Goal: Task Accomplishment & Management: Manage account settings

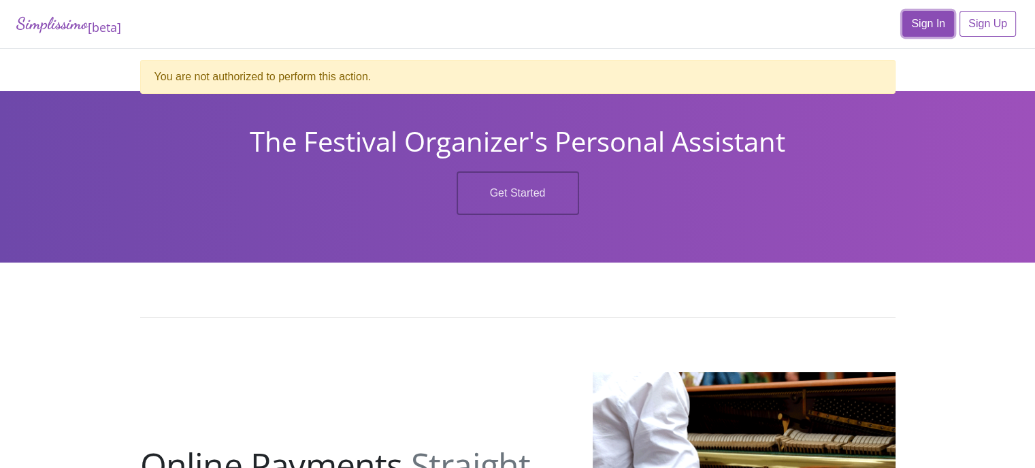
click at [927, 31] on link "Sign In" at bounding box center [928, 24] width 52 height 26
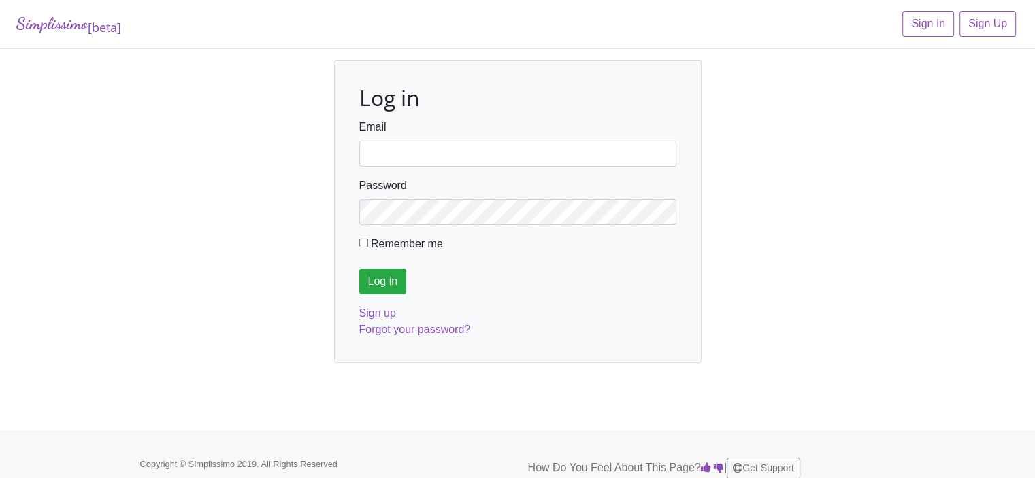
type input "fortworthmta@gmail.com"
click at [377, 283] on input "Log in" at bounding box center [383, 282] width 48 height 26
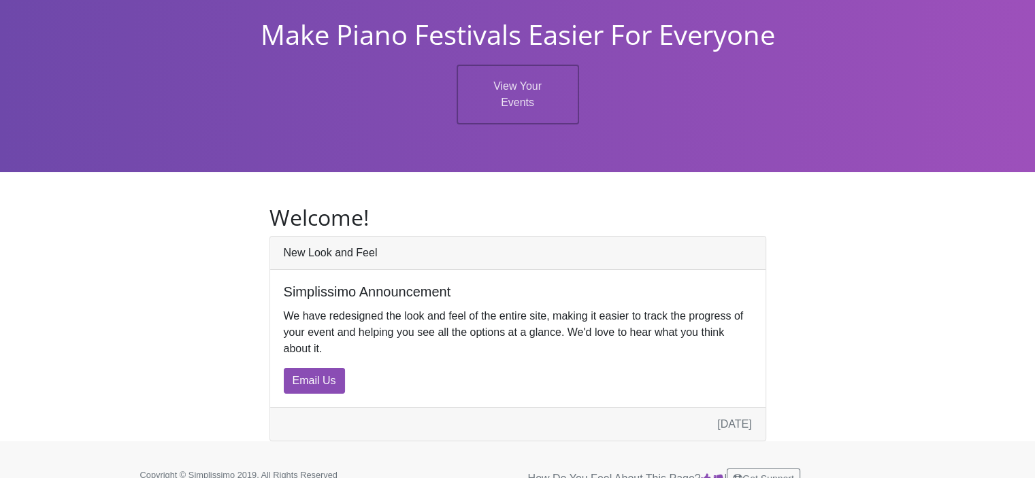
scroll to position [67, 0]
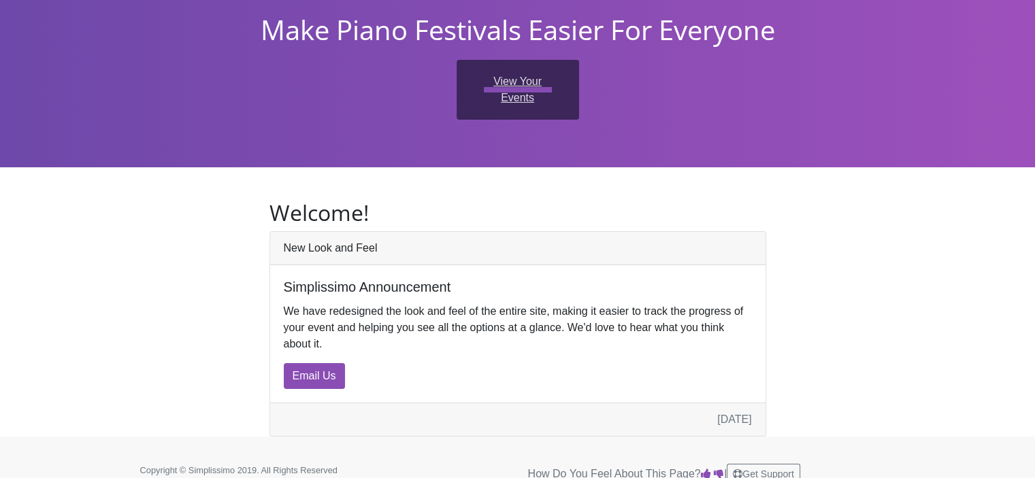
click at [516, 82] on link "View Your Events" at bounding box center [518, 90] width 122 height 60
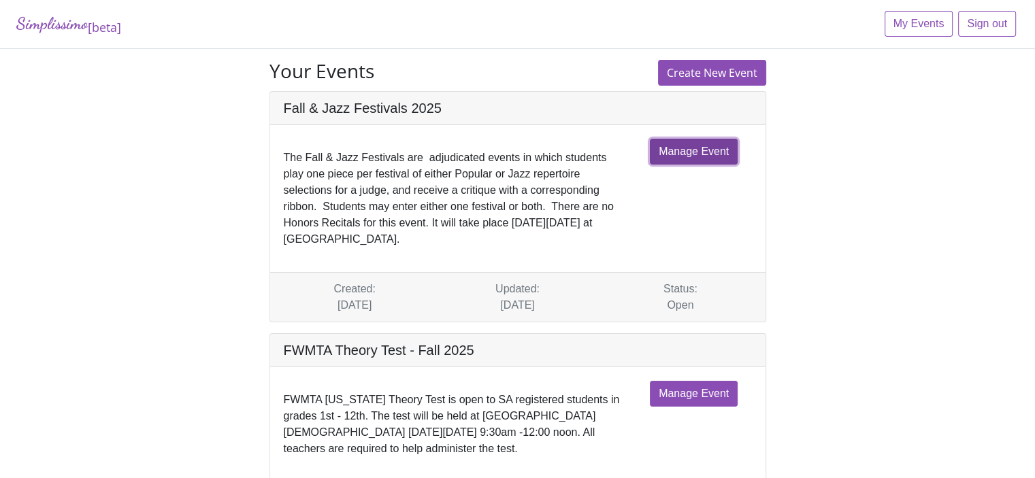
click at [704, 152] on link "Manage Event" at bounding box center [694, 152] width 88 height 26
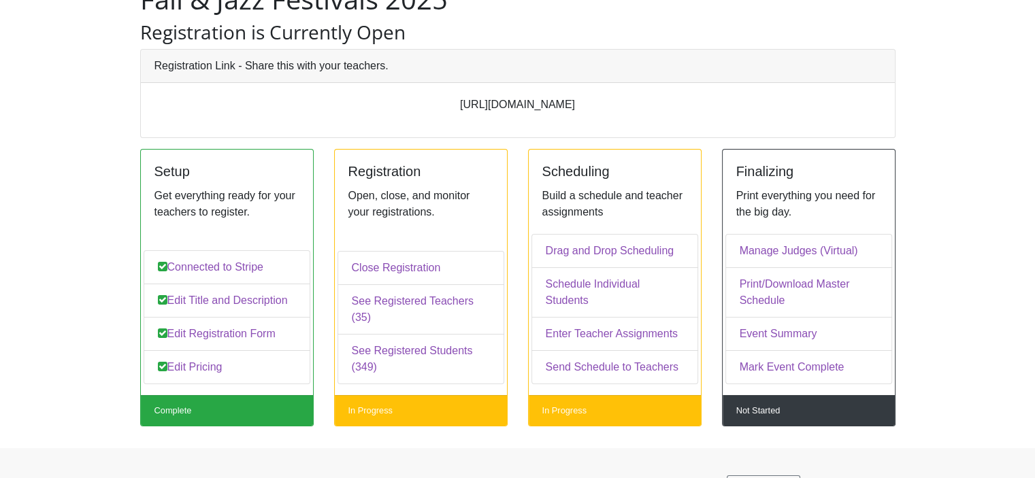
scroll to position [103, 0]
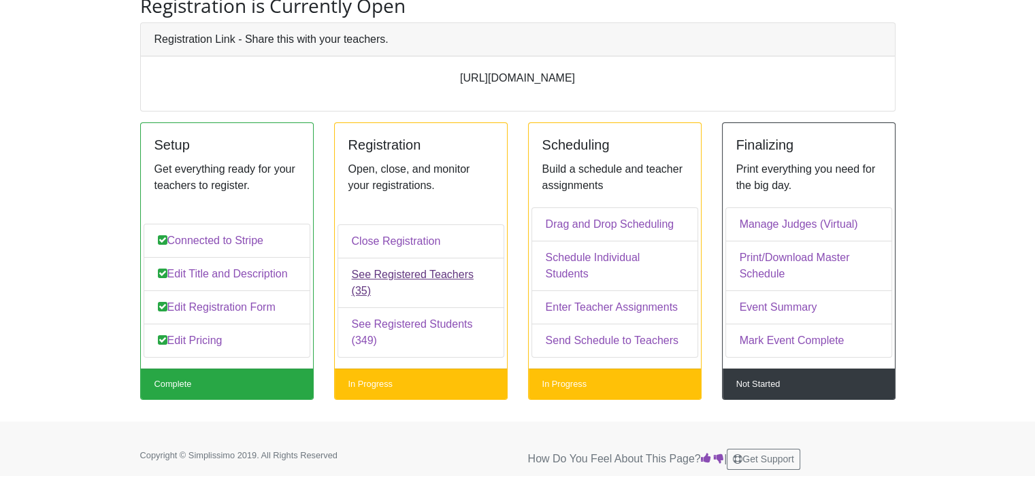
click at [401, 287] on link "See Registered Teachers (35)" at bounding box center [420, 283] width 167 height 50
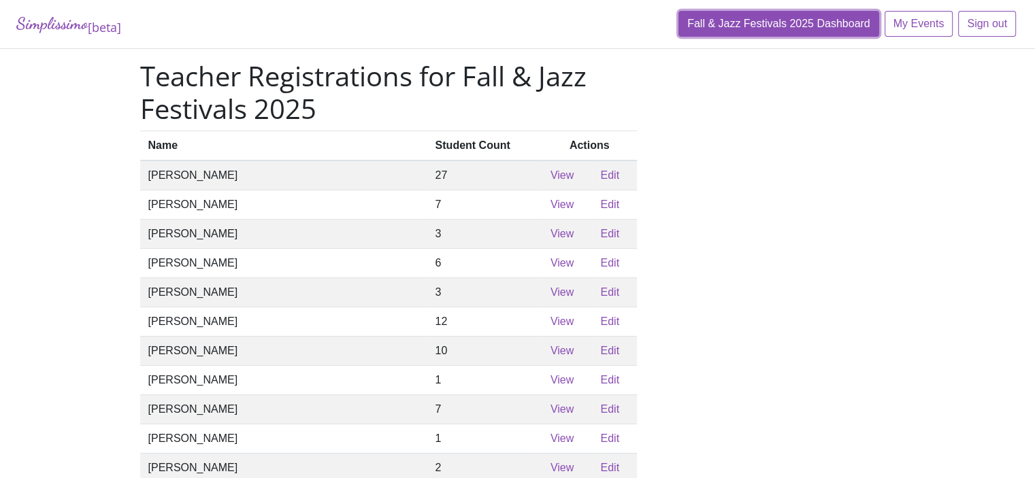
click at [751, 21] on link "Fall & Jazz Festivals 2025 Dashboard" at bounding box center [778, 24] width 201 height 26
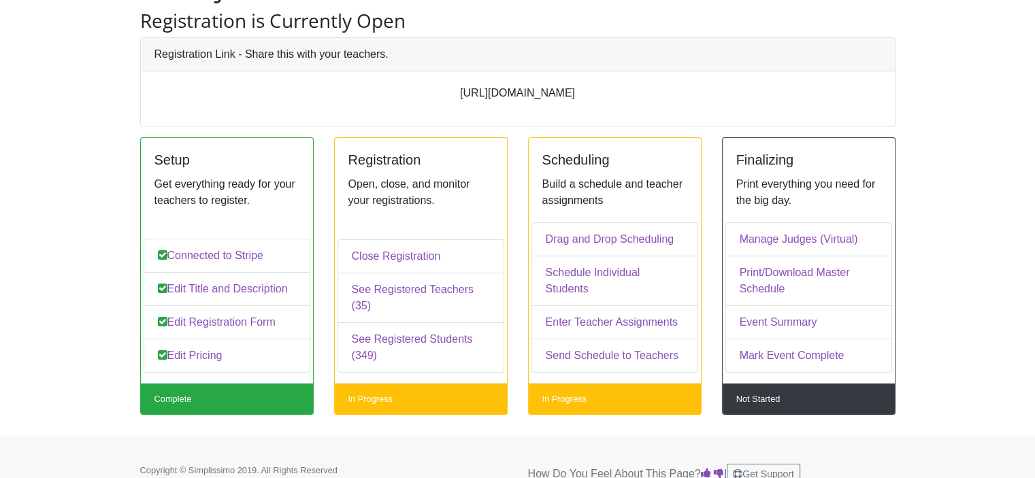
scroll to position [103, 0]
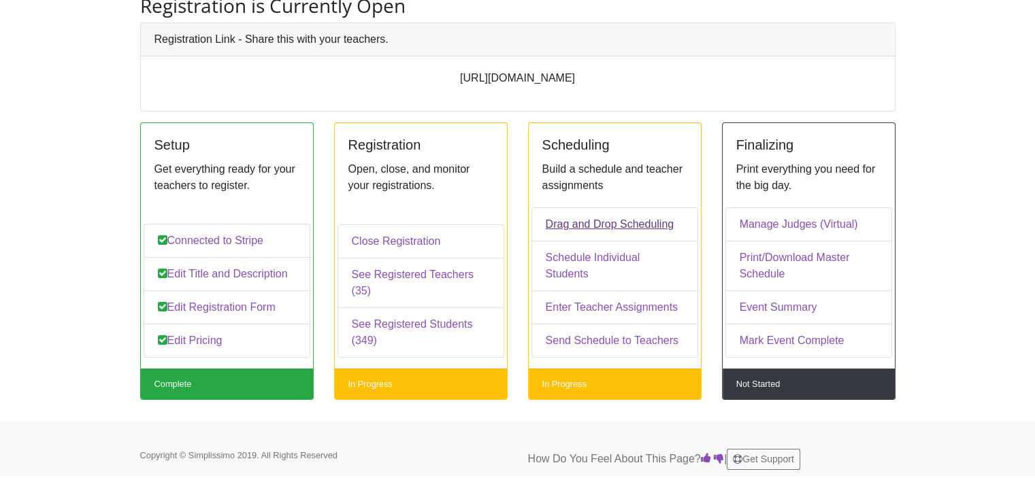
click at [574, 242] on link "Drag and Drop Scheduling" at bounding box center [614, 225] width 167 height 34
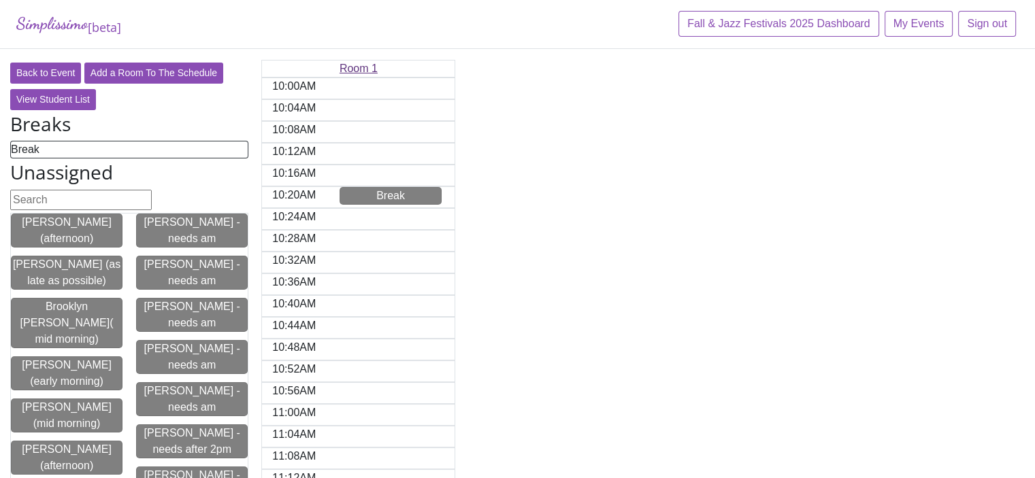
click at [352, 67] on link "Room 1" at bounding box center [359, 69] width 38 height 12
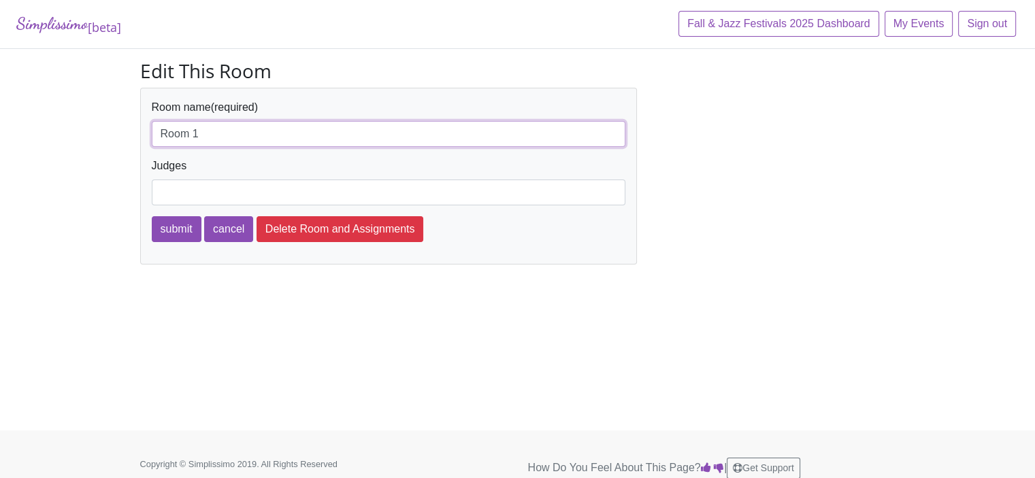
click at [201, 133] on input "Room 1" at bounding box center [389, 134] width 474 height 26
drag, startPoint x: 201, startPoint y: 133, endPoint x: 131, endPoint y: 131, distance: 70.1
click at [131, 131] on div "Edit This Room Room name (required) Room 1 Judges submit cancel Delete Room and…" at bounding box center [388, 162] width 517 height 205
type input "ELH B14"
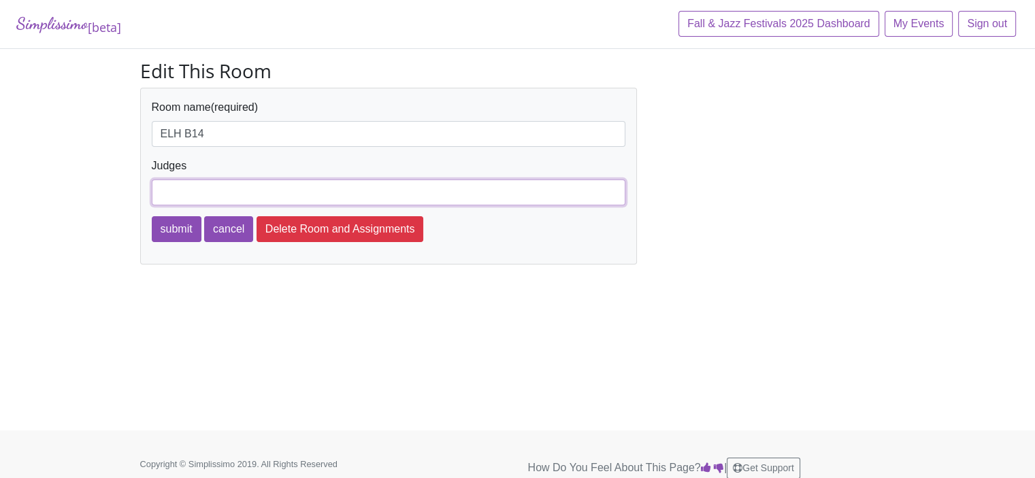
click at [161, 192] on input "Judges" at bounding box center [389, 193] width 474 height 26
type input "Erica Prescott & Josh Green"
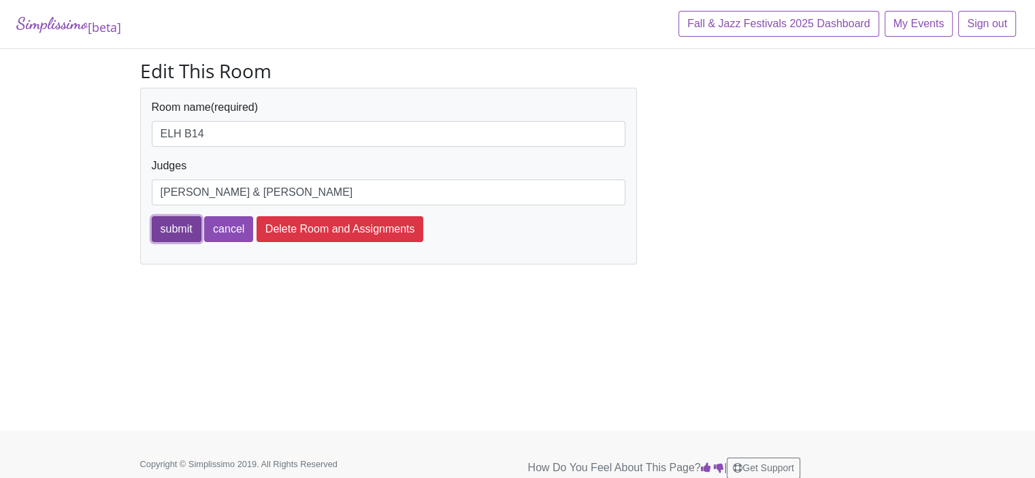
click at [174, 232] on input "submit" at bounding box center [177, 229] width 50 height 26
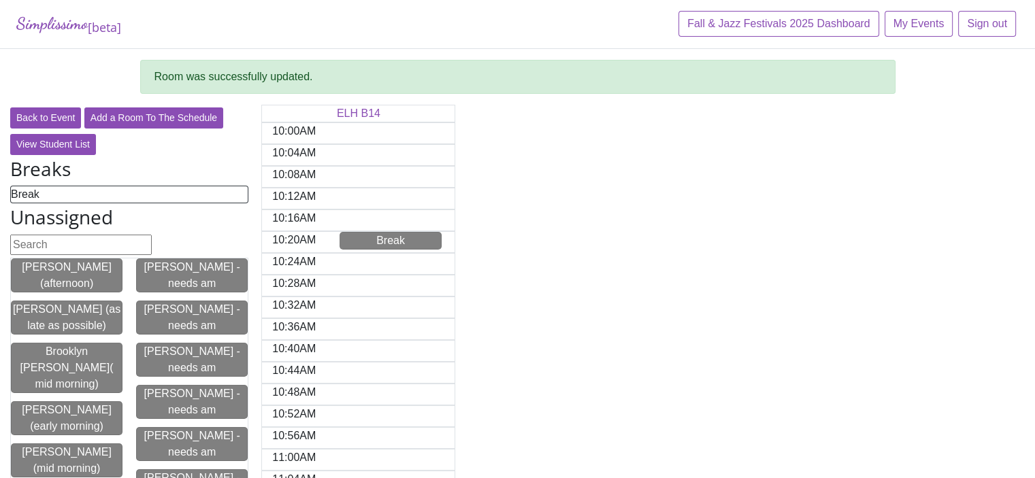
click at [283, 132] on div "10:00AM" at bounding box center [294, 133] width 64 height 20
click at [318, 129] on div "10:00AM" at bounding box center [294, 133] width 64 height 20
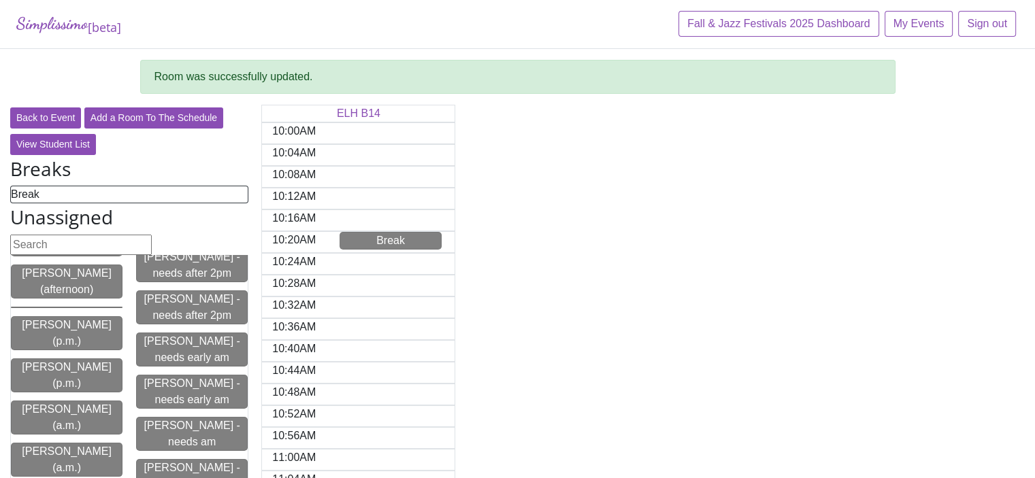
scroll to position [170, 0]
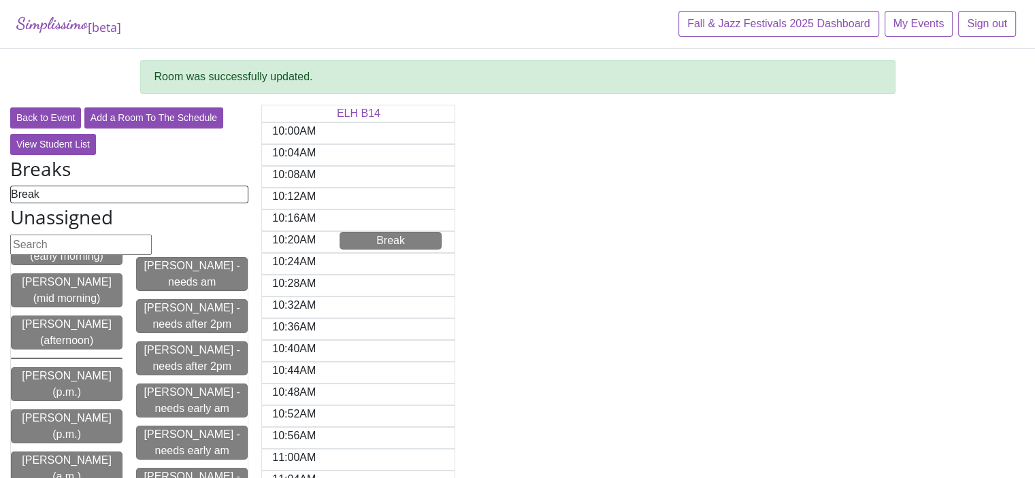
click at [295, 127] on div "10:00AM" at bounding box center [294, 133] width 64 height 20
drag, startPoint x: 327, startPoint y: 135, endPoint x: 278, endPoint y: 136, distance: 49.0
click at [278, 136] on div "10:00AM" at bounding box center [358, 133] width 194 height 22
click at [289, 131] on div "10:00AM" at bounding box center [294, 133] width 64 height 20
drag, startPoint x: 297, startPoint y: 131, endPoint x: 264, endPoint y: 125, distance: 33.9
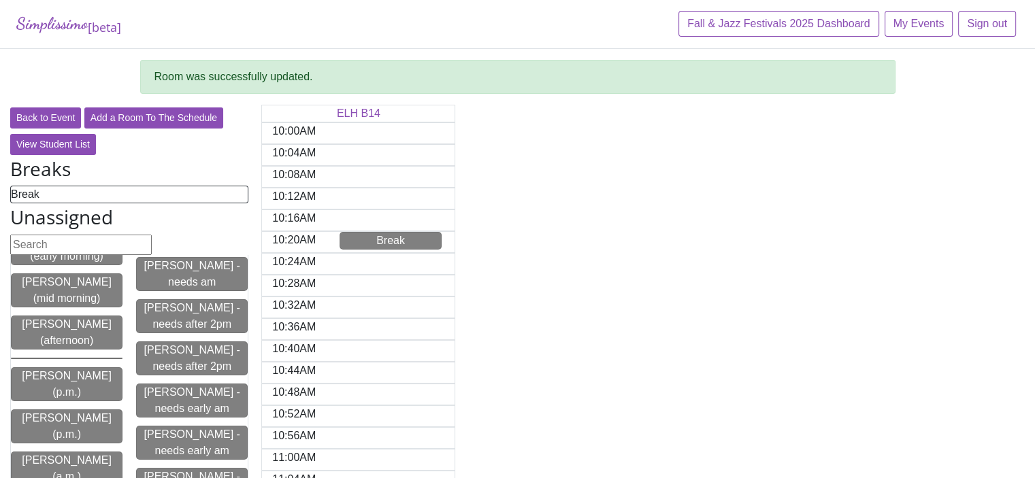
click at [264, 125] on div "10:00AM" at bounding box center [294, 133] width 64 height 20
click at [17, 121] on link "Back to Event" at bounding box center [45, 118] width 71 height 21
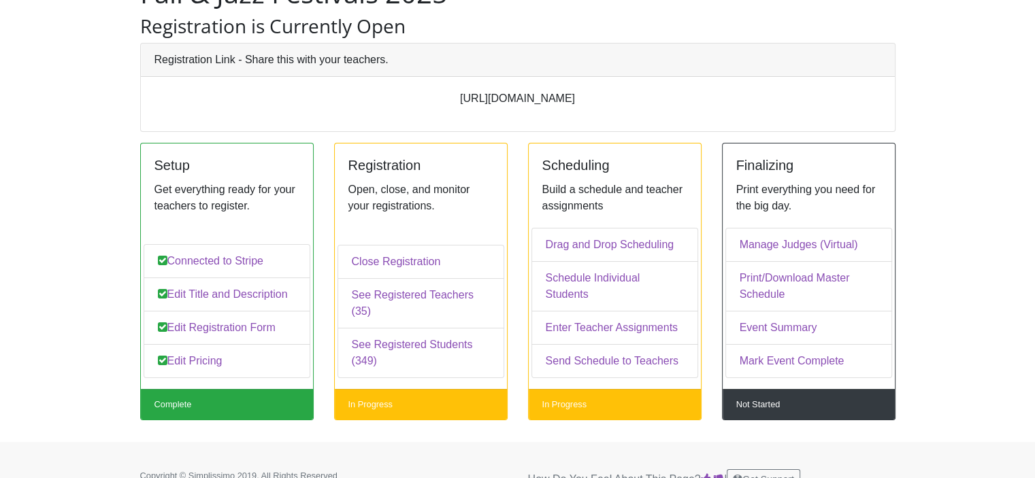
scroll to position [84, 0]
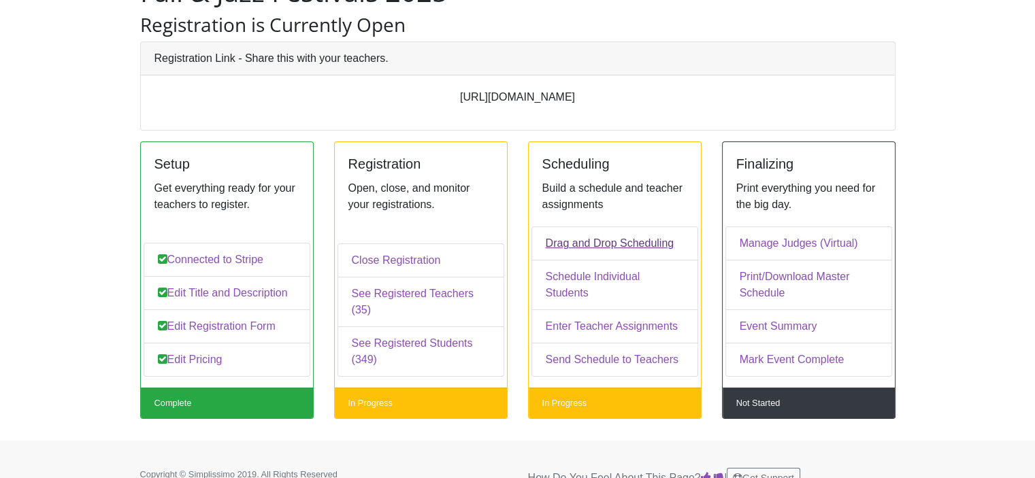
click at [548, 251] on link "Drag and Drop Scheduling" at bounding box center [614, 244] width 167 height 34
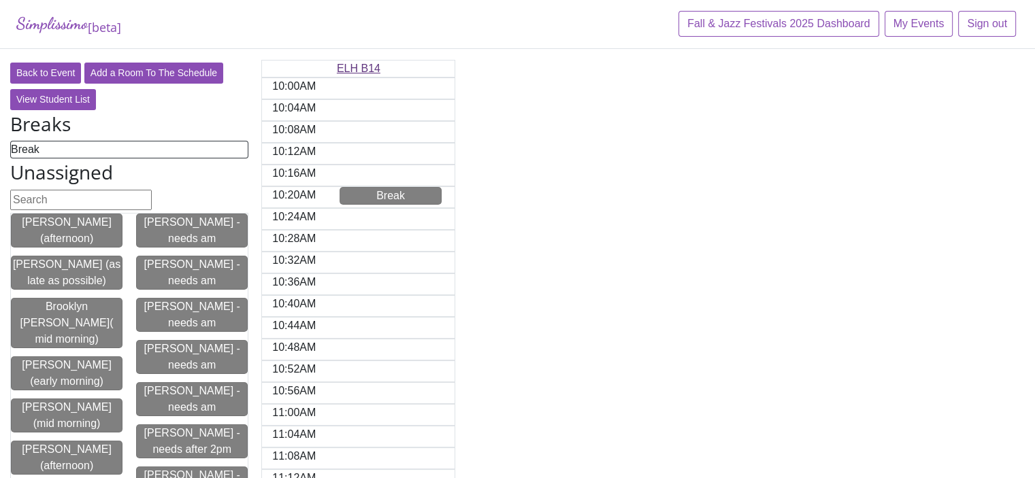
click at [351, 68] on link "ELH B14" at bounding box center [359, 69] width 44 height 12
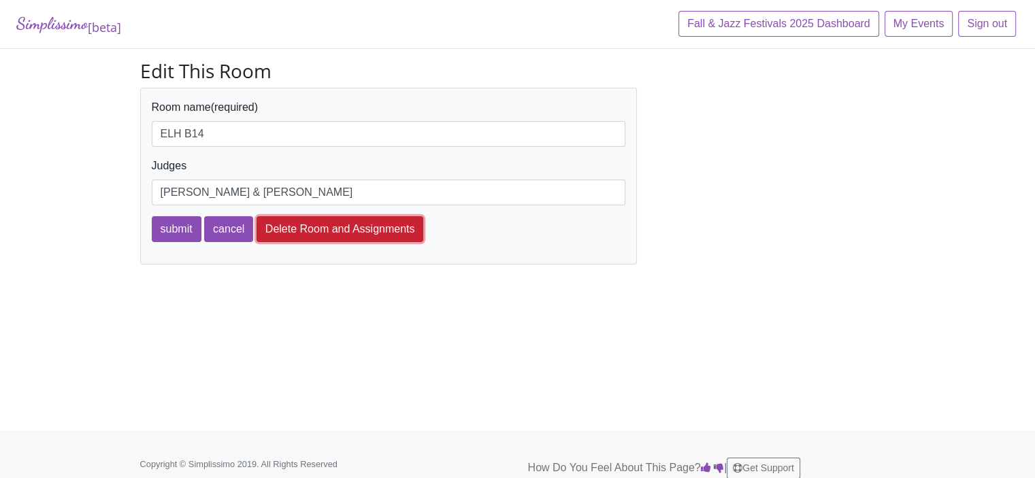
click at [285, 228] on button "Delete Room and Assignments" at bounding box center [340, 229] width 167 height 26
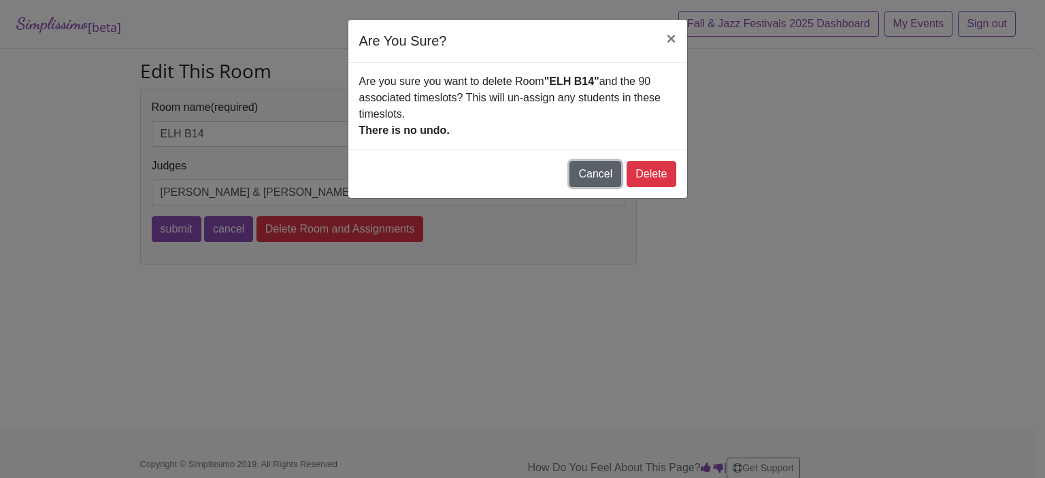
click at [591, 179] on button "Cancel" at bounding box center [596, 174] width 52 height 26
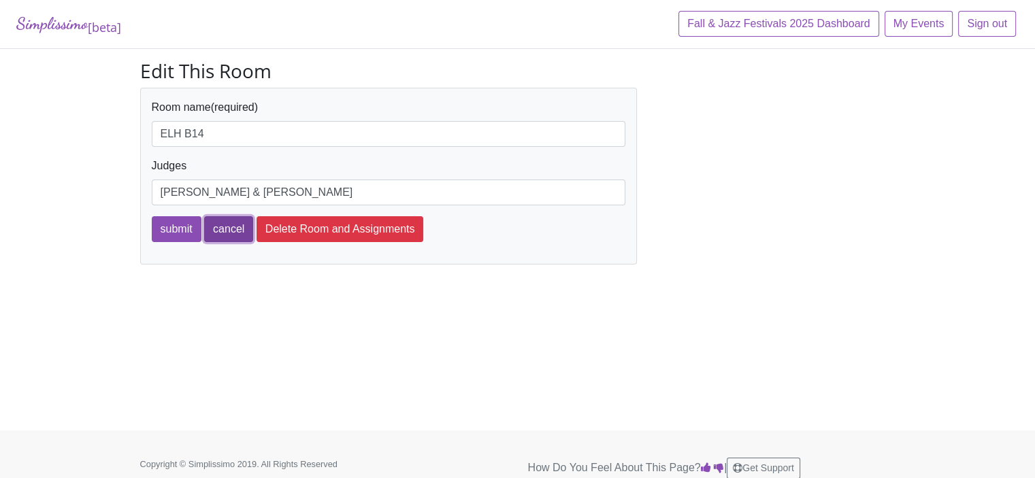
click at [229, 227] on link "cancel" at bounding box center [228, 229] width 49 height 26
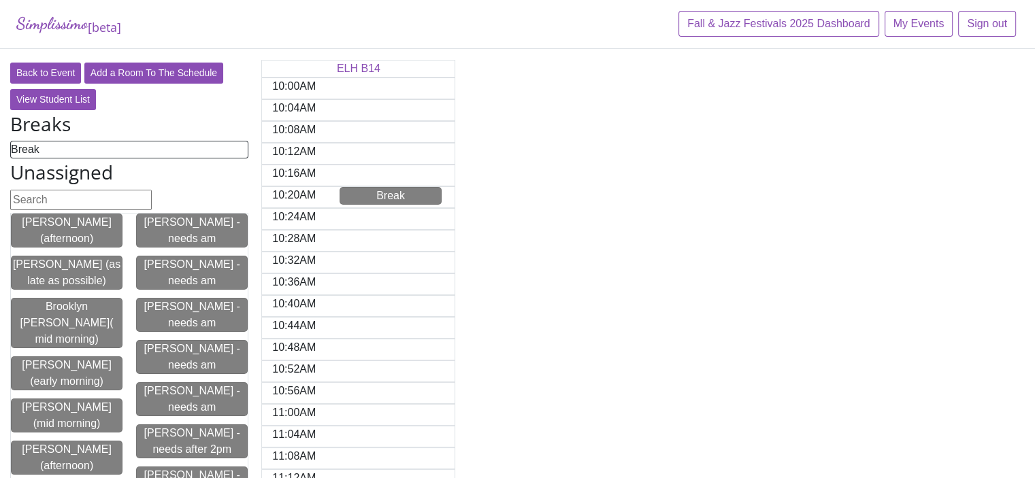
click at [274, 90] on div "10:00AM" at bounding box center [294, 88] width 64 height 20
click at [152, 76] on link "Add a Room To The Schedule" at bounding box center [153, 73] width 139 height 21
click at [353, 68] on link "ELH B14" at bounding box center [359, 69] width 44 height 12
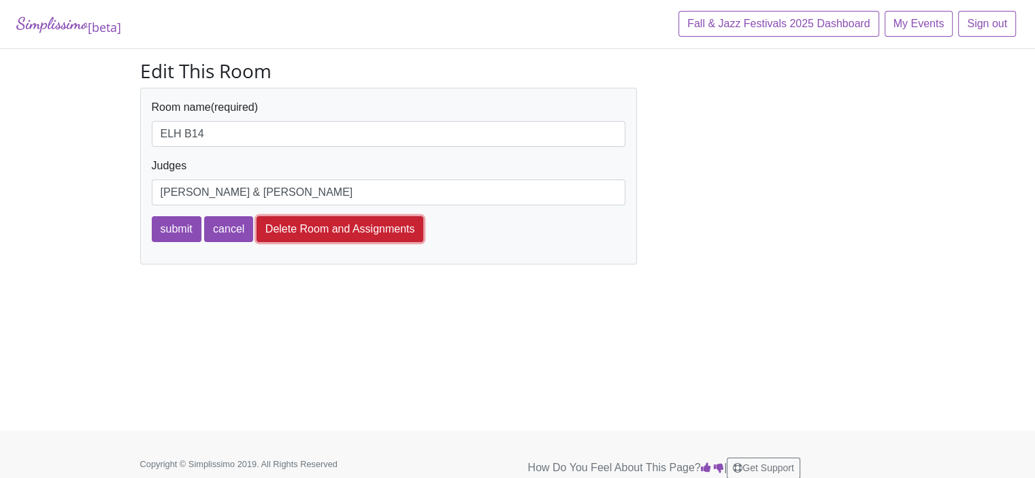
click at [315, 227] on button "Delete Room and Assignments" at bounding box center [340, 229] width 167 height 26
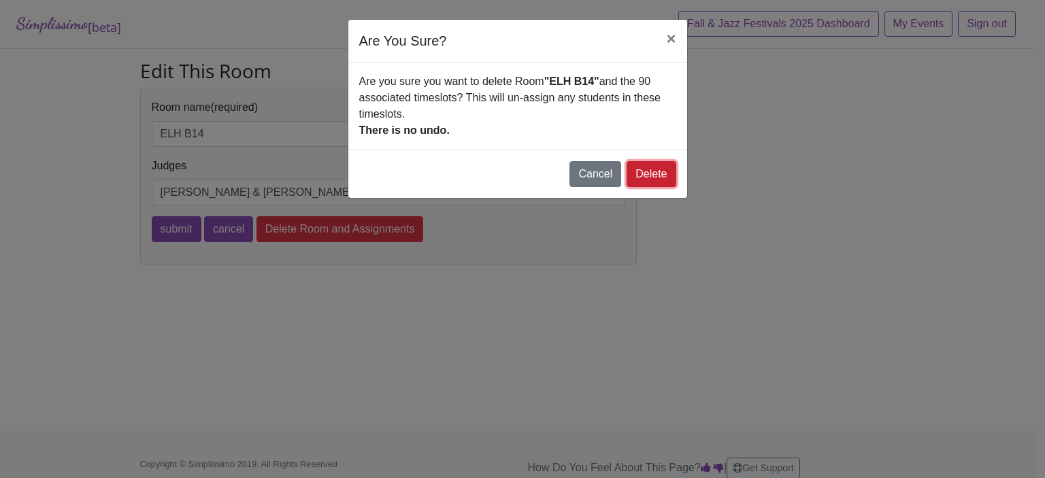
click at [660, 179] on link "Delete" at bounding box center [651, 174] width 49 height 26
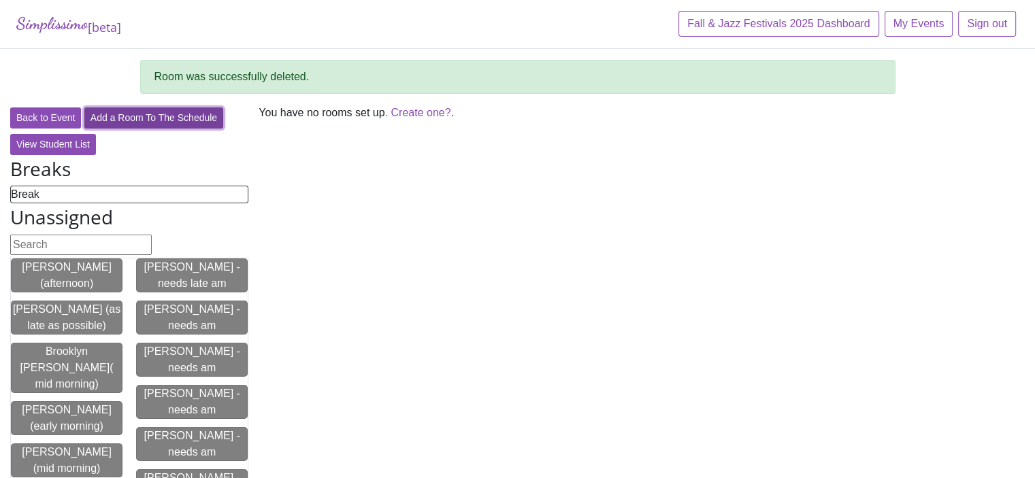
click at [171, 114] on link "Add a Room To The Schedule" at bounding box center [153, 118] width 139 height 21
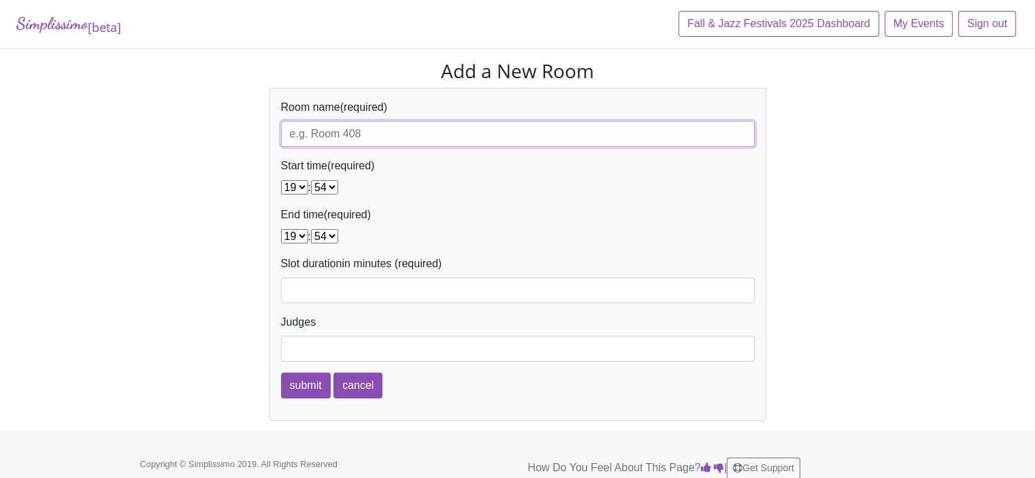
click at [293, 138] on input "Room name" at bounding box center [518, 134] width 474 height 26
type input "ELH B14"
click at [302, 190] on select "00 01 02 03 04 05 06 07 08 09 10 11 12 13 14 15 16 17 18 19 20 21 22 23" at bounding box center [294, 187] width 27 height 14
select select "08"
click at [281, 180] on select "00 01 02 03 04 05 06 07 08 09 10 11 12 13 14 15 16 17 18 19 20 21 22 23" at bounding box center [294, 187] width 27 height 14
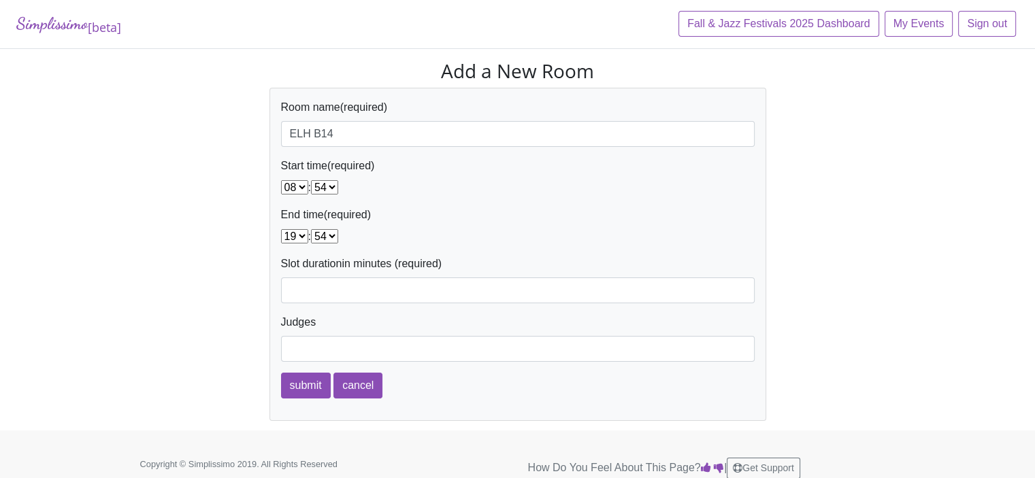
click at [335, 188] on select "00 01 02 03 04 05 06 07 08 09 10 11 12 13 14 15 16 17 18 19 20 21 22 23 24 25 2…" at bounding box center [324, 187] width 27 height 14
select select "50"
click at [315, 180] on select "00 01 02 03 04 05 06 07 08 09 10 11 12 13 14 15 16 17 18 19 20 21 22 23 24 25 2…" at bounding box center [324, 187] width 27 height 14
click at [300, 237] on select "00 01 02 03 04 05 06 07 08 09 10 11 12 13 14 15 16 17 18 19 20 21 22 23" at bounding box center [294, 236] width 27 height 14
select select "17"
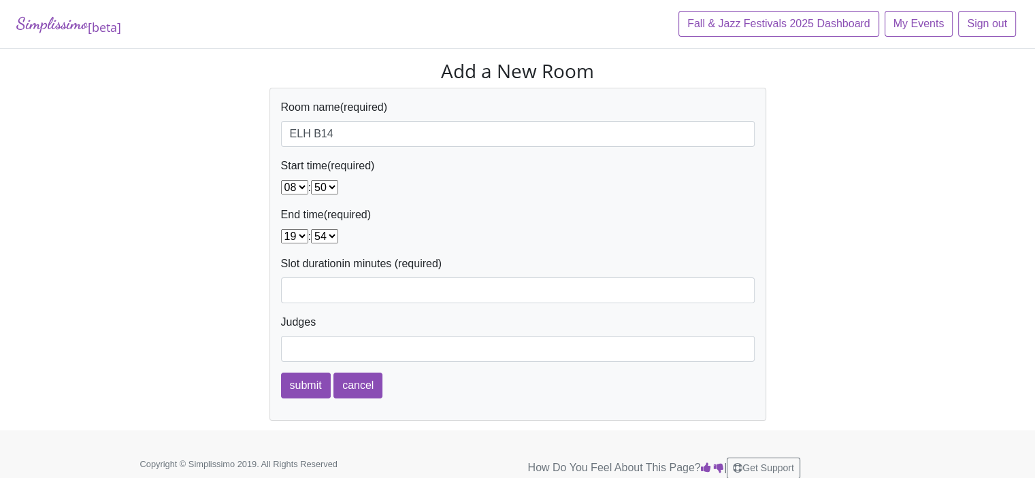
click at [281, 229] on select "00 01 02 03 04 05 06 07 08 09 10 11 12 13 14 15 16 17 18 19 20 21 22 23" at bounding box center [294, 236] width 27 height 14
click at [337, 240] on select "00 01 02 03 04 05 06 07 08 09 10 11 12 13 14 15 16 17 18 19 20 21 22 23 24 25 2…" at bounding box center [324, 236] width 27 height 14
select select "00"
click at [315, 229] on select "00 01 02 03 04 05 06 07 08 09 10 11 12 13 14 15 16 17 18 19 20 21 22 23 24 25 2…" at bounding box center [324, 236] width 27 height 14
click at [297, 296] on input "Slot duration" at bounding box center [518, 291] width 474 height 26
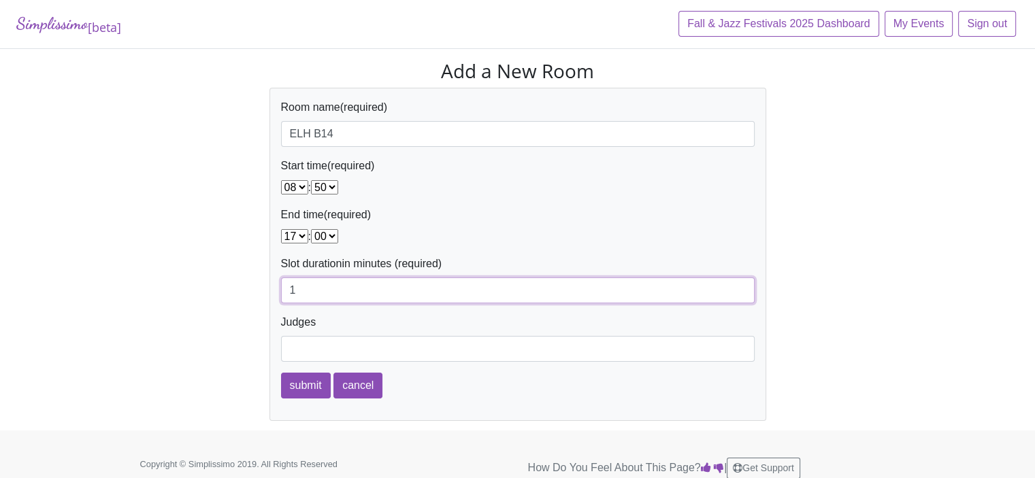
click at [740, 297] on input "1" at bounding box center [518, 291] width 474 height 26
click at [741, 287] on input "2" at bounding box center [518, 291] width 474 height 26
click at [740, 291] on input "1" at bounding box center [518, 291] width 474 height 26
click at [739, 297] on input "1" at bounding box center [518, 291] width 474 height 26
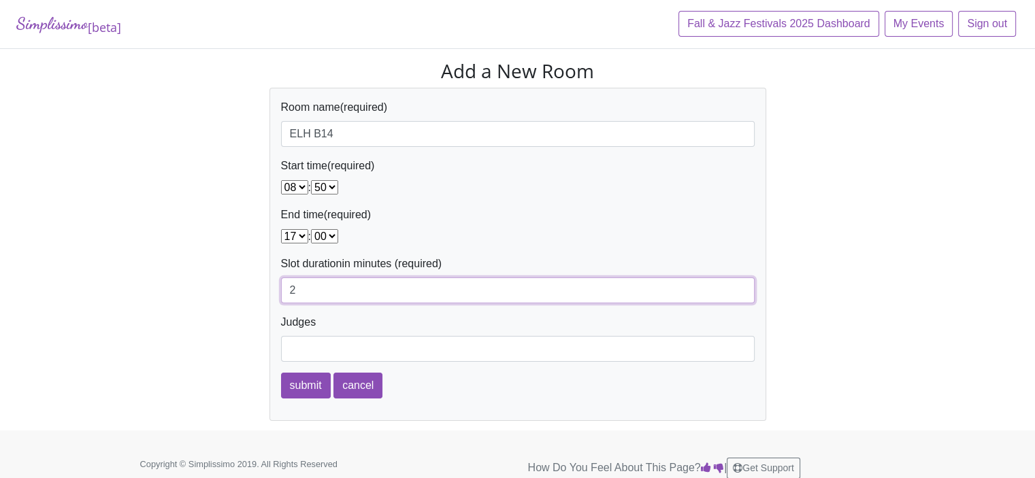
click at [740, 288] on input "2" at bounding box center [518, 291] width 474 height 26
click at [740, 288] on input "3" at bounding box center [518, 291] width 474 height 26
click at [740, 288] on input "4" at bounding box center [518, 291] width 474 height 26
type input "5"
click at [740, 289] on input "5" at bounding box center [518, 291] width 474 height 26
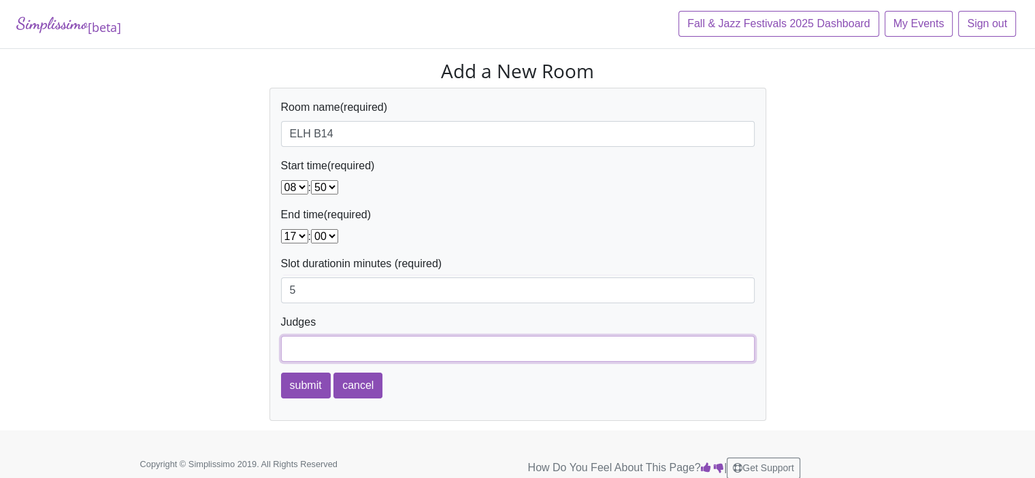
click at [302, 352] on input "Judges" at bounding box center [518, 349] width 474 height 26
type input "Erica Prescott & Josh Green"
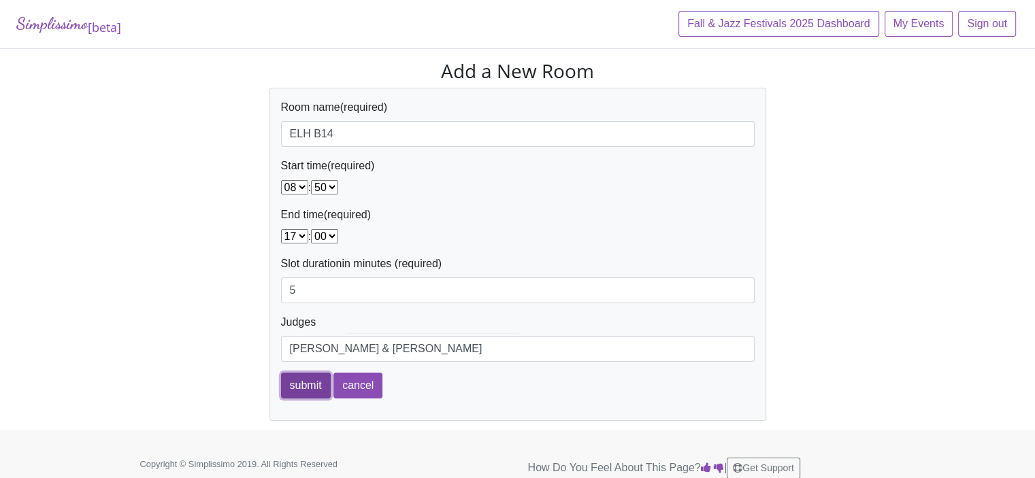
click at [299, 386] on input "submit" at bounding box center [306, 386] width 50 height 26
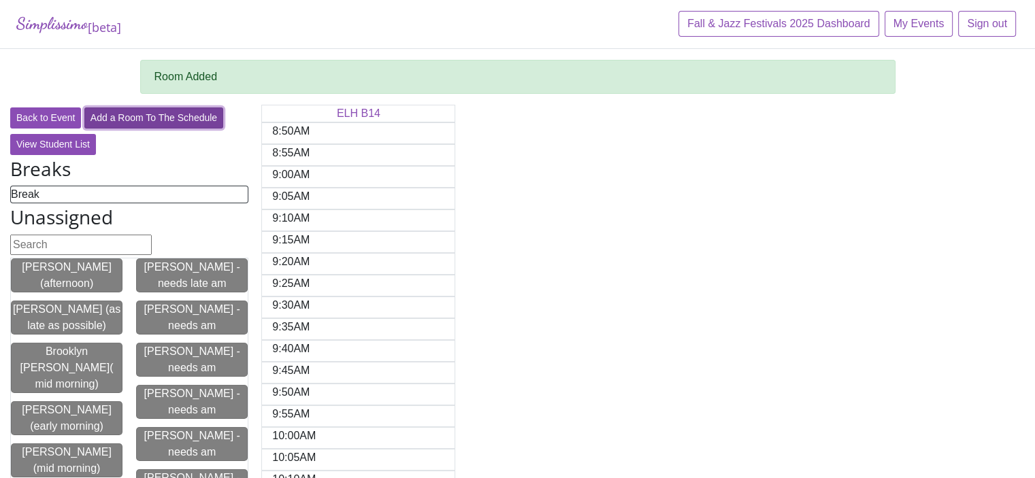
click at [150, 119] on link "Add a Room To The Schedule" at bounding box center [153, 118] width 139 height 21
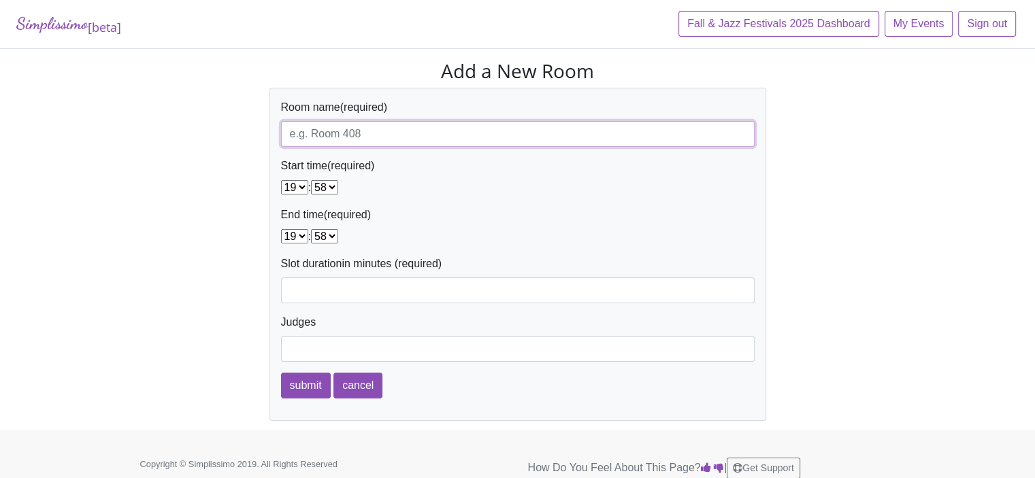
click at [286, 134] on input "Room name" at bounding box center [518, 134] width 474 height 26
type input "ELH 113"
click at [299, 184] on select "00 01 02 03 04 05 06 07 08 09 10 11 12 13 14 15 16 17 18 19 20 21 22 23" at bounding box center [294, 187] width 27 height 14
select select "08"
click at [281, 180] on select "00 01 02 03 04 05 06 07 08 09 10 11 12 13 14 15 16 17 18 19 20 21 22 23" at bounding box center [294, 187] width 27 height 14
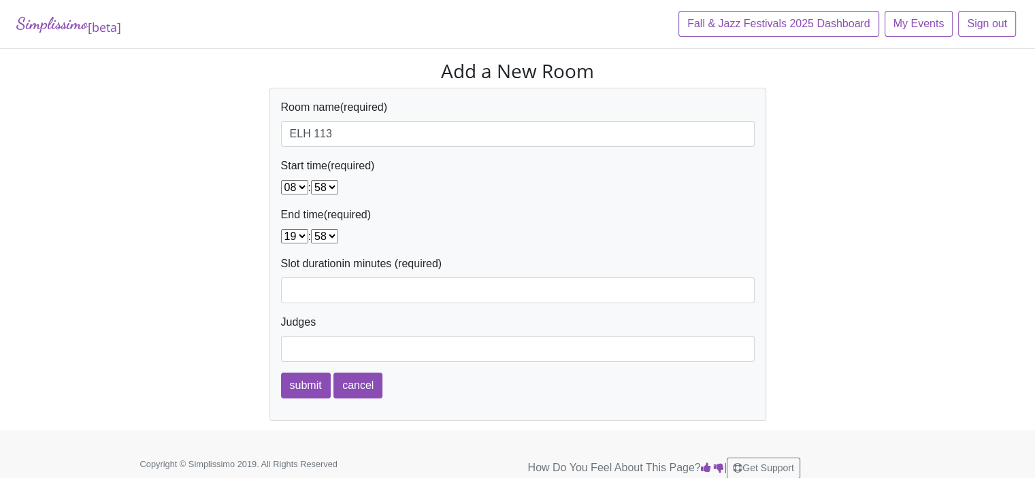
click at [335, 184] on select "00 01 02 03 04 05 06 07 08 09 10 11 12 13 14 15 16 17 18 19 20 21 22 23 24 25 2…" at bounding box center [324, 187] width 27 height 14
select select "50"
click at [315, 180] on select "00 01 02 03 04 05 06 07 08 09 10 11 12 13 14 15 16 17 18 19 20 21 22 23 24 25 2…" at bounding box center [324, 187] width 27 height 14
click at [302, 237] on select "00 01 02 03 04 05 06 07 08 09 10 11 12 13 14 15 16 17 18 19 20 21 22 23" at bounding box center [294, 236] width 27 height 14
select select "17"
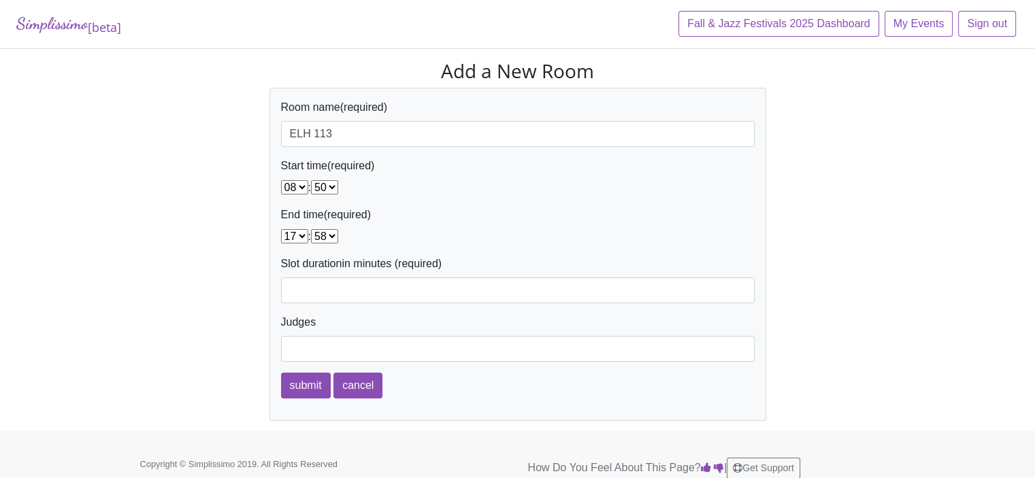
click at [281, 229] on select "00 01 02 03 04 05 06 07 08 09 10 11 12 13 14 15 16 17 18 19 20 21 22 23" at bounding box center [294, 236] width 27 height 14
click at [335, 238] on select "00 01 02 03 04 05 06 07 08 09 10 11 12 13 14 15 16 17 18 19 20 21 22 23 24 25 2…" at bounding box center [324, 236] width 27 height 14
select select "00"
click at [315, 229] on select "00 01 02 03 04 05 06 07 08 09 10 11 12 13 14 15 16 17 18 19 20 21 22 23 24 25 2…" at bounding box center [324, 236] width 27 height 14
click at [302, 287] on input "Slot duration" at bounding box center [518, 291] width 474 height 26
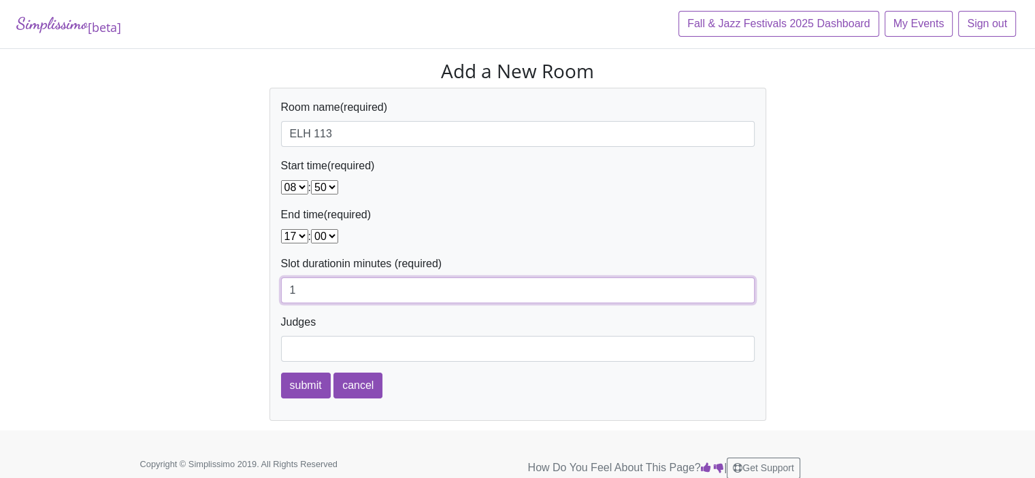
click at [740, 286] on input "1" at bounding box center [518, 291] width 474 height 26
click at [740, 286] on input "2" at bounding box center [518, 291] width 474 height 26
click at [740, 286] on input "3" at bounding box center [518, 291] width 474 height 26
click at [740, 286] on input "4" at bounding box center [518, 291] width 474 height 26
type input "5"
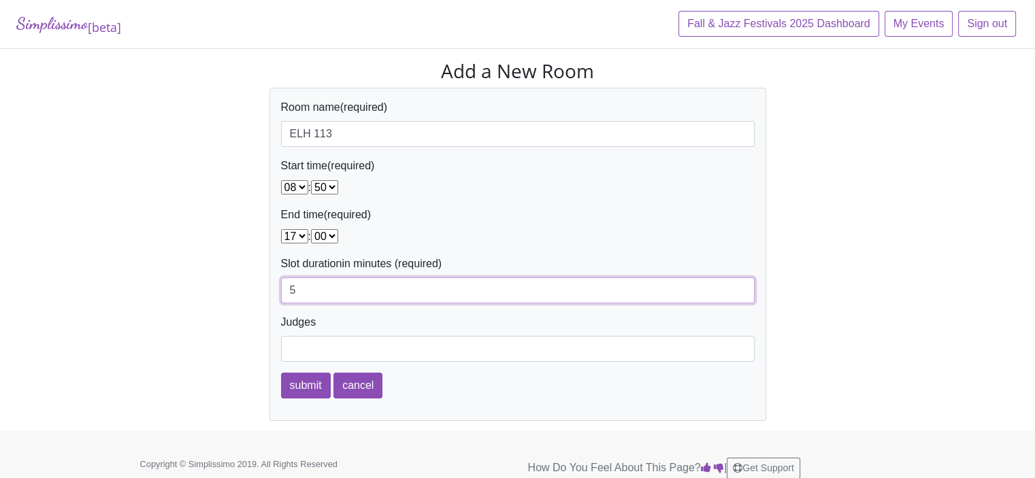
click at [740, 286] on input "5" at bounding box center [518, 291] width 474 height 26
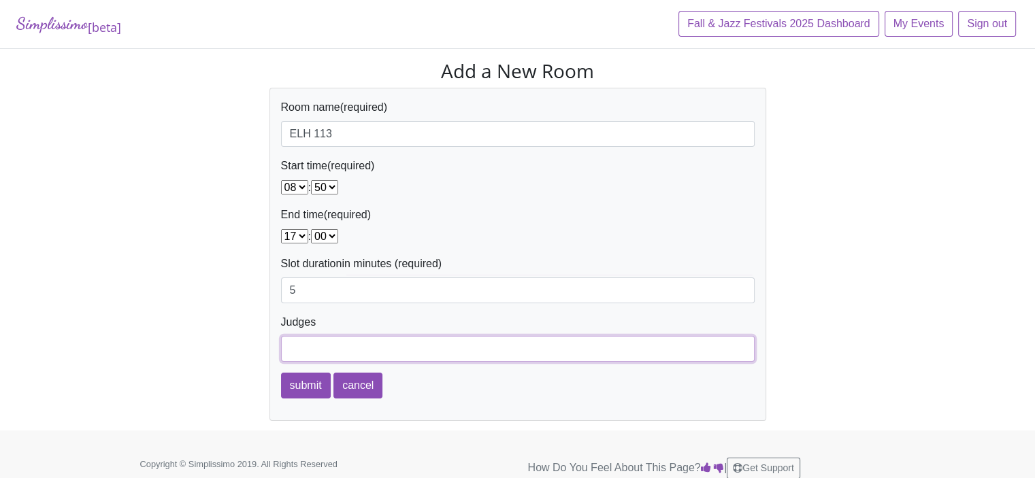
click at [302, 346] on input "Judges" at bounding box center [518, 349] width 474 height 26
type input "Linda Secor & Merdith Devine"
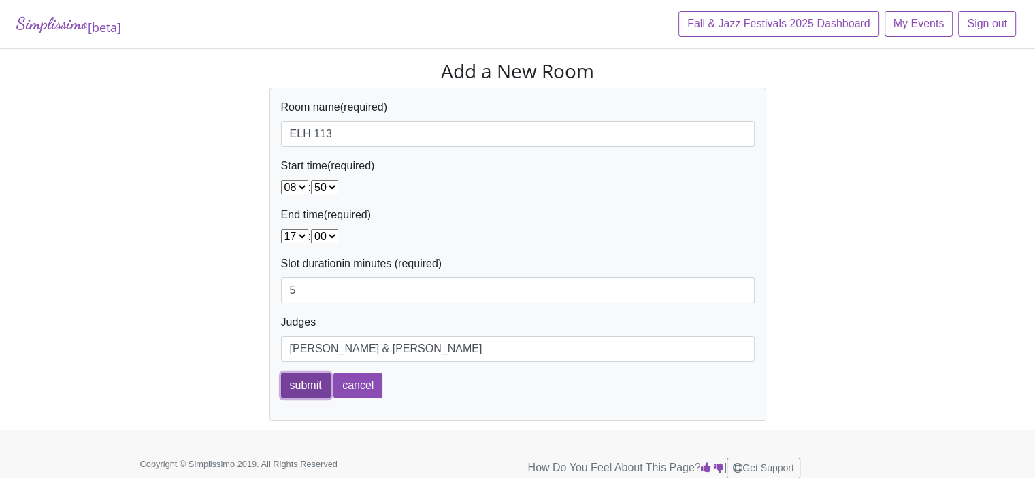
click at [298, 386] on input "submit" at bounding box center [306, 386] width 50 height 26
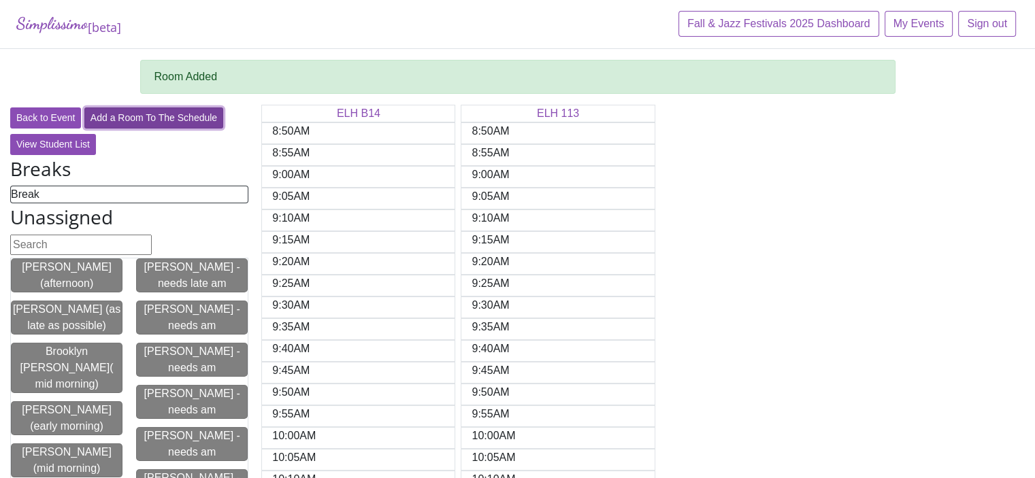
click at [146, 121] on link "Add a Room To The Schedule" at bounding box center [153, 118] width 139 height 21
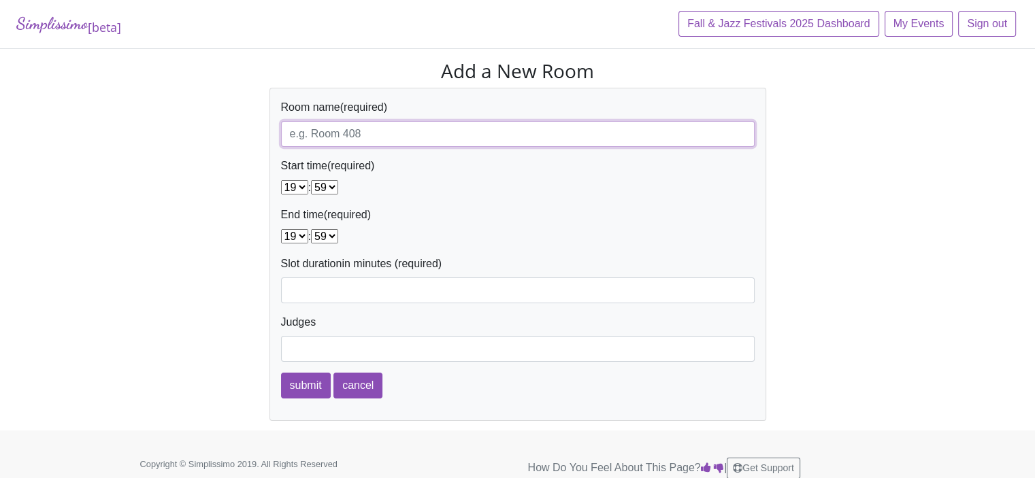
click at [293, 135] on input "Room name" at bounding box center [518, 134] width 474 height 26
type input "ELH 132"
click at [299, 190] on select "00 01 02 03 04 05 06 07 08 09 10 11 12 13 14 15 16 17 18 19 20 21 22 23" at bounding box center [294, 187] width 27 height 14
select select "08"
click at [281, 180] on select "00 01 02 03 04 05 06 07 08 09 10 11 12 13 14 15 16 17 18 19 20 21 22 23" at bounding box center [294, 187] width 27 height 14
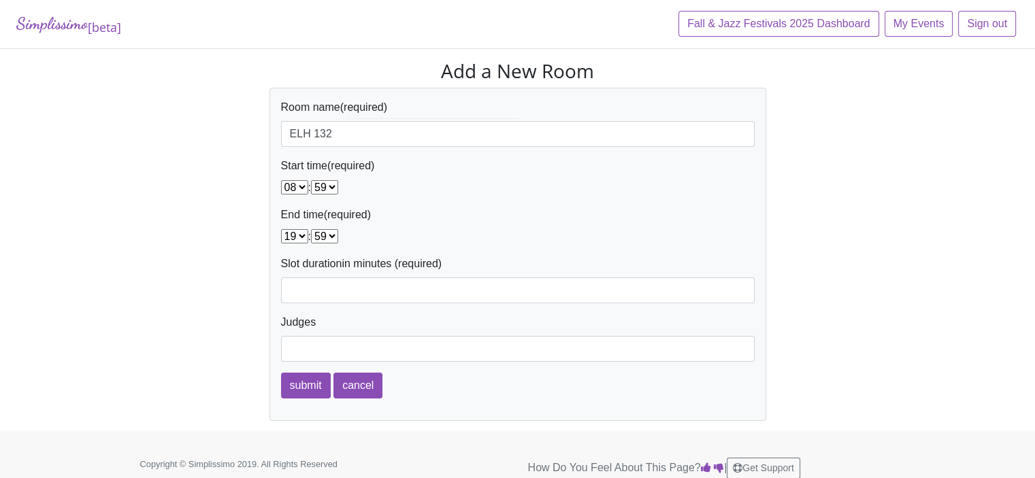
click at [335, 192] on select "00 01 02 03 04 05 06 07 08 09 10 11 12 13 14 15 16 17 18 19 20 21 22 23 24 25 2…" at bounding box center [324, 187] width 27 height 14
select select "50"
click at [315, 180] on select "00 01 02 03 04 05 06 07 08 09 10 11 12 13 14 15 16 17 18 19 20 21 22 23 24 25 2…" at bounding box center [324, 187] width 27 height 14
click at [298, 238] on select "00 01 02 03 04 05 06 07 08 09 10 11 12 13 14 15 16 17 18 19 20 21 22 23" at bounding box center [294, 236] width 27 height 14
select select "17"
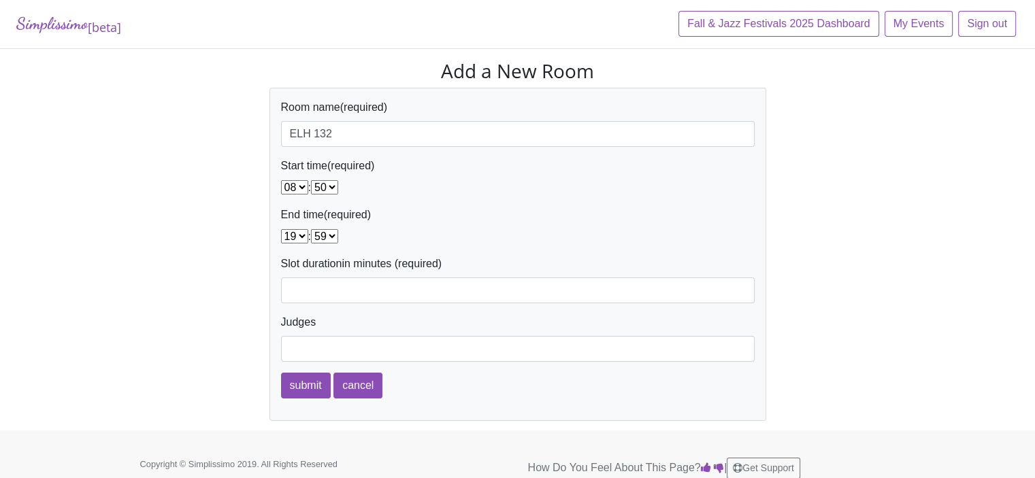
click at [281, 229] on select "00 01 02 03 04 05 06 07 08 09 10 11 12 13 14 15 16 17 18 19 20 21 22 23" at bounding box center [294, 236] width 27 height 14
click at [336, 236] on select "00 01 02 03 04 05 06 07 08 09 10 11 12 13 14 15 16 17 18 19 20 21 22 23 24 25 2…" at bounding box center [324, 236] width 27 height 14
select select "00"
click at [315, 229] on select "00 01 02 03 04 05 06 07 08 09 10 11 12 13 14 15 16 17 18 19 20 21 22 23 24 25 2…" at bounding box center [324, 236] width 27 height 14
click at [290, 293] on input "Slot duration" at bounding box center [518, 291] width 474 height 26
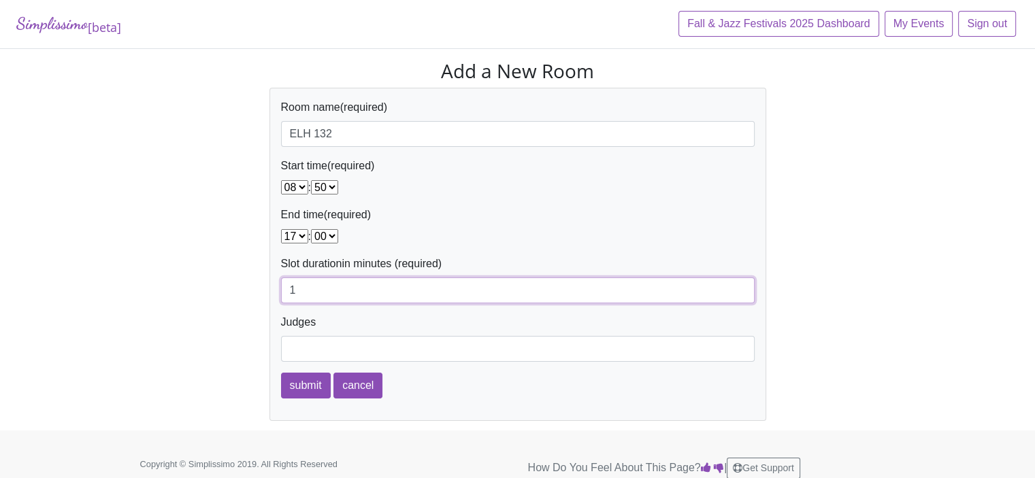
click at [739, 287] on input "1" at bounding box center [518, 291] width 474 height 26
click at [739, 287] on input "2" at bounding box center [518, 291] width 474 height 26
click at [739, 287] on input "3" at bounding box center [518, 291] width 474 height 26
click at [739, 287] on input "4" at bounding box center [518, 291] width 474 height 26
type input "5"
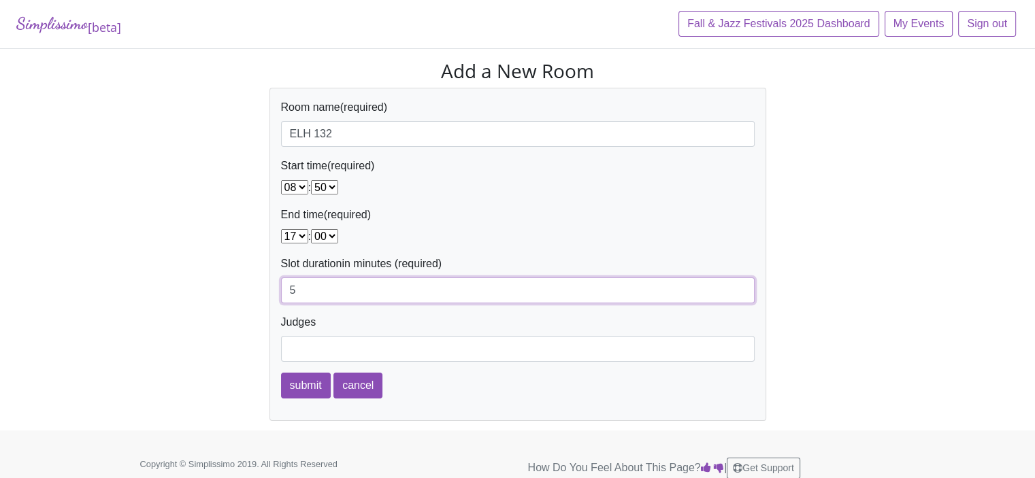
click at [739, 287] on input "5" at bounding box center [518, 291] width 474 height 26
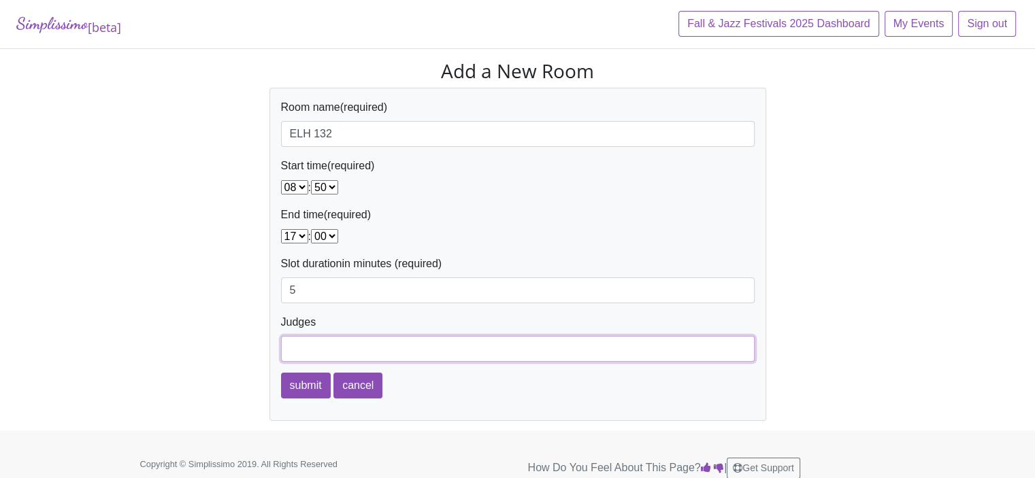
click at [321, 351] on input "Judges" at bounding box center [518, 349] width 474 height 26
type input "Mina Kramer & JoBeth Quillian"
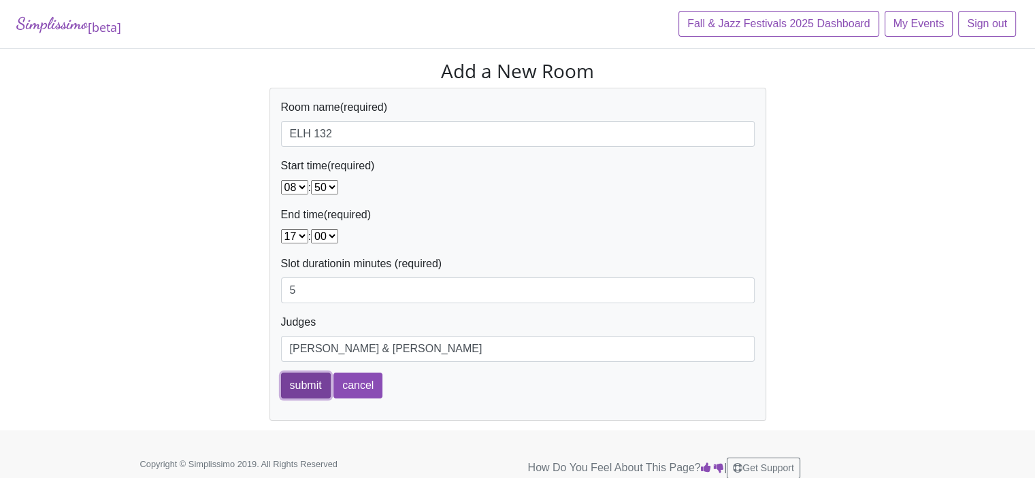
click at [297, 389] on input "submit" at bounding box center [306, 386] width 50 height 26
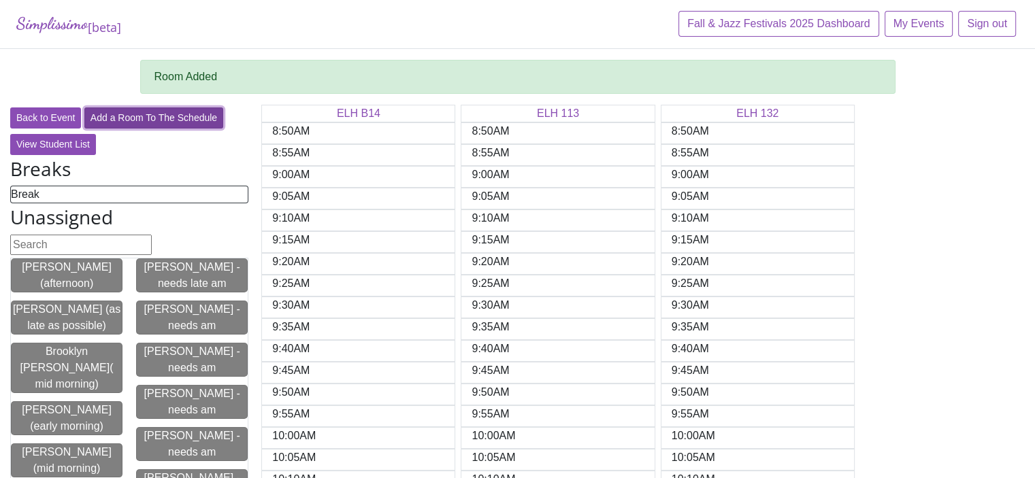
click at [150, 119] on link "Add a Room To The Schedule" at bounding box center [153, 118] width 139 height 21
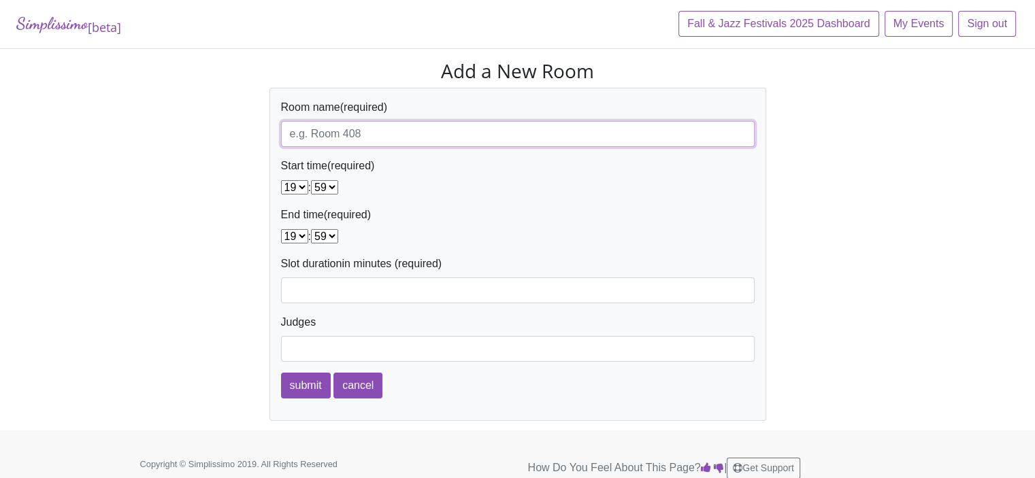
click at [306, 140] on input "Room name" at bounding box center [518, 134] width 474 height 26
type input "[PERSON_NAME] 104"
click at [303, 184] on select "00 01 02 03 04 05 06 07 08 09 10 11 12 13 14 15 16 17 18 19 20 21 22 23" at bounding box center [294, 187] width 27 height 14
select select "08"
click at [281, 180] on select "00 01 02 03 04 05 06 07 08 09 10 11 12 13 14 15 16 17 18 19 20 21 22 23" at bounding box center [294, 187] width 27 height 14
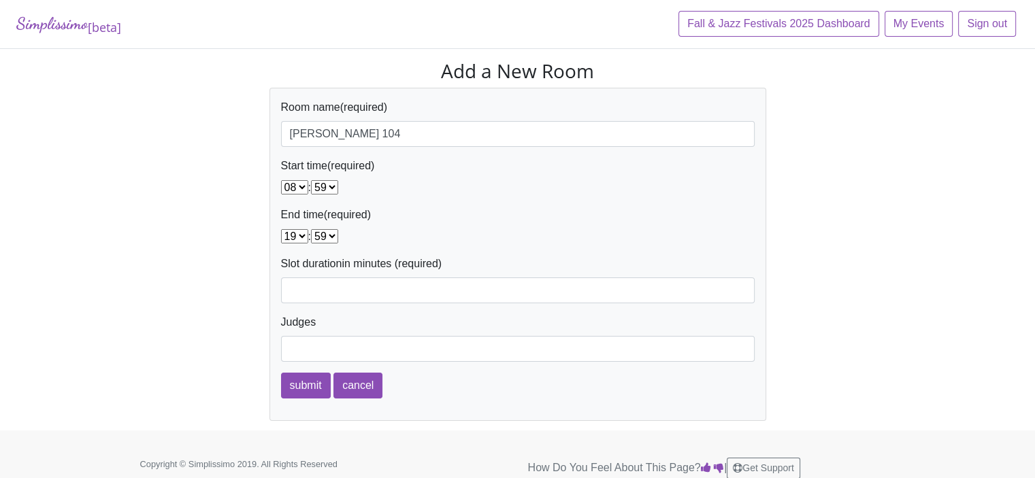
click at [337, 185] on select "00 01 02 03 04 05 06 07 08 09 10 11 12 13 14 15 16 17 18 19 20 21 22 23 24 25 2…" at bounding box center [324, 187] width 27 height 14
select select "50"
click at [315, 180] on select "00 01 02 03 04 05 06 07 08 09 10 11 12 13 14 15 16 17 18 19 20 21 22 23 24 25 2…" at bounding box center [324, 187] width 27 height 14
click at [300, 237] on select "00 01 02 03 04 05 06 07 08 09 10 11 12 13 14 15 16 17 18 19 20 21 22 23" at bounding box center [294, 236] width 27 height 14
select select "17"
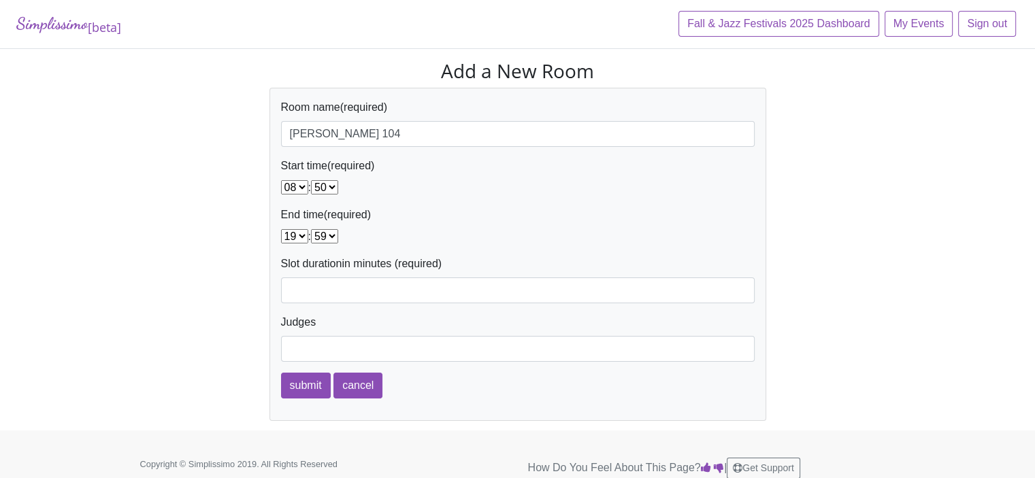
click at [281, 229] on select "00 01 02 03 04 05 06 07 08 09 10 11 12 13 14 15 16 17 18 19 20 21 22 23" at bounding box center [294, 236] width 27 height 14
click at [337, 236] on select "00 01 02 03 04 05 06 07 08 09 10 11 12 13 14 15 16 17 18 19 20 21 22 23 24 25 2…" at bounding box center [324, 236] width 27 height 14
select select "00"
click at [315, 229] on select "00 01 02 03 04 05 06 07 08 09 10 11 12 13 14 15 16 17 18 19 20 21 22 23 24 25 2…" at bounding box center [324, 236] width 27 height 14
click at [314, 288] on input "Slot duration" at bounding box center [518, 291] width 474 height 26
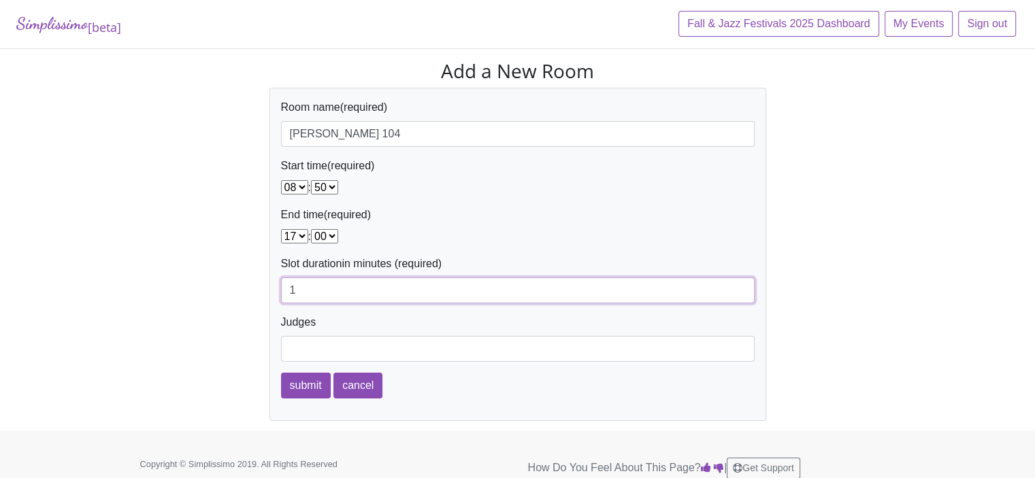
click at [740, 287] on input "1" at bounding box center [518, 291] width 474 height 26
click at [740, 287] on input "2" at bounding box center [518, 291] width 474 height 26
click at [740, 287] on input "3" at bounding box center [518, 291] width 474 height 26
click at [740, 287] on input "4" at bounding box center [518, 291] width 474 height 26
type input "5"
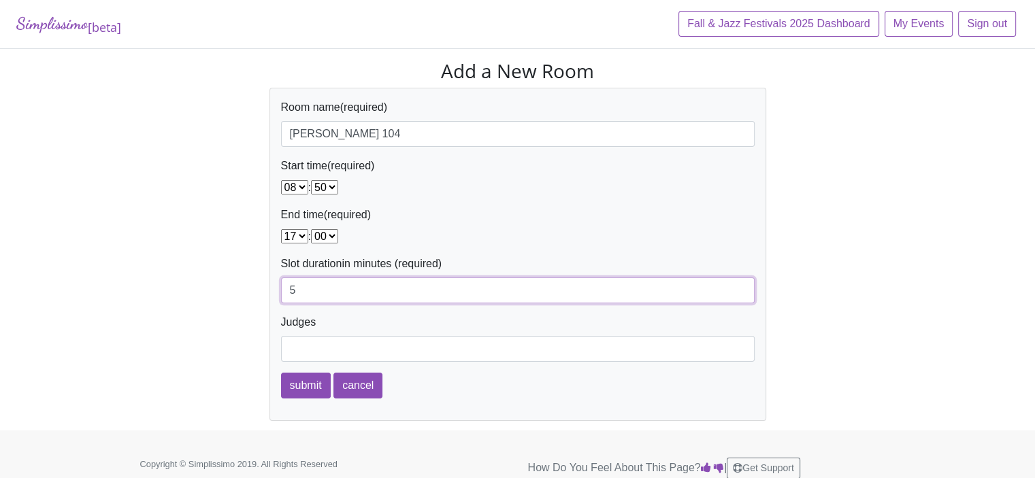
click at [740, 287] on input "5" at bounding box center [518, 291] width 474 height 26
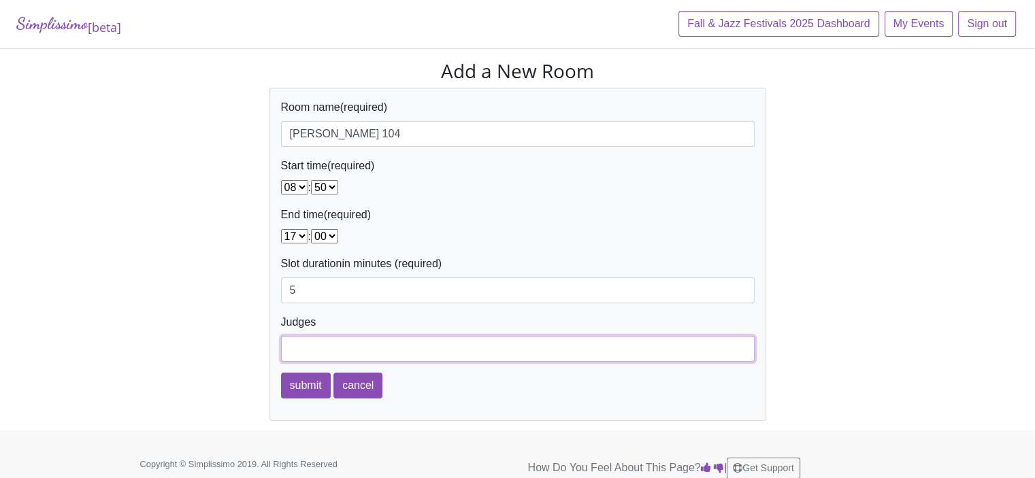
click at [313, 350] on input "Judges" at bounding box center [518, 349] width 474 height 26
type input "Jennifer Clarkson & John Fisher"
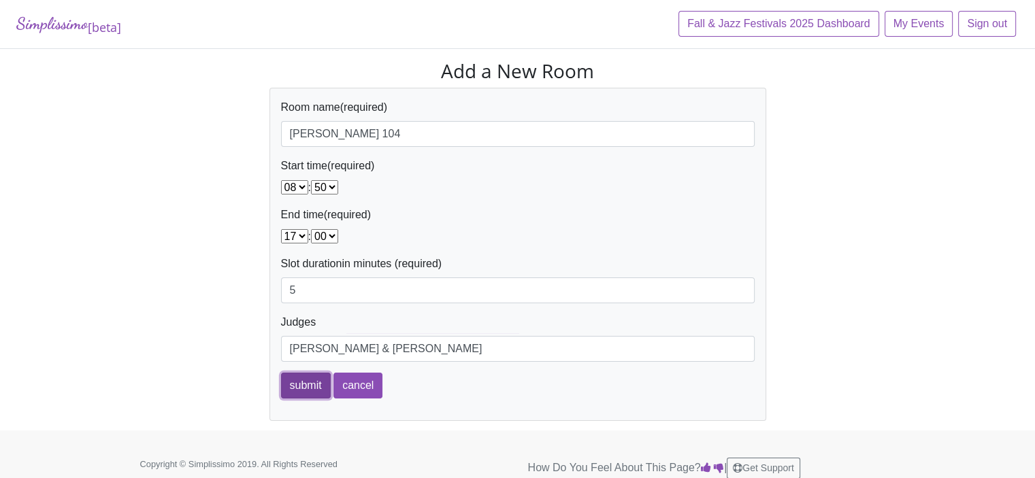
click at [297, 389] on input "submit" at bounding box center [306, 386] width 50 height 26
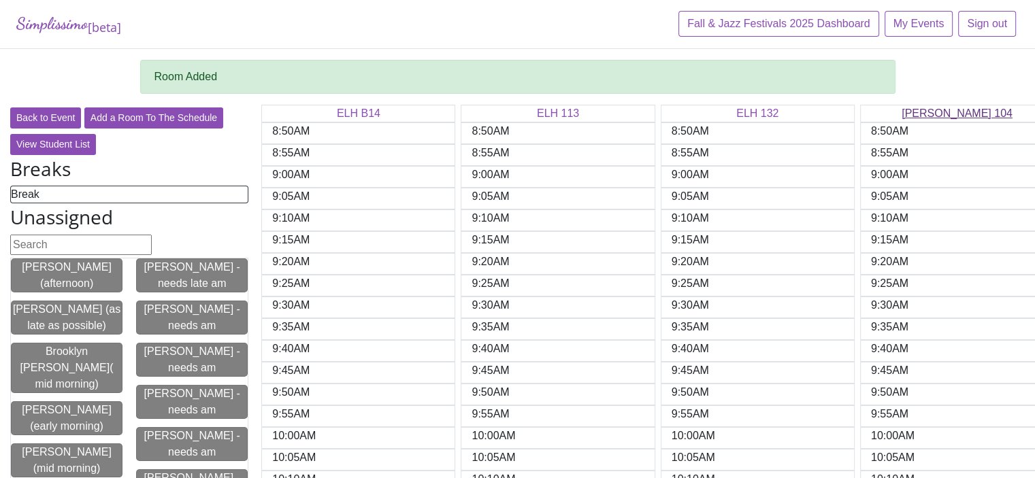
click at [956, 116] on link "[PERSON_NAME] 104" at bounding box center [957, 114] width 111 height 12
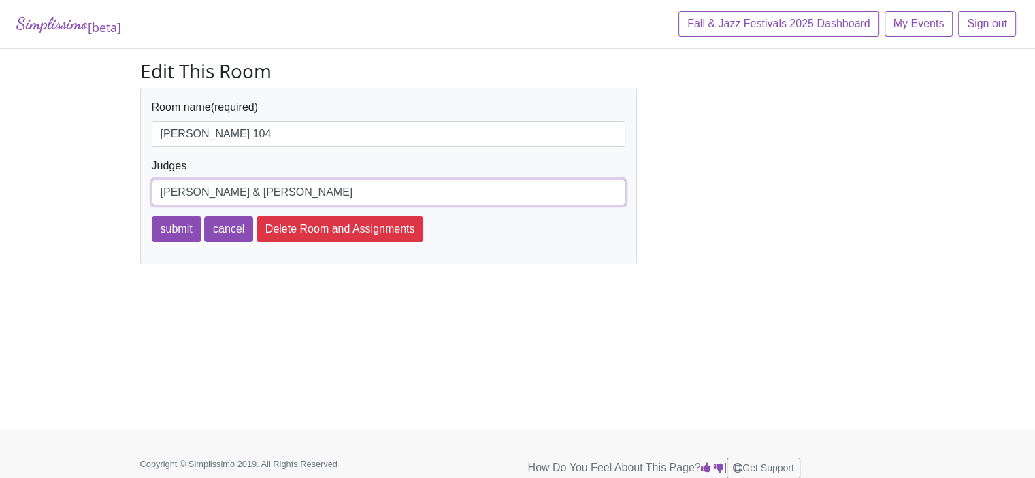
drag, startPoint x: 321, startPoint y: 193, endPoint x: 149, endPoint y: 188, distance: 172.2
click at [149, 188] on div "Room name (required) Walsh 104 Judges Jennifer Clarkson & John Fisher submit ca…" at bounding box center [388, 176] width 497 height 177
type input "G"
type input "Resa Carrell & George Variames"
click at [175, 225] on input "submit" at bounding box center [177, 229] width 50 height 26
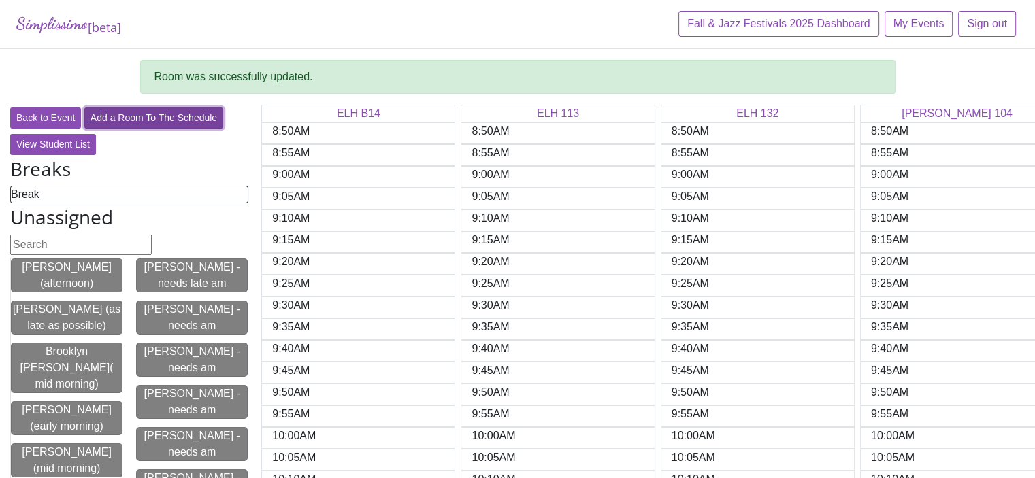
click at [145, 119] on link "Add a Room To The Schedule" at bounding box center [153, 118] width 139 height 21
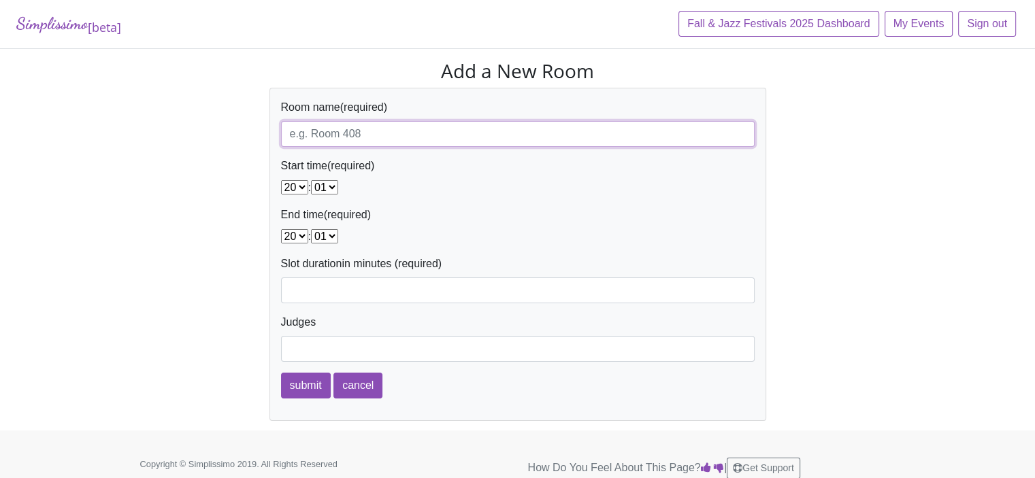
click at [294, 135] on input "Room name" at bounding box center [518, 134] width 474 height 26
type input "[PERSON_NAME] 203"
click at [301, 189] on select "00 01 02 03 04 05 06 07 08 09 10 11 12 13 14 15 16 17 18 19 20 21 22 23" at bounding box center [294, 187] width 27 height 14
select select "08"
click at [281, 180] on select "00 01 02 03 04 05 06 07 08 09 10 11 12 13 14 15 16 17 18 19 20 21 22 23" at bounding box center [294, 187] width 27 height 14
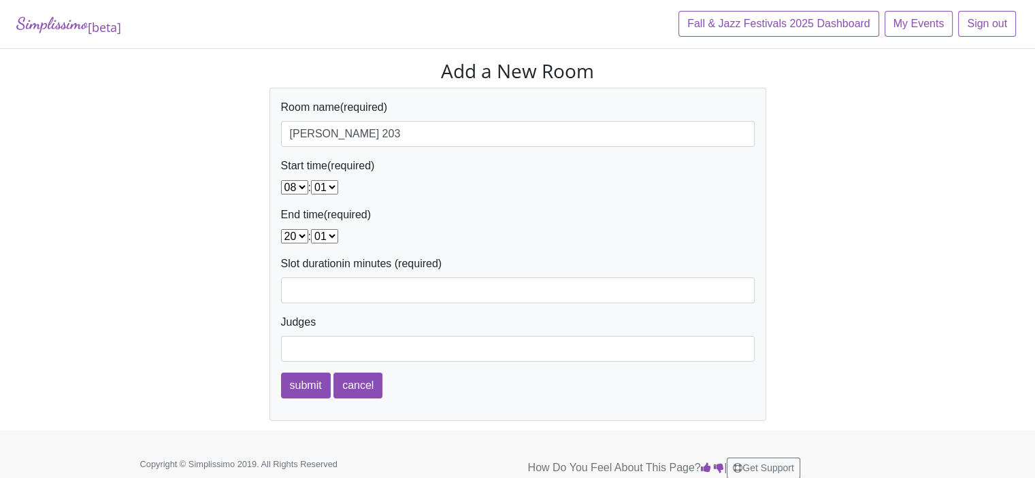
click at [338, 187] on select "00 01 02 03 04 05 06 07 08 09 10 11 12 13 14 15 16 17 18 19 20 21 22 23 24 25 2…" at bounding box center [324, 187] width 27 height 14
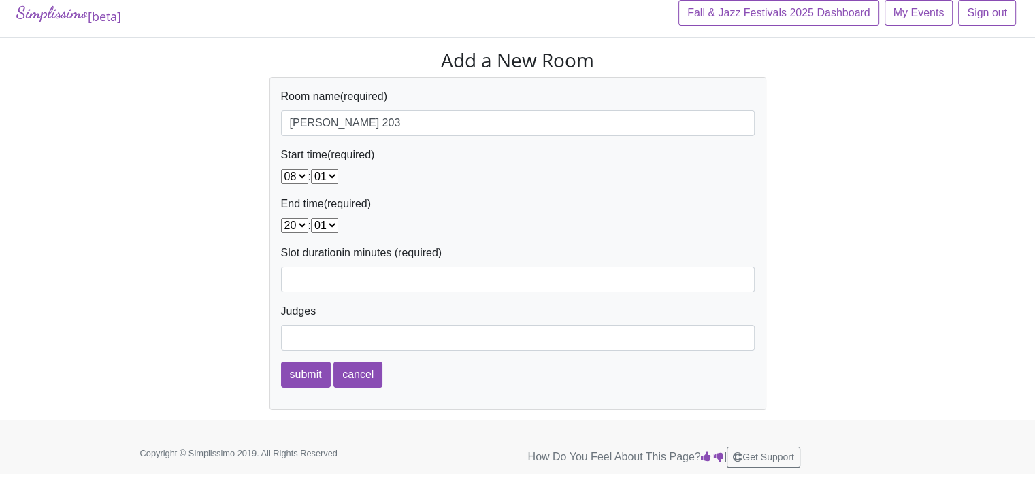
click at [337, 172] on select "00 01 02 03 04 05 06 07 08 09 10 11 12 13 14 15 16 17 18 19 20 21 22 23 24 25 2…" at bounding box center [324, 176] width 27 height 14
select select "50"
click at [315, 169] on select "00 01 02 03 04 05 06 07 08 09 10 11 12 13 14 15 16 17 18 19 20 21 22 23 24 25 2…" at bounding box center [324, 176] width 27 height 14
click at [302, 225] on select "00 01 02 03 04 05 06 07 08 09 10 11 12 13 14 15 16 17 18 19 20 21 22 23" at bounding box center [294, 225] width 27 height 14
select select "17"
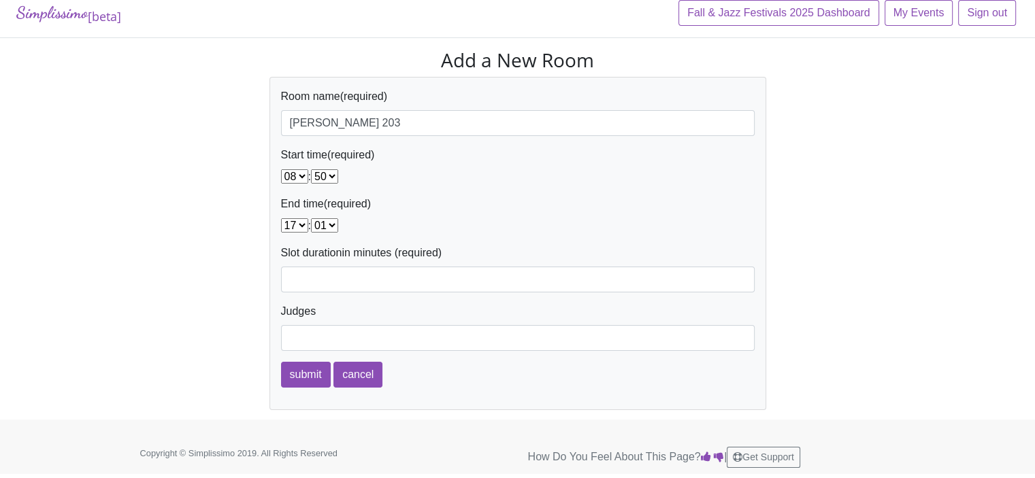
click at [281, 218] on select "00 01 02 03 04 05 06 07 08 09 10 11 12 13 14 15 16 17 18 19 20 21 22 23" at bounding box center [294, 225] width 27 height 14
click at [337, 226] on select "00 01 02 03 04 05 06 07 08 09 10 11 12 13 14 15 16 17 18 19 20 21 22 23 24 25 2…" at bounding box center [324, 225] width 27 height 14
select select "00"
click at [315, 218] on select "00 01 02 03 04 05 06 07 08 09 10 11 12 13 14 15 16 17 18 19 20 21 22 23 24 25 2…" at bounding box center [324, 225] width 27 height 14
drag, startPoint x: 291, startPoint y: 280, endPoint x: 305, endPoint y: 280, distance: 13.6
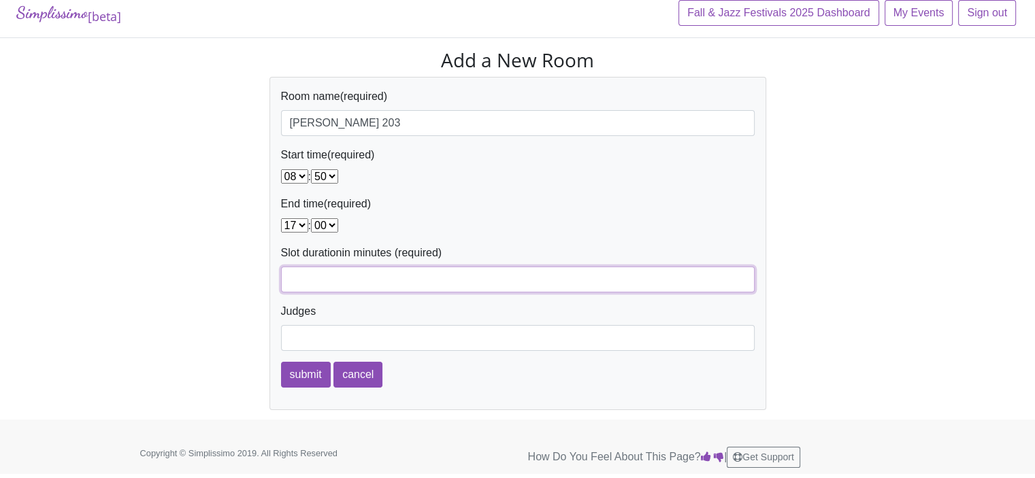
click at [291, 280] on input "Slot duration" at bounding box center [518, 280] width 474 height 26
click at [738, 278] on input "1" at bounding box center [518, 280] width 474 height 26
click at [738, 277] on input "2" at bounding box center [518, 280] width 474 height 26
click at [738, 277] on input "3" at bounding box center [518, 280] width 474 height 26
click at [738, 277] on input "4" at bounding box center [518, 280] width 474 height 26
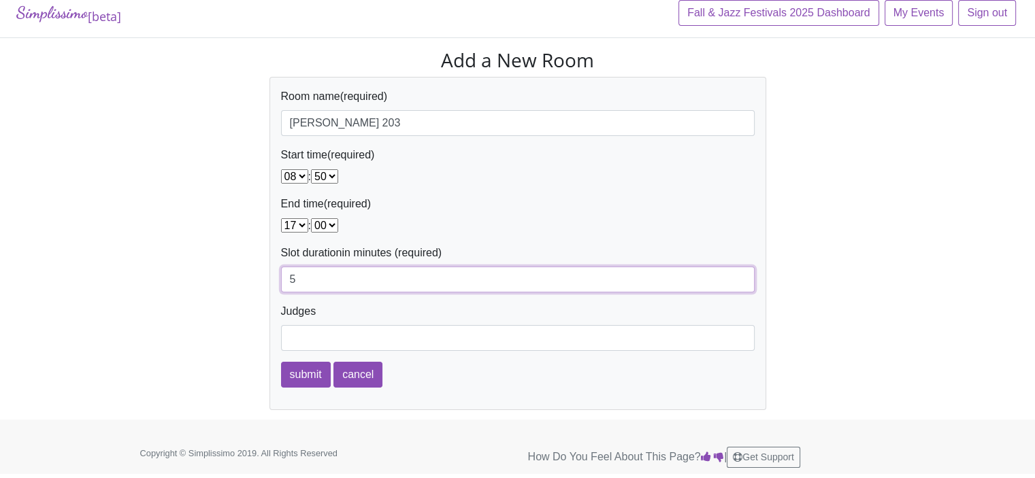
type input "5"
click at [738, 277] on input "5" at bounding box center [518, 280] width 474 height 26
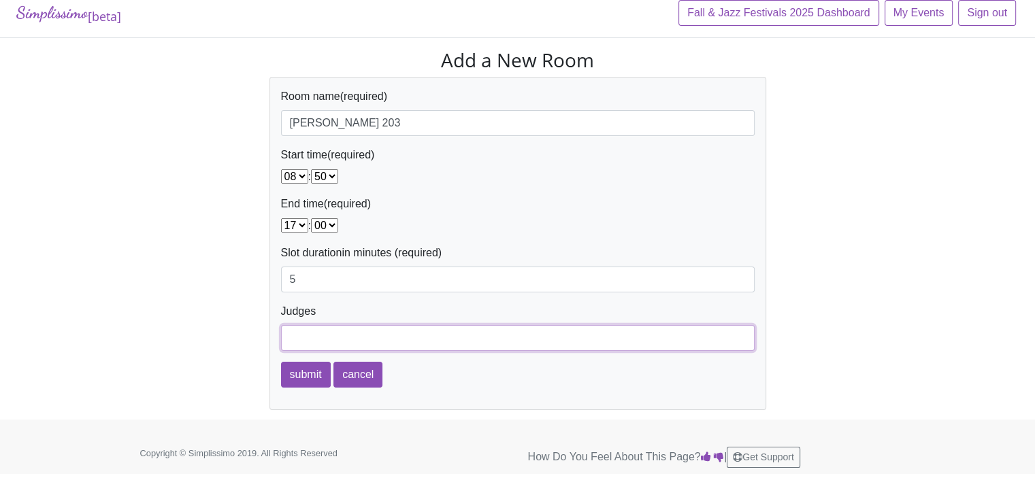
click at [321, 335] on input "Judges" at bounding box center [518, 338] width 474 height 26
type input "Jennifer Clarkson & John Fisher"
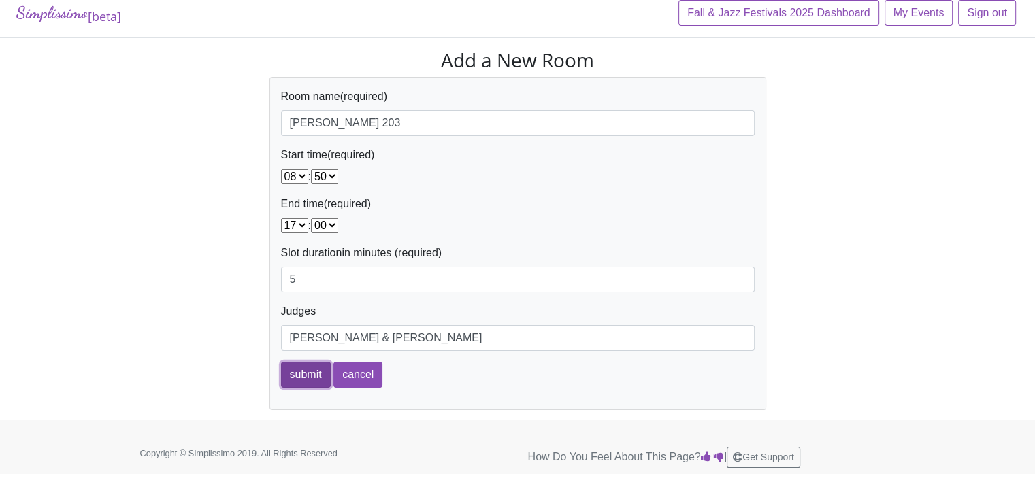
click at [299, 374] on input "submit" at bounding box center [306, 375] width 50 height 26
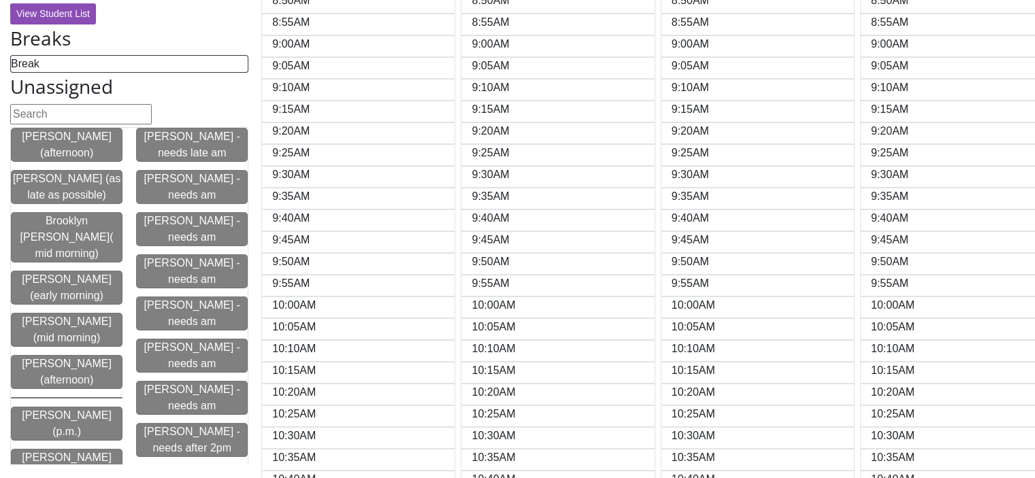
scroll to position [136, 0]
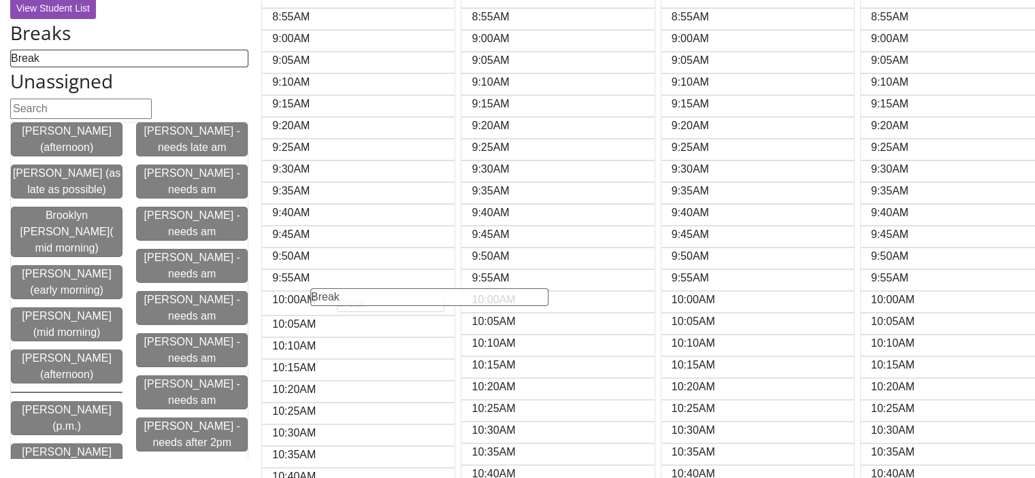
drag, startPoint x: 29, startPoint y: 62, endPoint x: 330, endPoint y: 299, distance: 383.3
drag, startPoint x: 27, startPoint y: 57, endPoint x: 536, endPoint y: 295, distance: 561.0
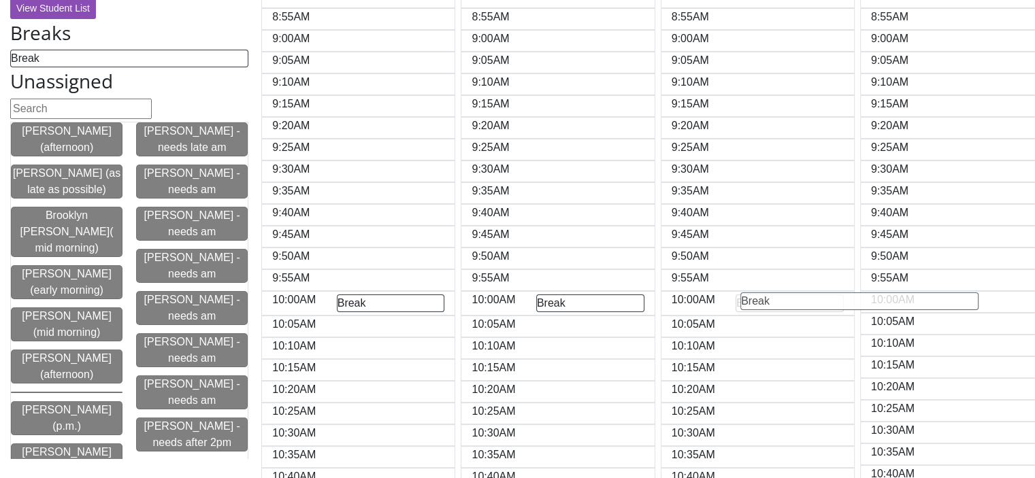
drag, startPoint x: 34, startPoint y: 59, endPoint x: 765, endPoint y: 300, distance: 769.7
drag, startPoint x: 27, startPoint y: 59, endPoint x: 940, endPoint y: 296, distance: 944.0
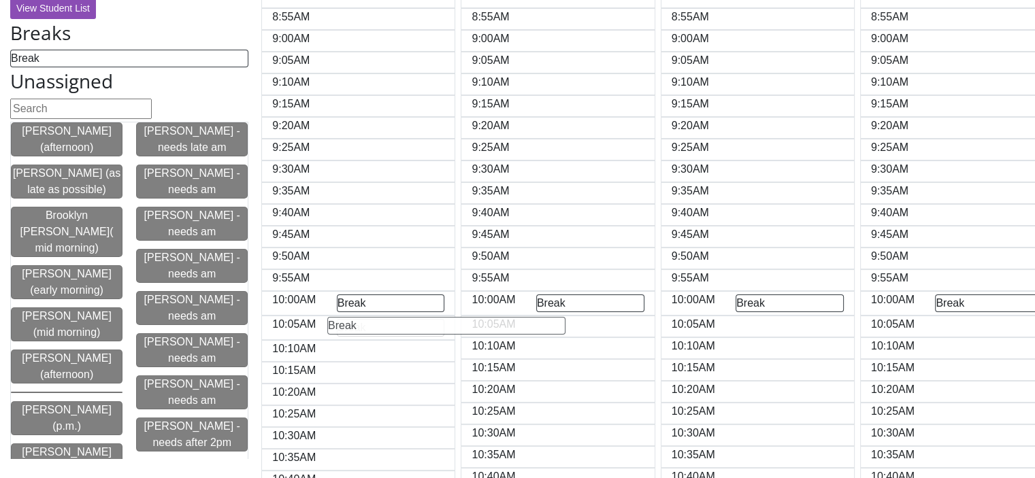
drag, startPoint x: 26, startPoint y: 58, endPoint x: 344, endPoint y: 323, distance: 414.0
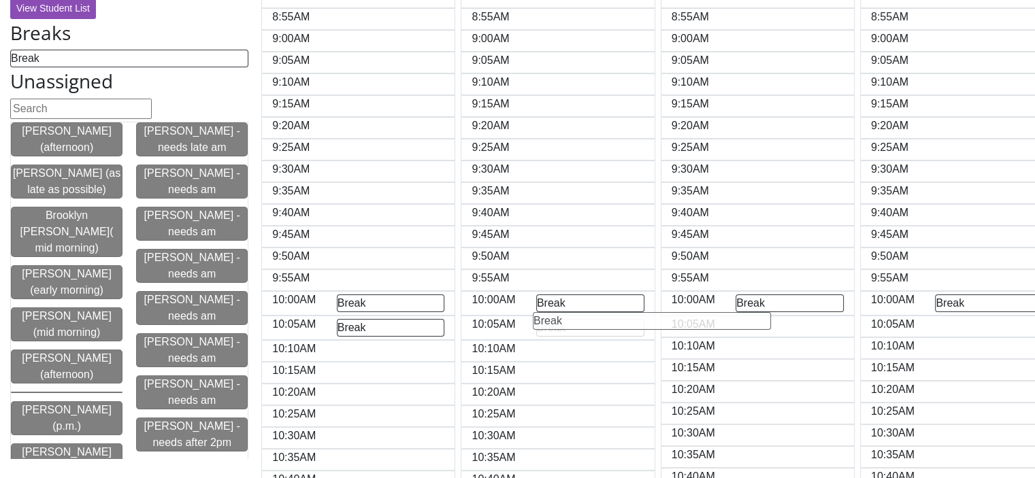
drag, startPoint x: 24, startPoint y: 60, endPoint x: 547, endPoint y: 320, distance: 584.6
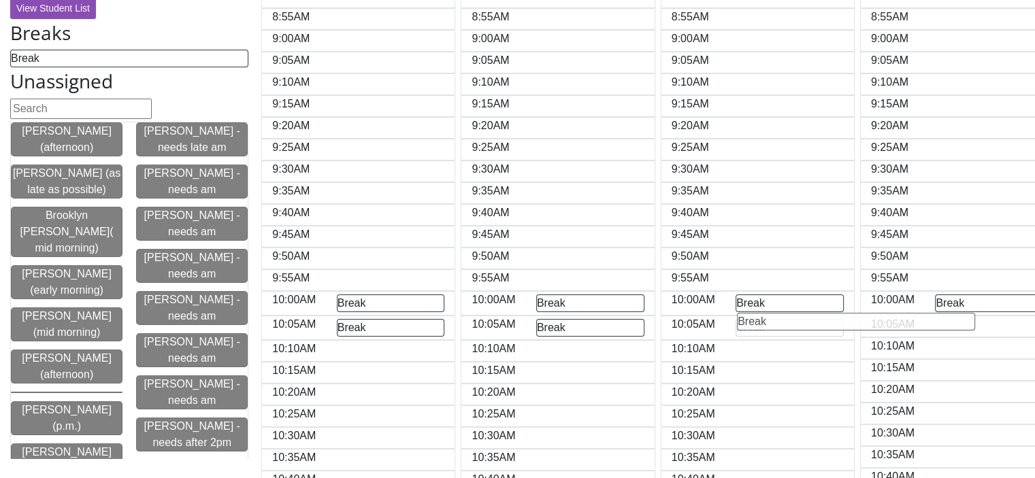
drag, startPoint x: 24, startPoint y: 61, endPoint x: 751, endPoint y: 323, distance: 772.5
drag, startPoint x: 27, startPoint y: 61, endPoint x: 949, endPoint y: 324, distance: 958.9
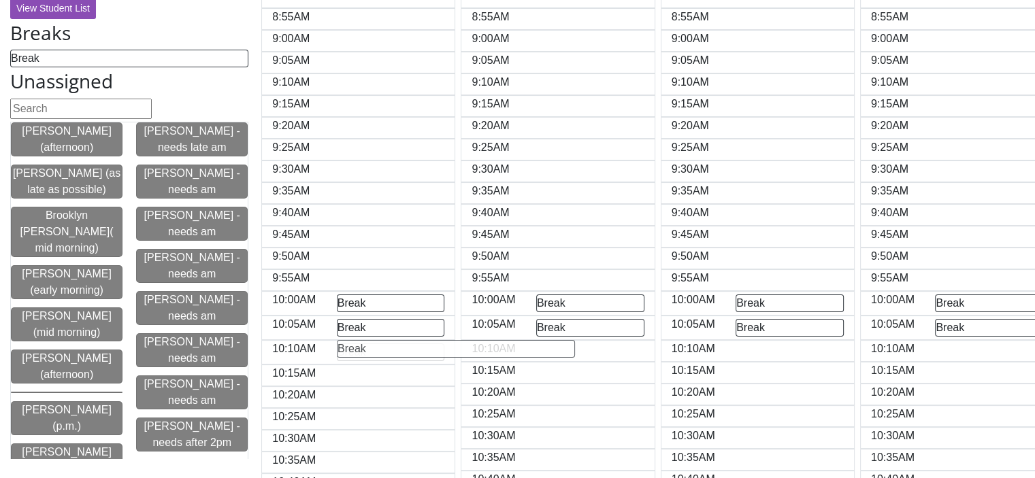
drag, startPoint x: 27, startPoint y: 56, endPoint x: 354, endPoint y: 345, distance: 436.3
drag, startPoint x: 24, startPoint y: 62, endPoint x: 550, endPoint y: 349, distance: 598.7
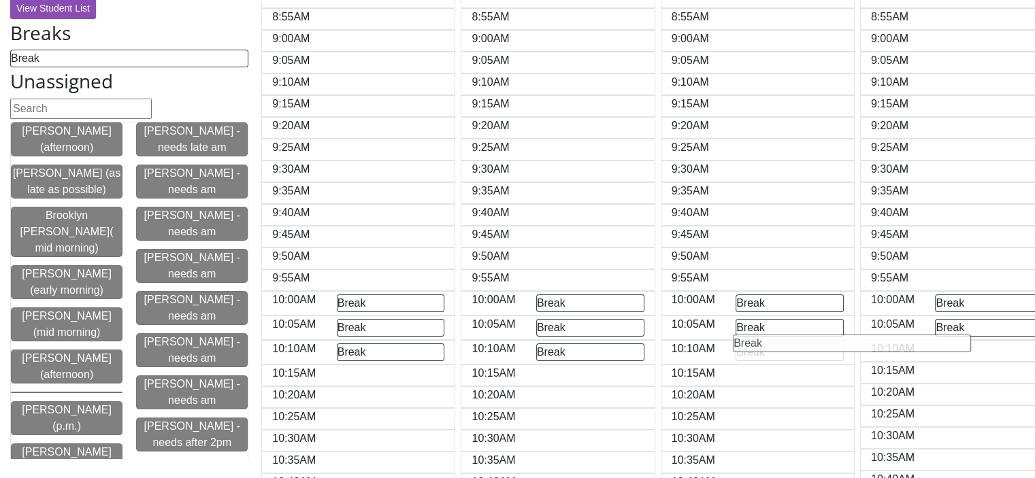
drag, startPoint x: 16, startPoint y: 56, endPoint x: 739, endPoint y: 340, distance: 776.7
drag, startPoint x: 30, startPoint y: 54, endPoint x: 956, endPoint y: 340, distance: 969.0
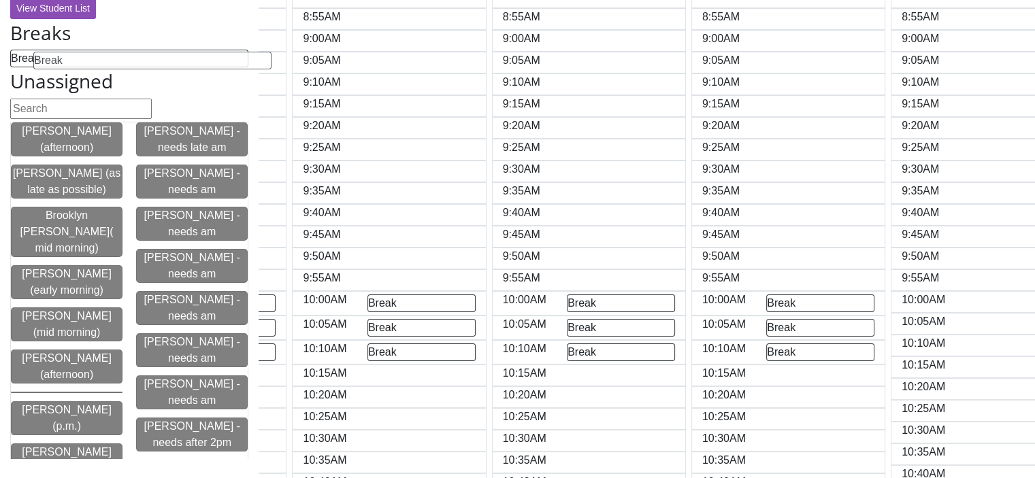
scroll to position [0, 136]
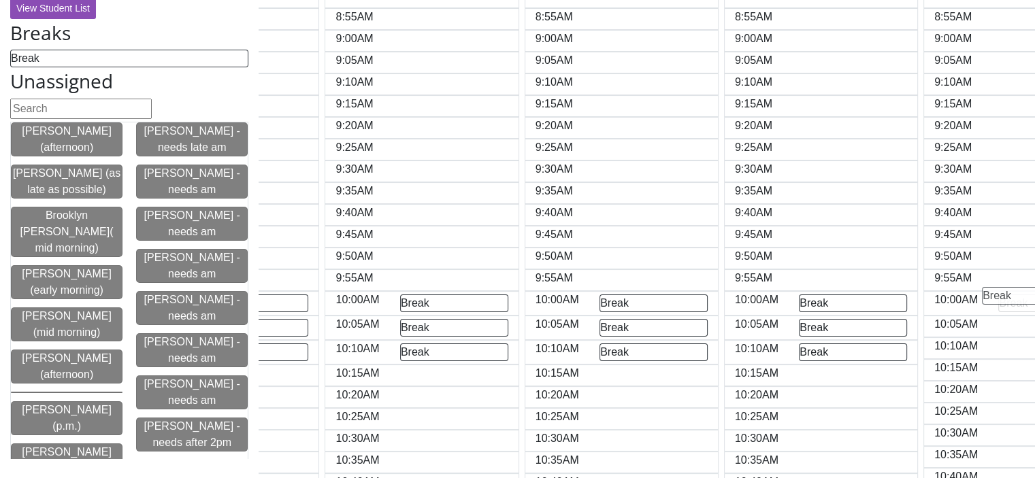
drag, startPoint x: 28, startPoint y: 56, endPoint x: 1002, endPoint y: 292, distance: 1001.8
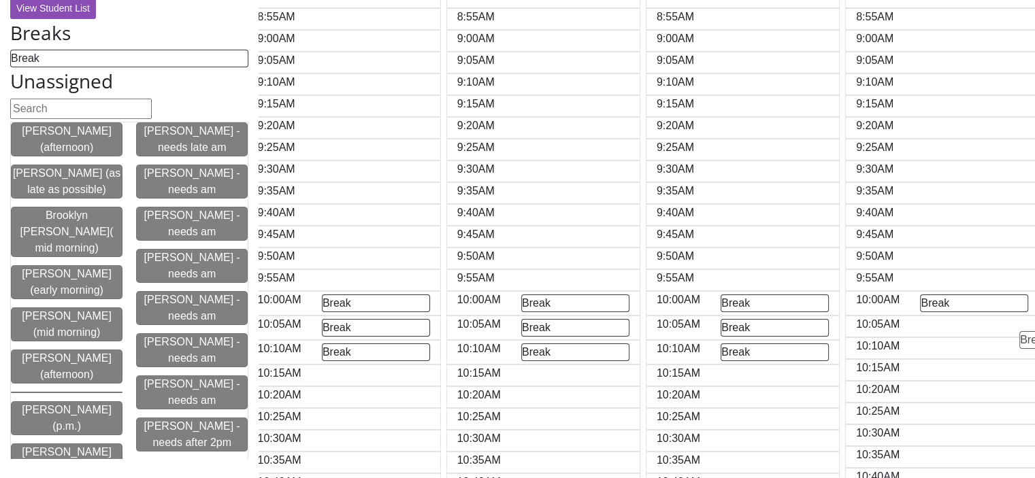
scroll to position [0, 218]
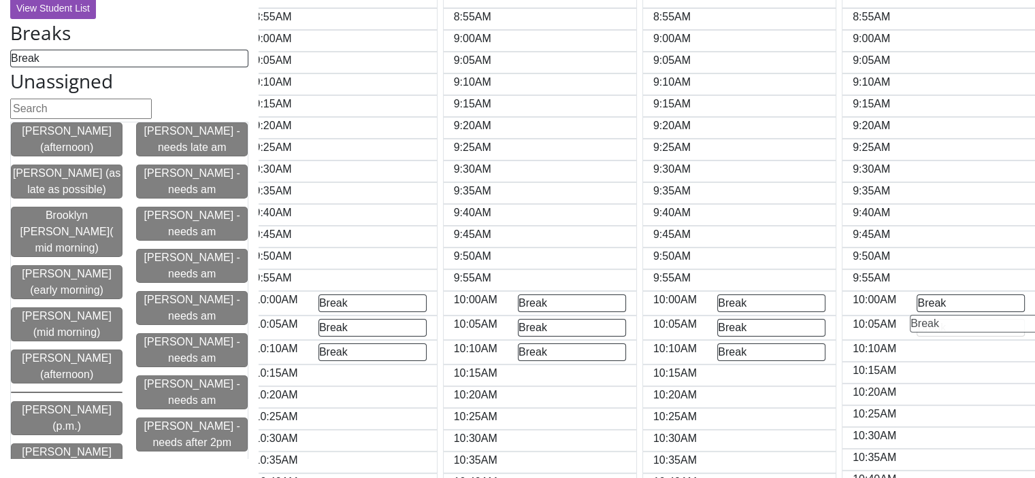
drag, startPoint x: 34, startPoint y: 61, endPoint x: 935, endPoint y: 323, distance: 938.2
drag, startPoint x: 16, startPoint y: 54, endPoint x: 921, endPoint y: 340, distance: 949.0
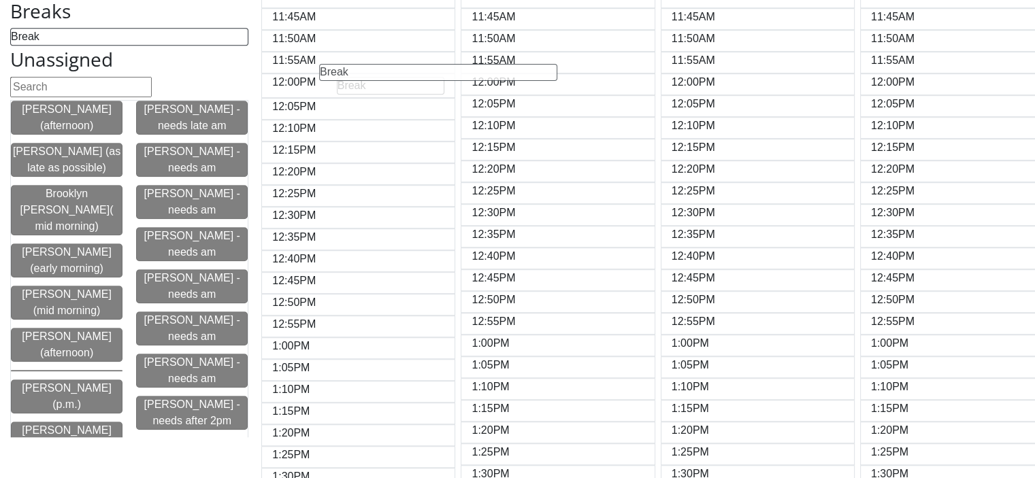
drag, startPoint x: 20, startPoint y: 34, endPoint x: 329, endPoint y: 67, distance: 311.3
drag, startPoint x: 22, startPoint y: 40, endPoint x: 531, endPoint y: 71, distance: 509.9
drag, startPoint x: 20, startPoint y: 35, endPoint x: 732, endPoint y: 67, distance: 713.2
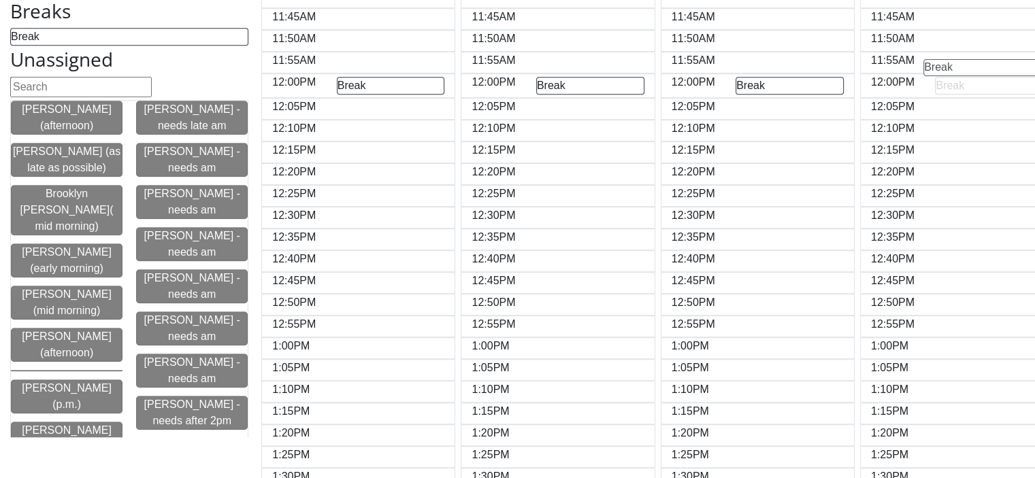
drag, startPoint x: 22, startPoint y: 39, endPoint x: 936, endPoint y: 70, distance: 915.0
drag, startPoint x: 26, startPoint y: 42, endPoint x: 961, endPoint y: 75, distance: 935.5
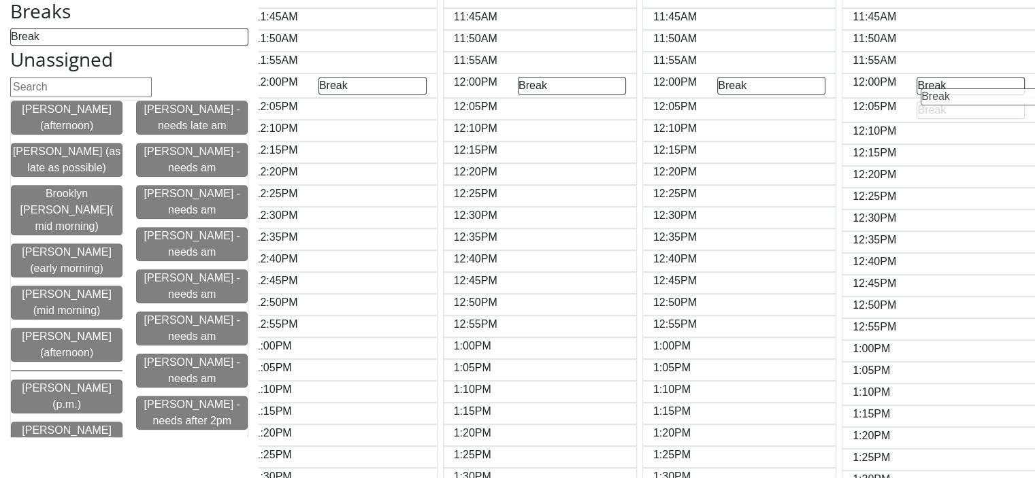
drag, startPoint x: 30, startPoint y: 37, endPoint x: 941, endPoint y: 94, distance: 912.9
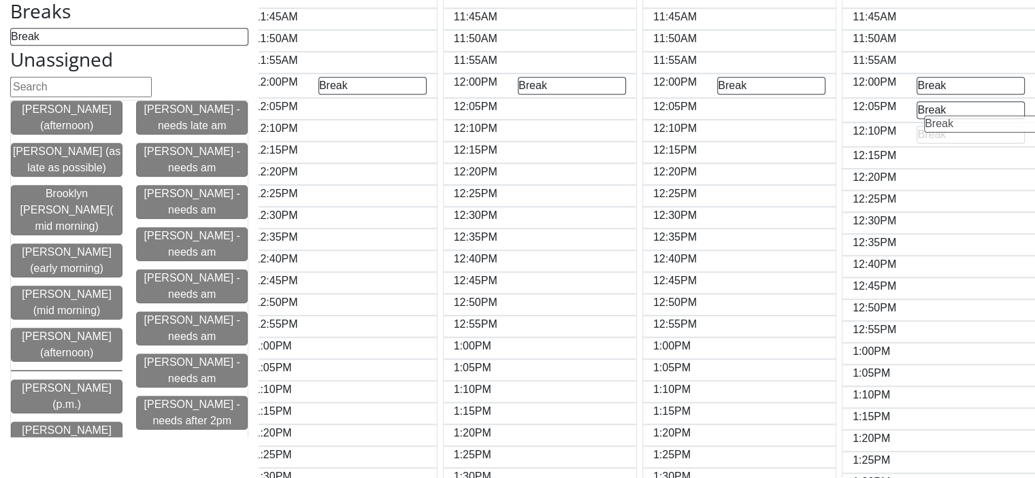
drag, startPoint x: 16, startPoint y: 37, endPoint x: 931, endPoint y: 122, distance: 918.4
drag, startPoint x: 22, startPoint y: 37, endPoint x: 932, endPoint y: 147, distance: 916.4
drag, startPoint x: 20, startPoint y: 36, endPoint x: 931, endPoint y: 168, distance: 920.6
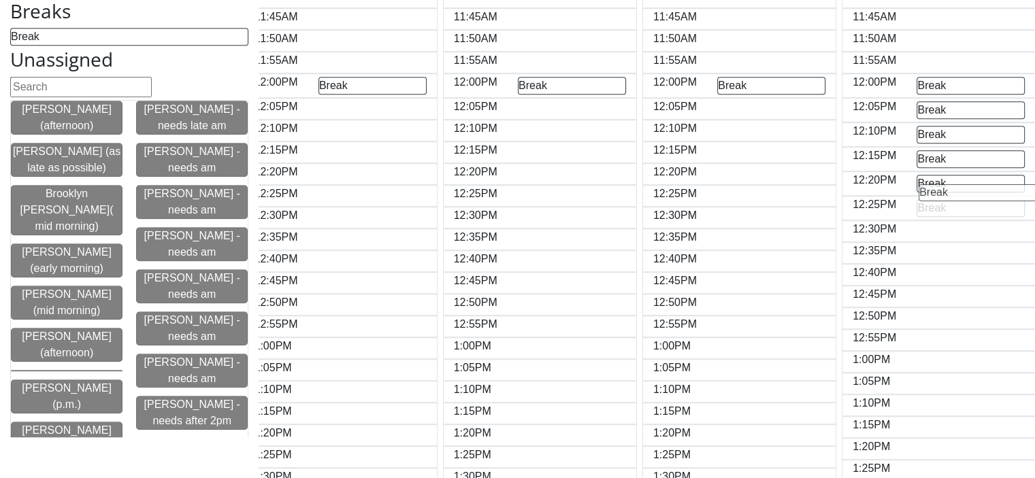
drag, startPoint x: 28, startPoint y: 35, endPoint x: 938, endPoint y: 189, distance: 922.6
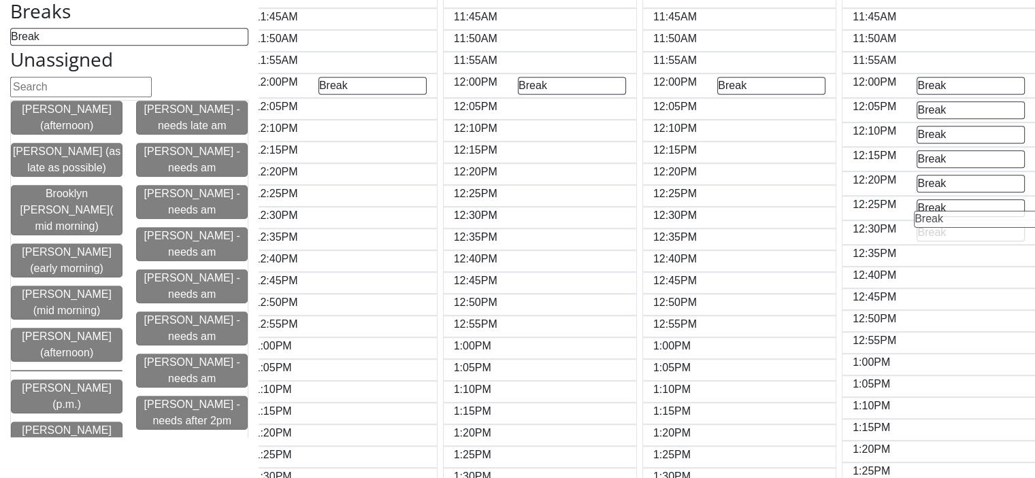
drag, startPoint x: 24, startPoint y: 39, endPoint x: 929, endPoint y: 217, distance: 921.6
drag, startPoint x: 27, startPoint y: 35, endPoint x: 933, endPoint y: 236, distance: 928.3
drag, startPoint x: 24, startPoint y: 36, endPoint x: 936, endPoint y: 263, distance: 939.7
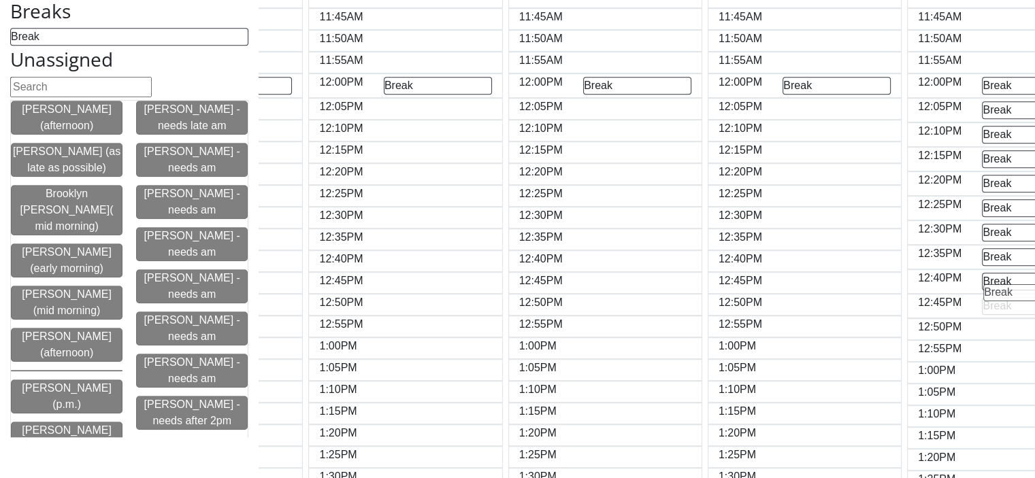
drag, startPoint x: 28, startPoint y: 35, endPoint x: 1005, endPoint y: 286, distance: 1009.0
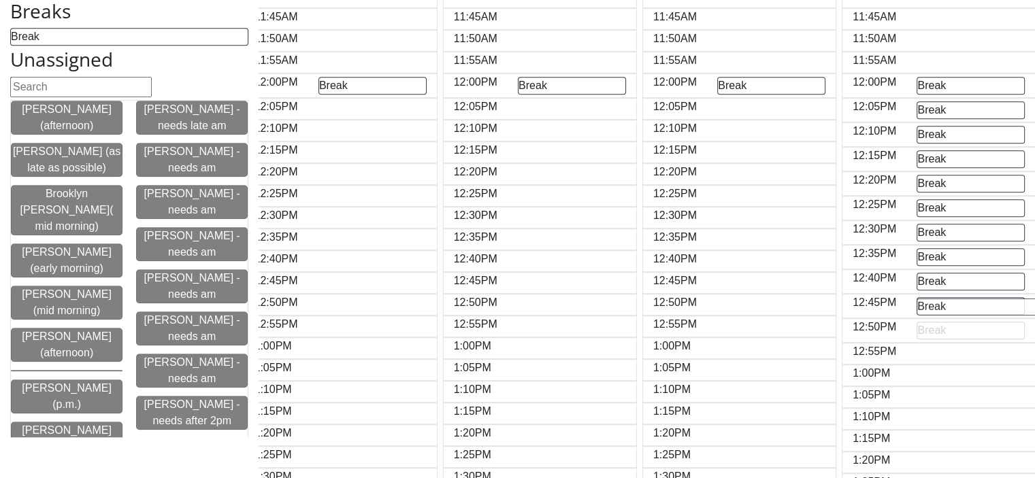
drag, startPoint x: 27, startPoint y: 40, endPoint x: 936, endPoint y: 307, distance: 946.7
drag, startPoint x: 29, startPoint y: 37, endPoint x: 936, endPoint y: 333, distance: 954.1
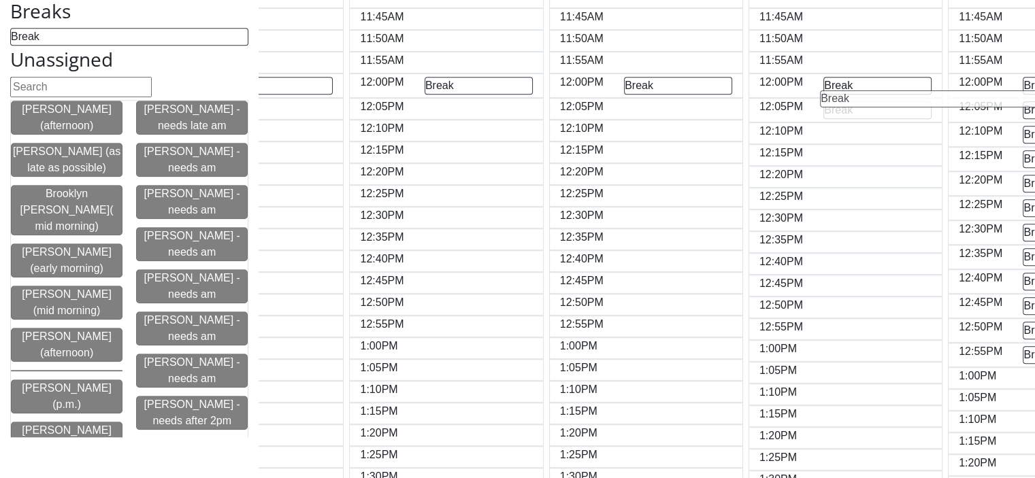
drag, startPoint x: 29, startPoint y: 37, endPoint x: 841, endPoint y: 97, distance: 813.9
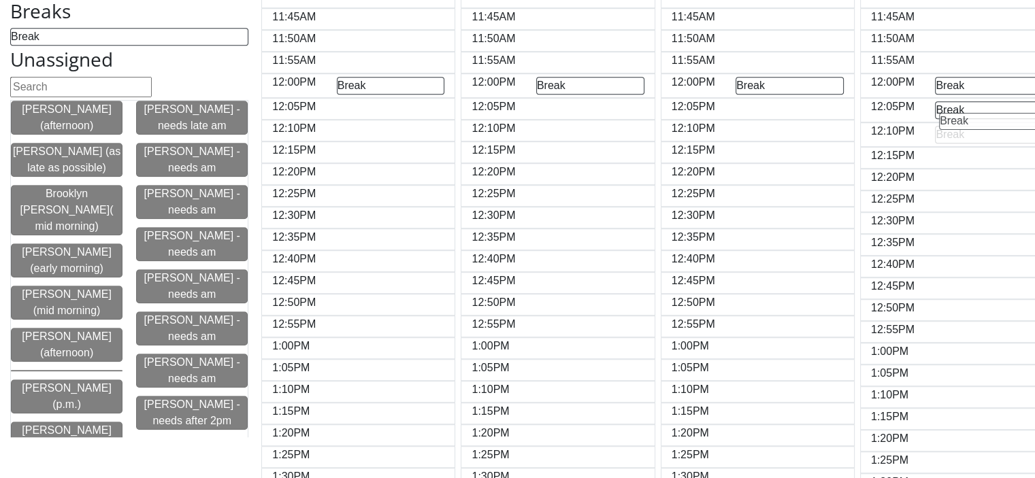
drag, startPoint x: 33, startPoint y: 39, endPoint x: 960, endPoint y: 119, distance: 930.8
drag, startPoint x: 26, startPoint y: 34, endPoint x: 953, endPoint y: 139, distance: 933.3
drag, startPoint x: 27, startPoint y: 35, endPoint x: 948, endPoint y: 165, distance: 929.8
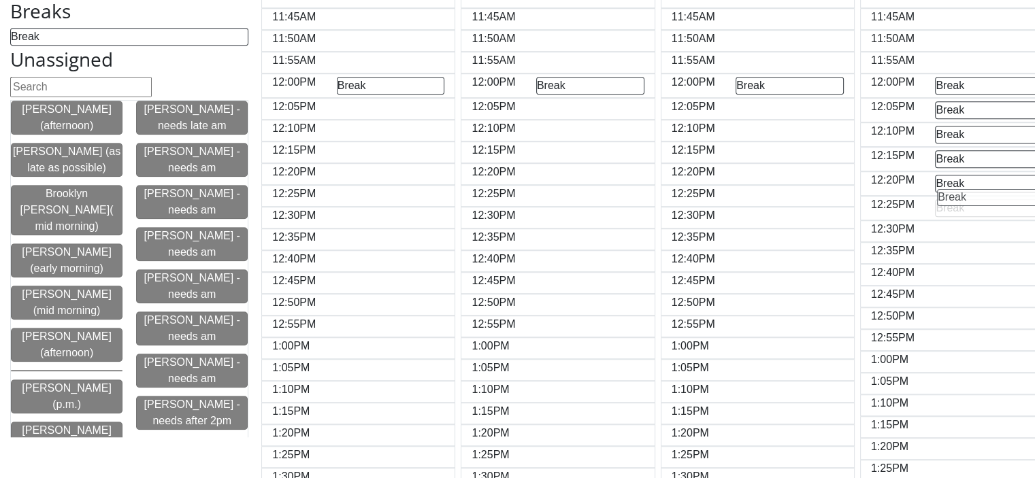
drag, startPoint x: 29, startPoint y: 36, endPoint x: 956, endPoint y: 193, distance: 940.5
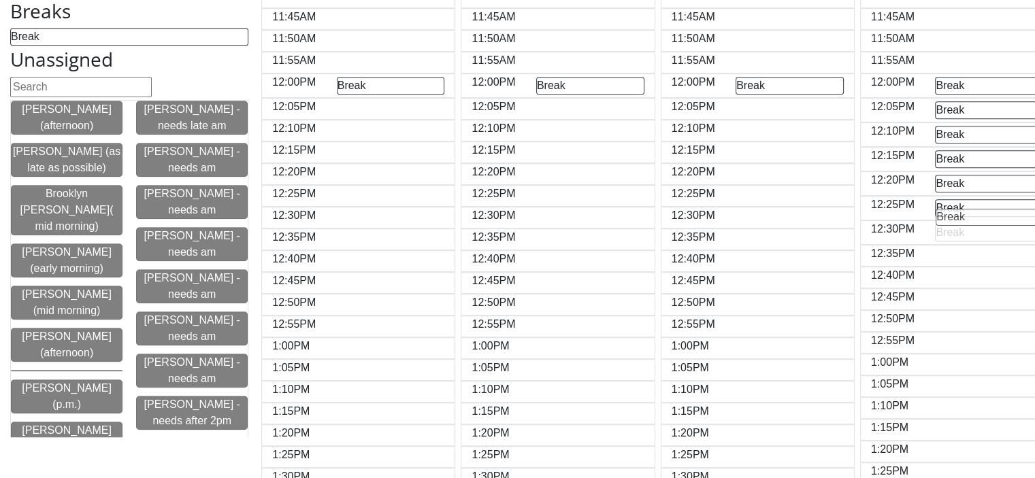
drag, startPoint x: 22, startPoint y: 35, endPoint x: 949, endPoint y: 212, distance: 943.6
drag, startPoint x: 20, startPoint y: 37, endPoint x: 946, endPoint y: 239, distance: 947.7
drag, startPoint x: 20, startPoint y: 32, endPoint x: 946, endPoint y: 258, distance: 953.9
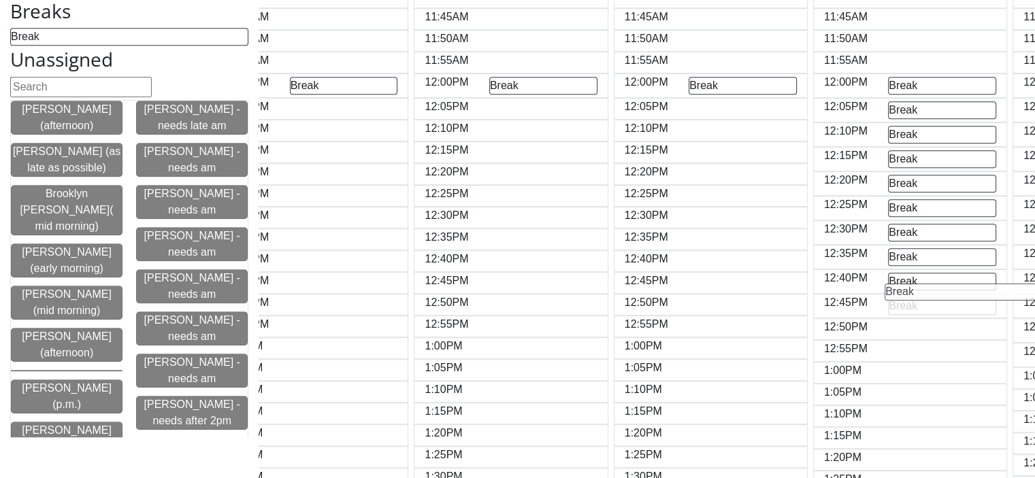
drag, startPoint x: 21, startPoint y: 33, endPoint x: 897, endPoint y: 286, distance: 911.4
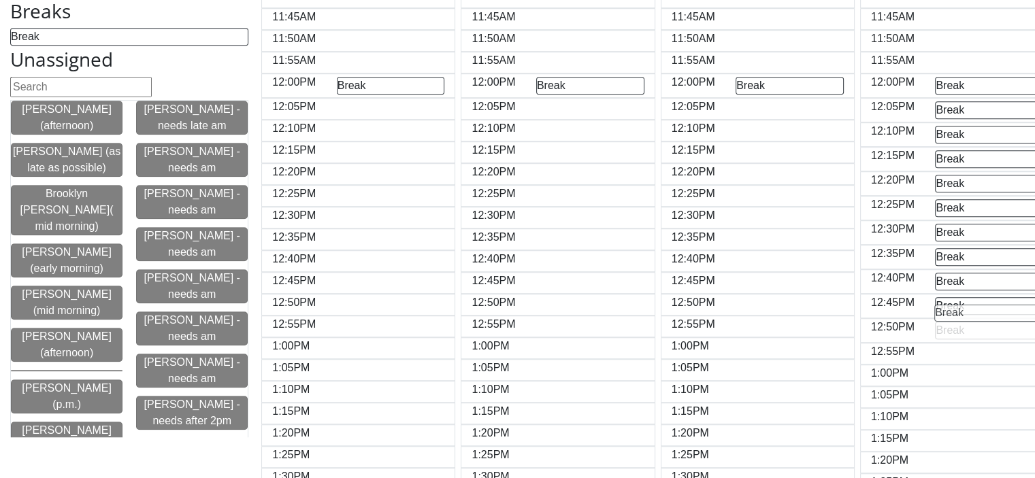
drag, startPoint x: 22, startPoint y: 35, endPoint x: 947, endPoint y: 308, distance: 964.3
drag, startPoint x: 22, startPoint y: 39, endPoint x: 949, endPoint y: 337, distance: 973.9
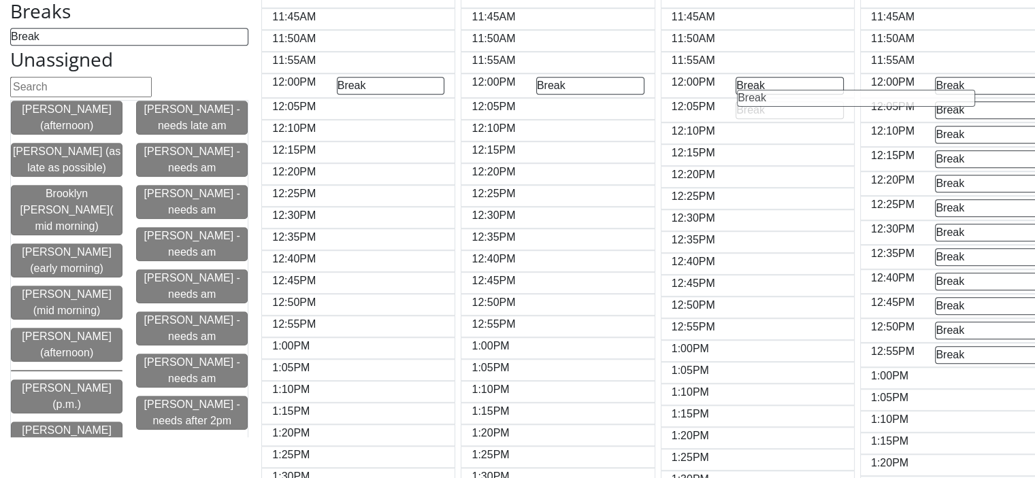
drag, startPoint x: 15, startPoint y: 35, endPoint x: 743, endPoint y: 93, distance: 730.4
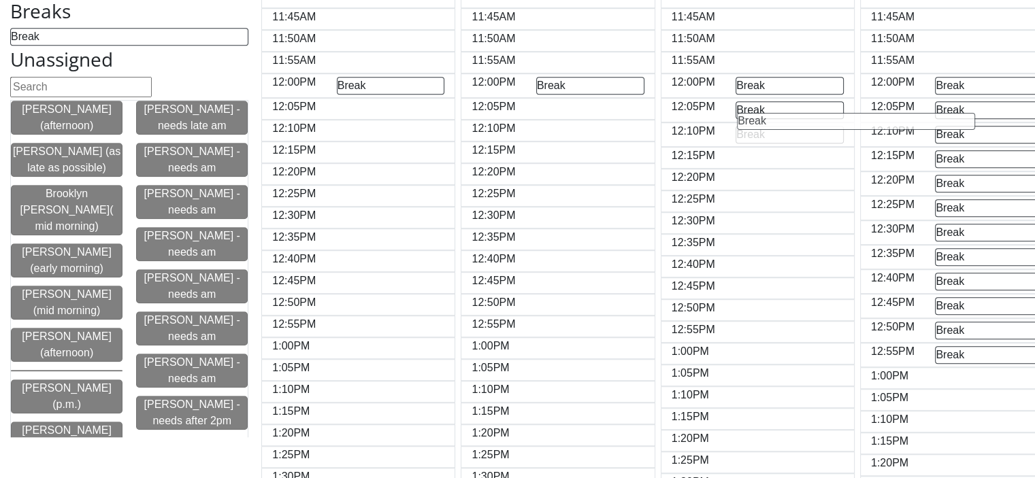
drag, startPoint x: 19, startPoint y: 33, endPoint x: 746, endPoint y: 115, distance: 732.0
drag, startPoint x: 22, startPoint y: 41, endPoint x: 751, endPoint y: 148, distance: 735.9
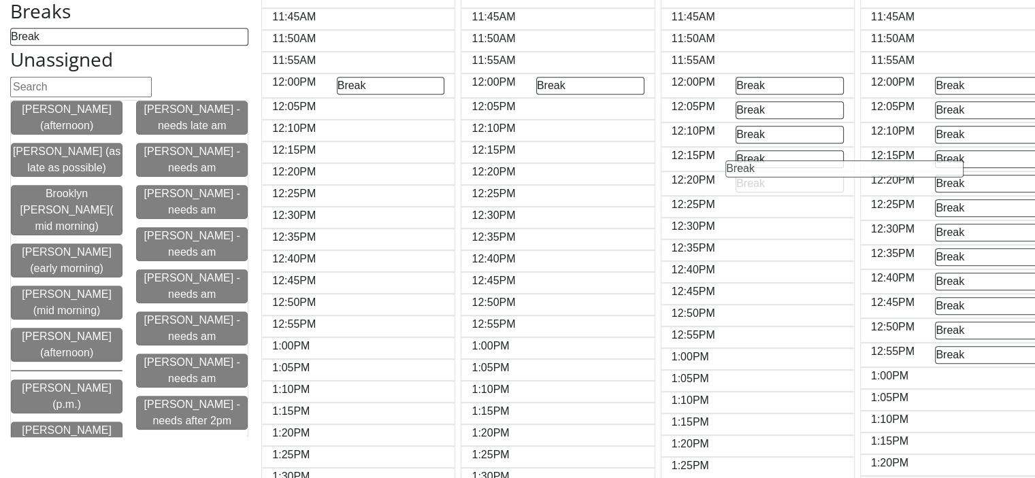
drag, startPoint x: 22, startPoint y: 40, endPoint x: 739, endPoint y: 169, distance: 728.1
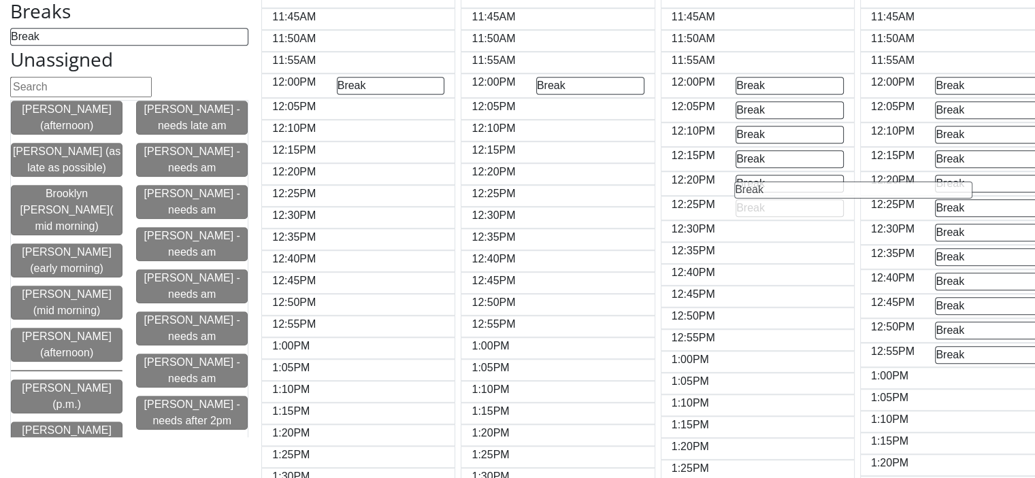
drag, startPoint x: 21, startPoint y: 39, endPoint x: 746, endPoint y: 192, distance: 740.5
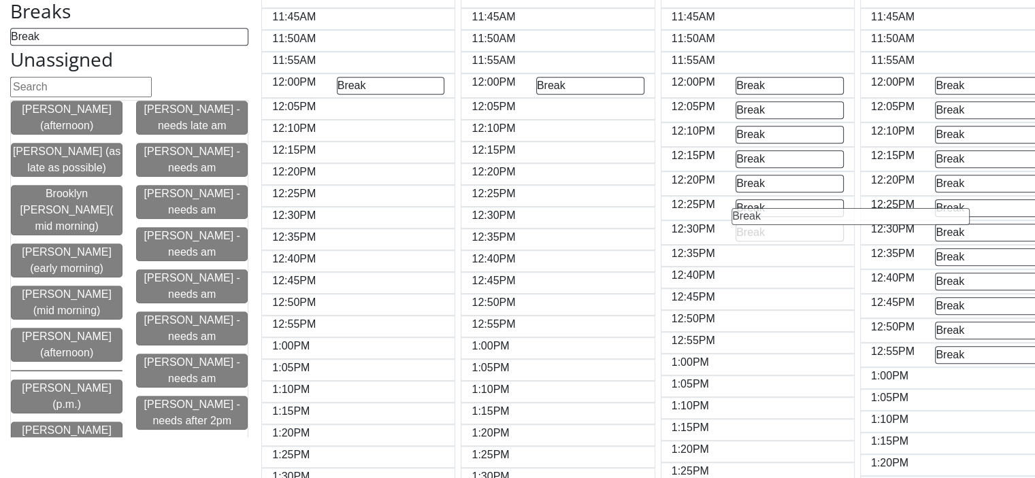
drag, startPoint x: 19, startPoint y: 37, endPoint x: 742, endPoint y: 214, distance: 744.0
drag, startPoint x: 27, startPoint y: 40, endPoint x: 751, endPoint y: 244, distance: 752.2
drag, startPoint x: 33, startPoint y: 40, endPoint x: 752, endPoint y: 267, distance: 754.1
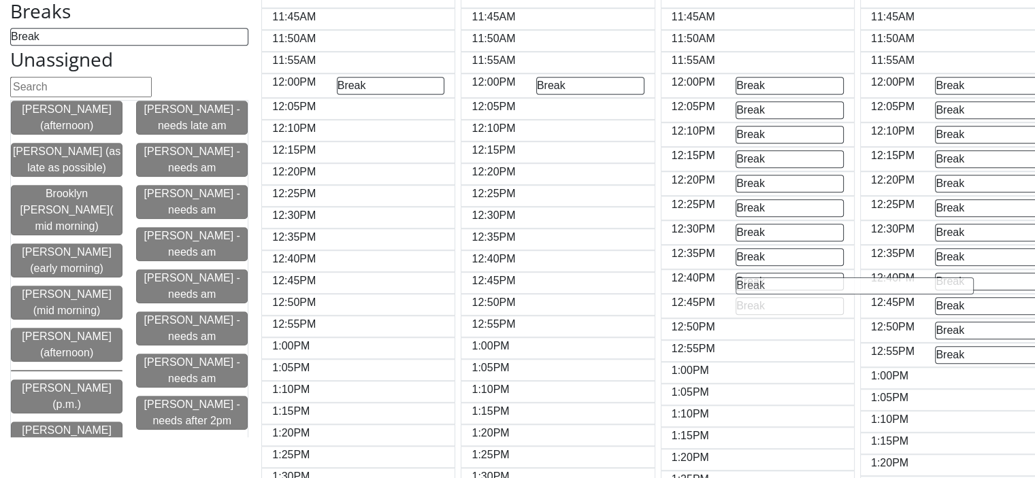
drag, startPoint x: 19, startPoint y: 34, endPoint x: 744, endPoint y: 281, distance: 766.2
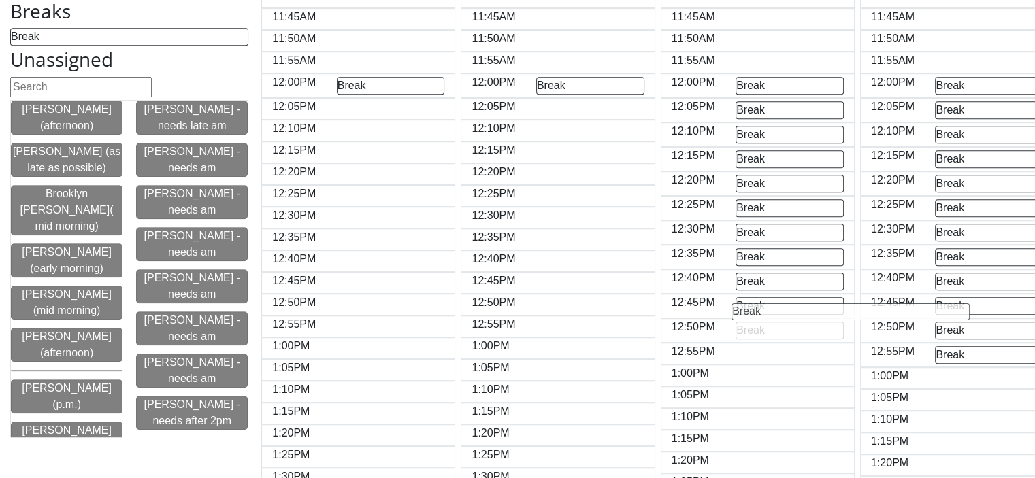
drag, startPoint x: 18, startPoint y: 35, endPoint x: 743, endPoint y: 309, distance: 774.6
drag, startPoint x: 21, startPoint y: 33, endPoint x: 743, endPoint y: 333, distance: 781.8
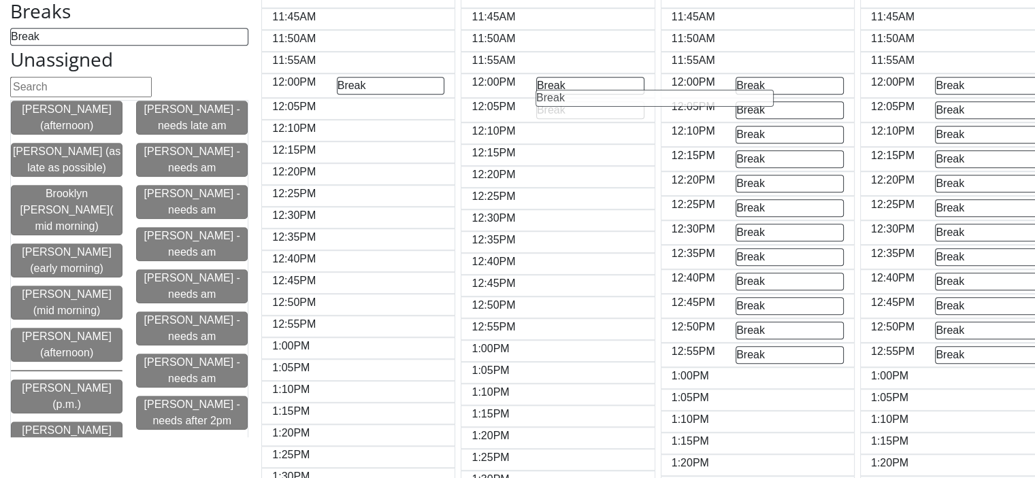
drag, startPoint x: 20, startPoint y: 40, endPoint x: 546, endPoint y: 98, distance: 529.1
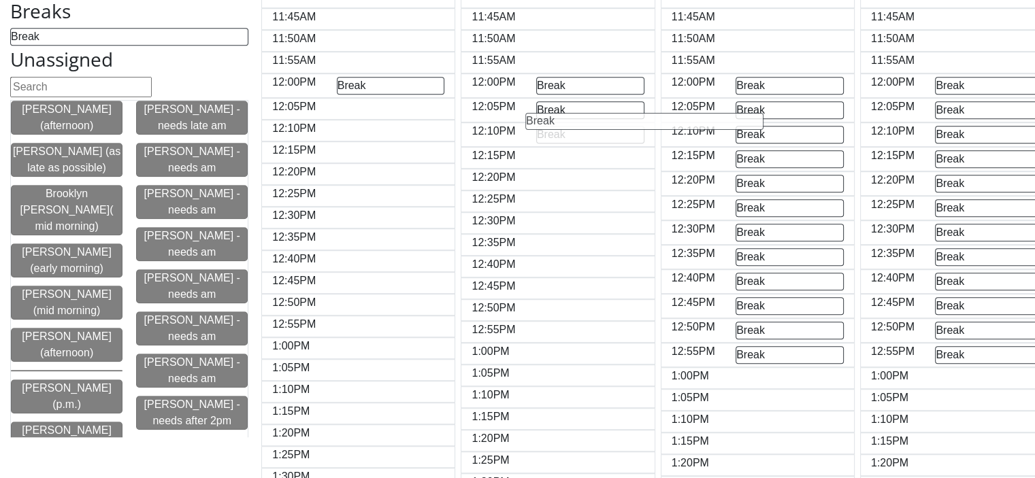
drag, startPoint x: 33, startPoint y: 36, endPoint x: 551, endPoint y: 117, distance: 524.8
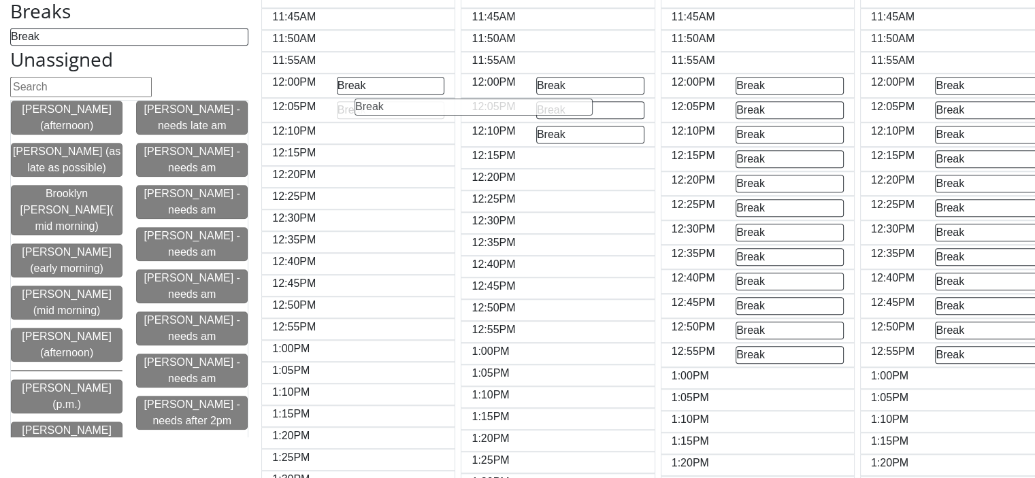
drag, startPoint x: 20, startPoint y: 35, endPoint x: 358, endPoint y: 95, distance: 343.6
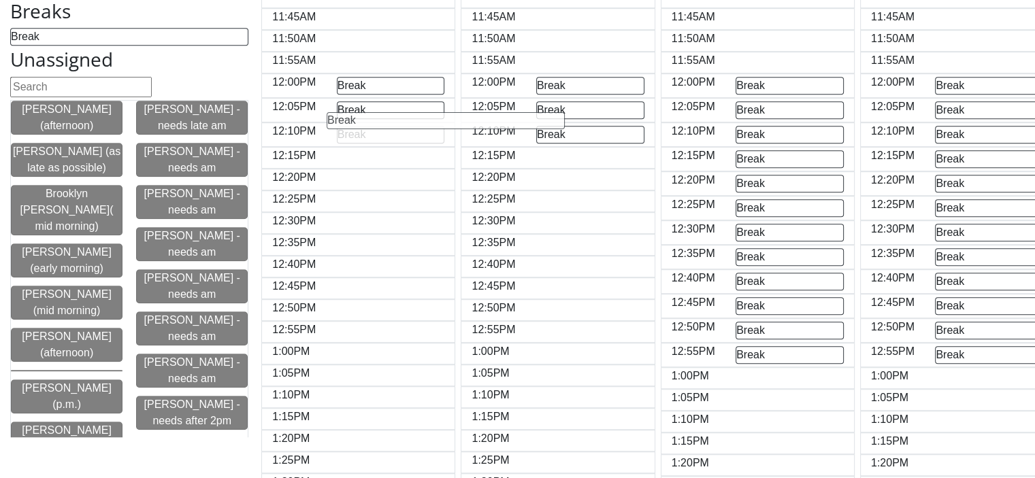
drag, startPoint x: 31, startPoint y: 37, endPoint x: 348, endPoint y: 118, distance: 327.9
drag, startPoint x: 30, startPoint y: 36, endPoint x: 354, endPoint y: 140, distance: 340.2
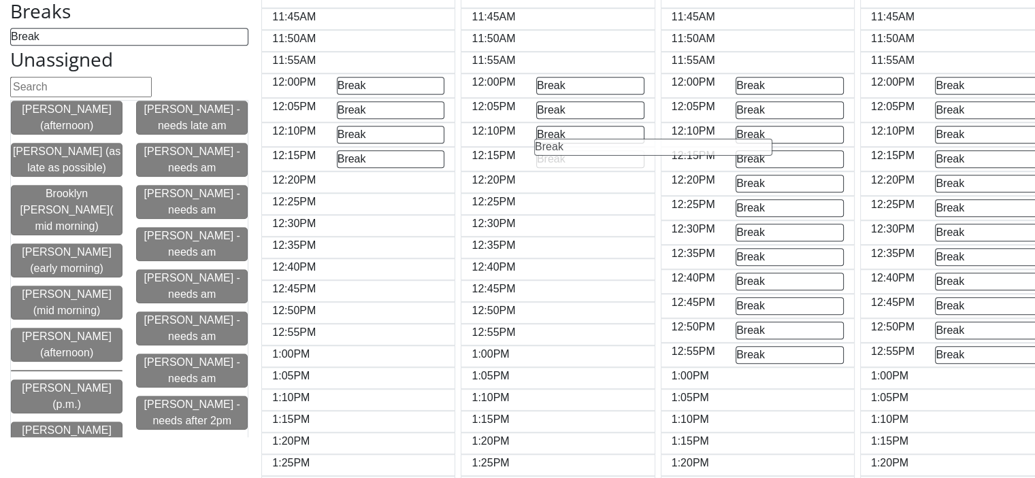
drag, startPoint x: 24, startPoint y: 35, endPoint x: 550, endPoint y: 144, distance: 536.5
drag, startPoint x: 28, startPoint y: 39, endPoint x: 351, endPoint y: 170, distance: 348.9
drag, startPoint x: 29, startPoint y: 35, endPoint x: 554, endPoint y: 166, distance: 541.3
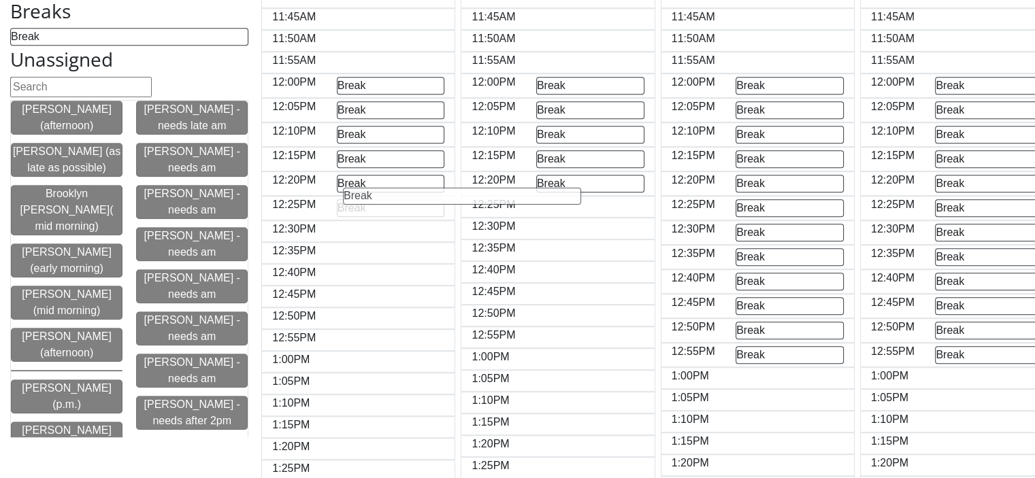
drag, startPoint x: 22, startPoint y: 37, endPoint x: 356, endPoint y: 193, distance: 368.3
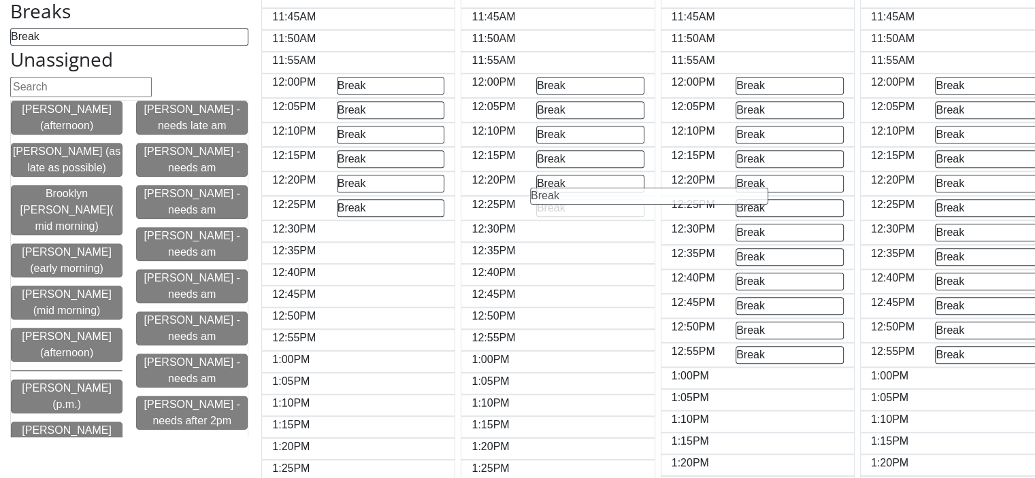
drag, startPoint x: 28, startPoint y: 39, endPoint x: 548, endPoint y: 196, distance: 543.1
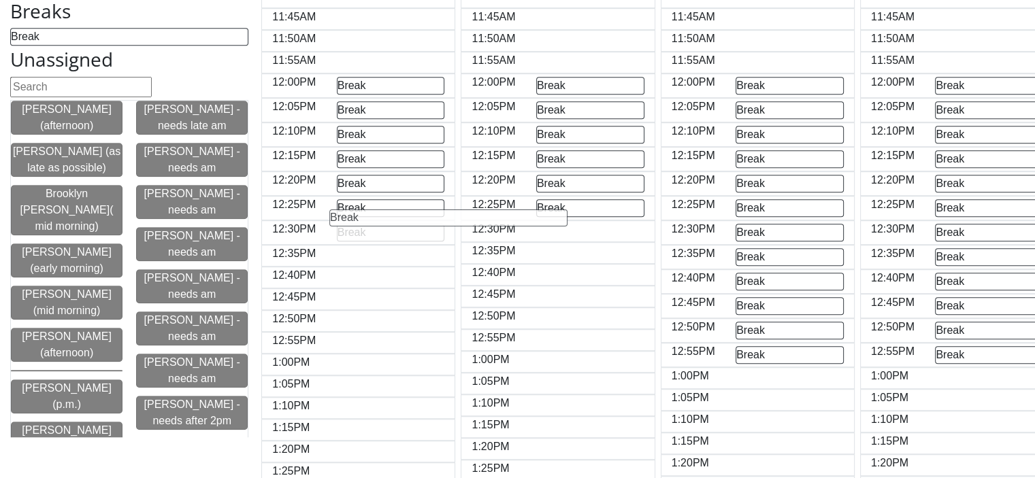
drag, startPoint x: 27, startPoint y: 38, endPoint x: 348, endPoint y: 216, distance: 367.3
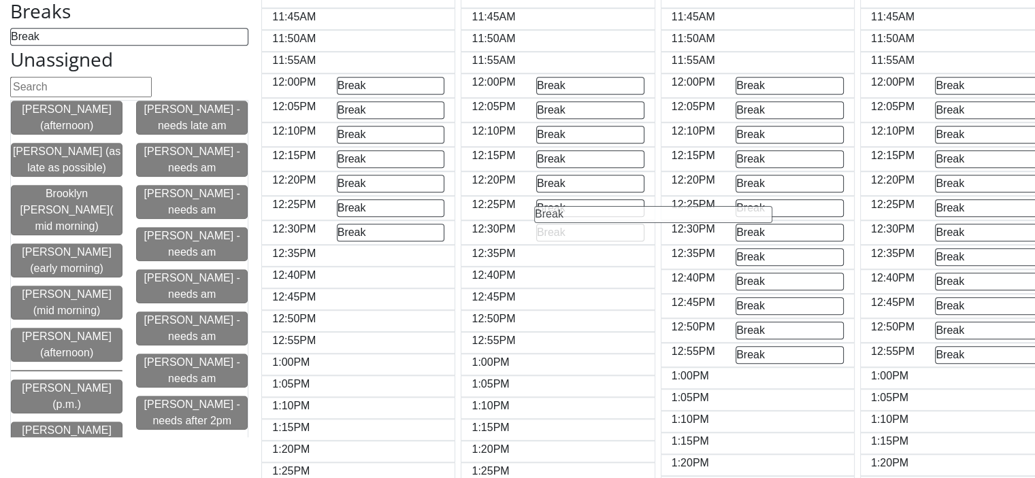
drag, startPoint x: 18, startPoint y: 33, endPoint x: 542, endPoint y: 209, distance: 552.6
drag, startPoint x: 27, startPoint y: 34, endPoint x: 352, endPoint y: 233, distance: 380.9
drag, startPoint x: 16, startPoint y: 40, endPoint x: 545, endPoint y: 240, distance: 565.7
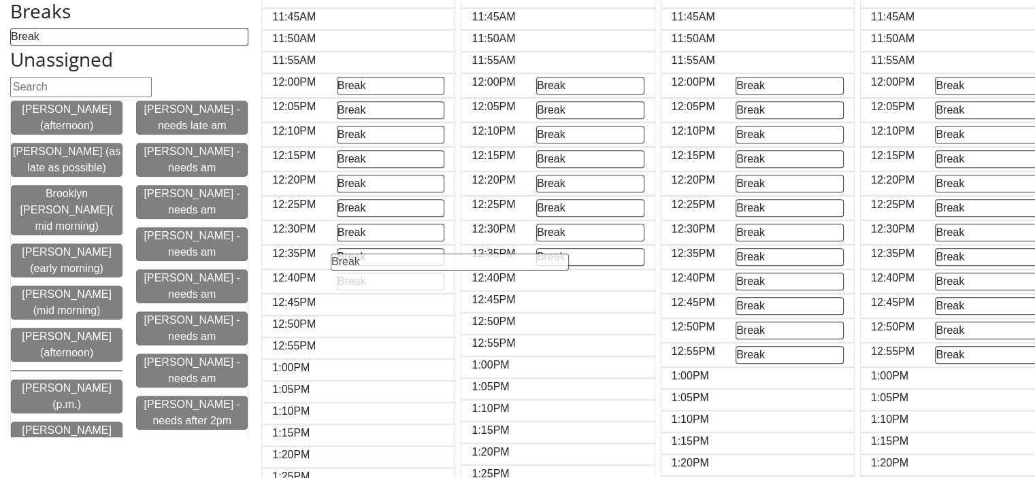
drag, startPoint x: 14, startPoint y: 36, endPoint x: 335, endPoint y: 259, distance: 390.7
drag, startPoint x: 30, startPoint y: 37, endPoint x: 559, endPoint y: 258, distance: 572.8
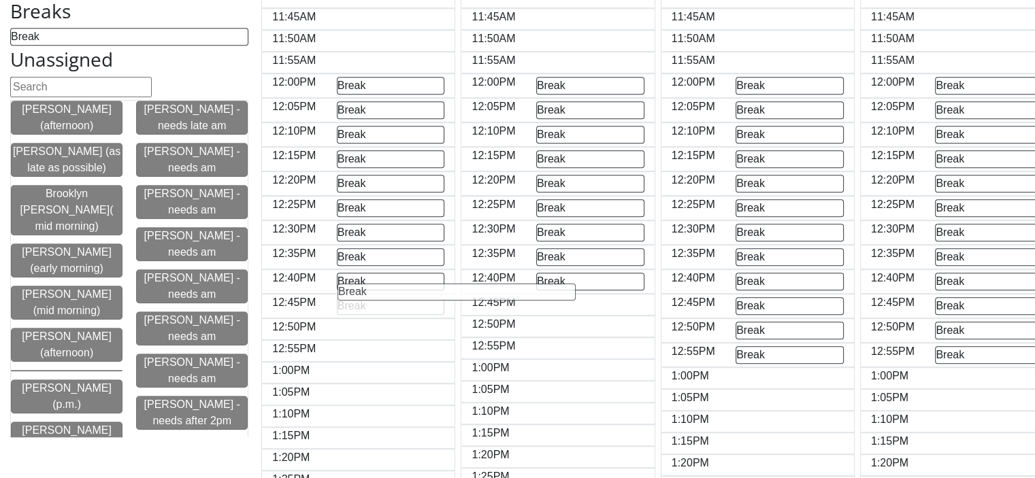
drag, startPoint x: 21, startPoint y: 37, endPoint x: 351, endPoint y: 290, distance: 415.5
drag, startPoint x: 26, startPoint y: 37, endPoint x: 553, endPoint y: 286, distance: 582.9
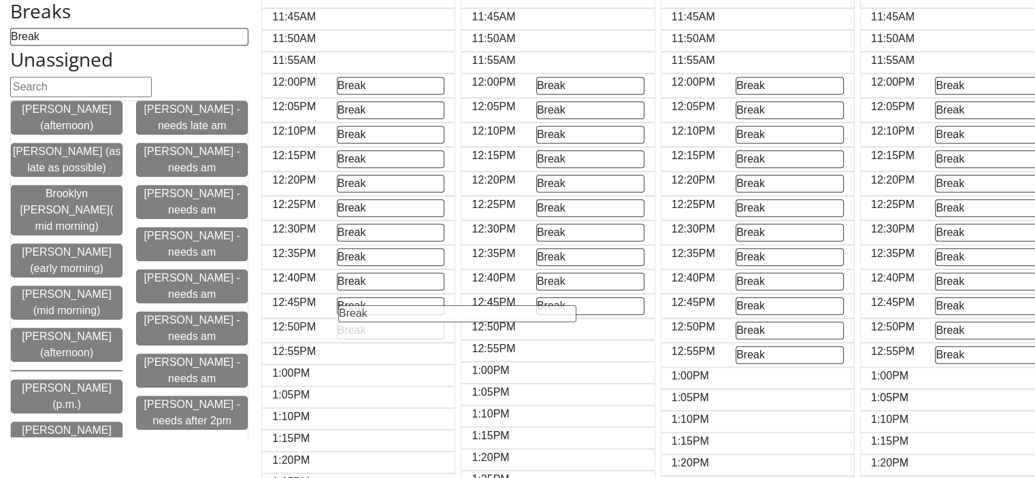
drag, startPoint x: 20, startPoint y: 35, endPoint x: 349, endPoint y: 308, distance: 427.2
drag, startPoint x: 28, startPoint y: 37, endPoint x: 553, endPoint y: 308, distance: 591.3
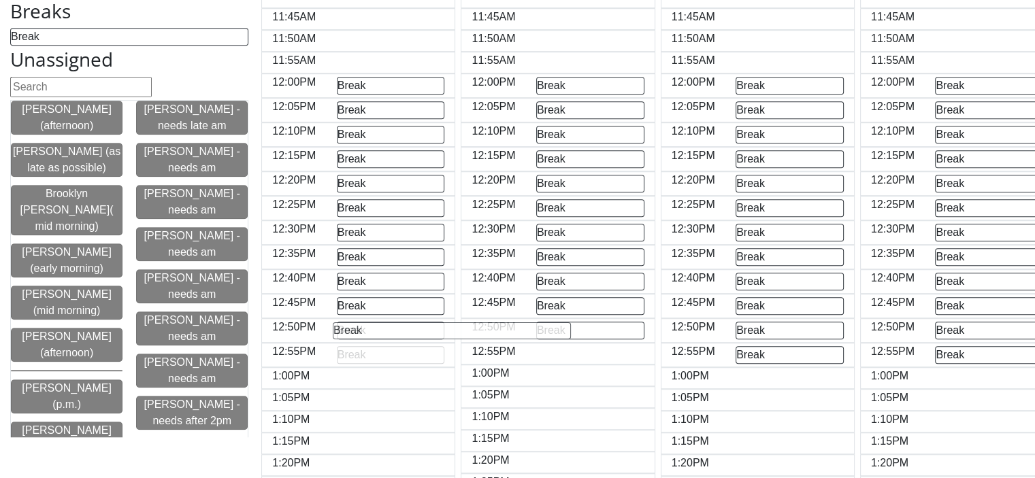
drag, startPoint x: 29, startPoint y: 37, endPoint x: 351, endPoint y: 329, distance: 435.0
drag, startPoint x: 22, startPoint y: 37, endPoint x: 553, endPoint y: 332, distance: 607.4
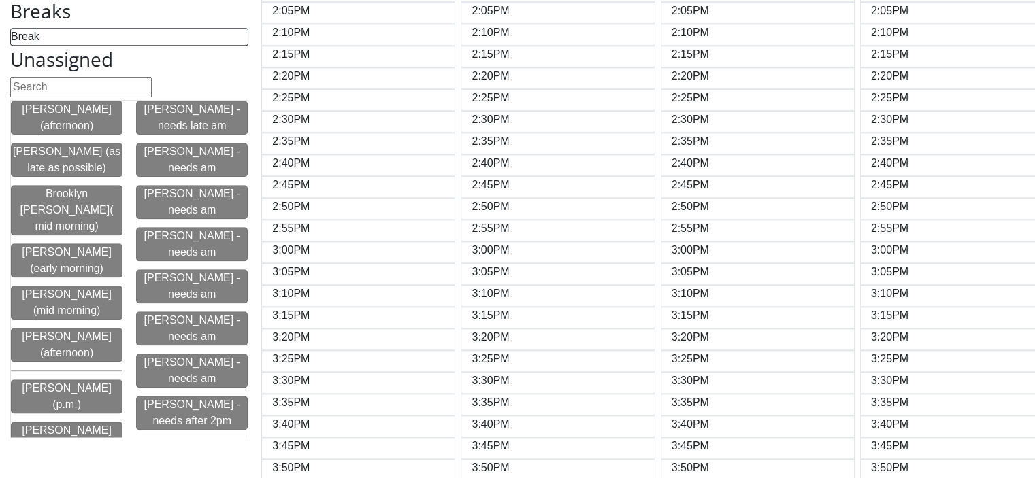
scroll to position [1531, 0]
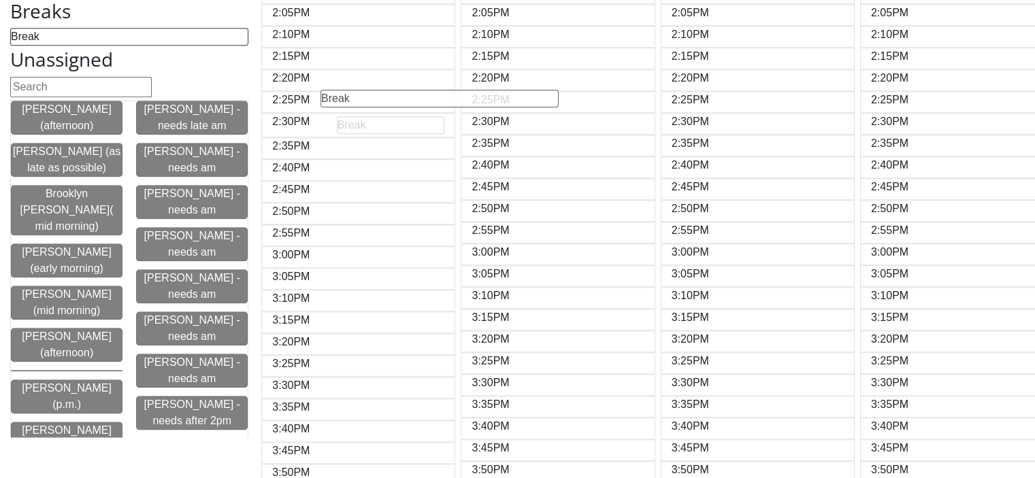
drag, startPoint x: 23, startPoint y: 35, endPoint x: 333, endPoint y: 94, distance: 315.9
drag, startPoint x: 29, startPoint y: 36, endPoint x: 346, endPoint y: 122, distance: 327.8
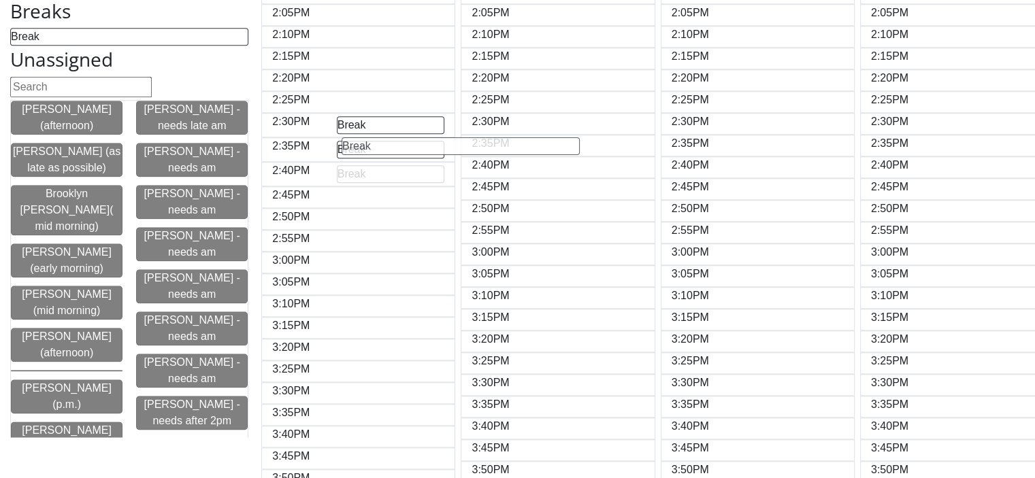
drag, startPoint x: 33, startPoint y: 37, endPoint x: 365, endPoint y: 143, distance: 349.3
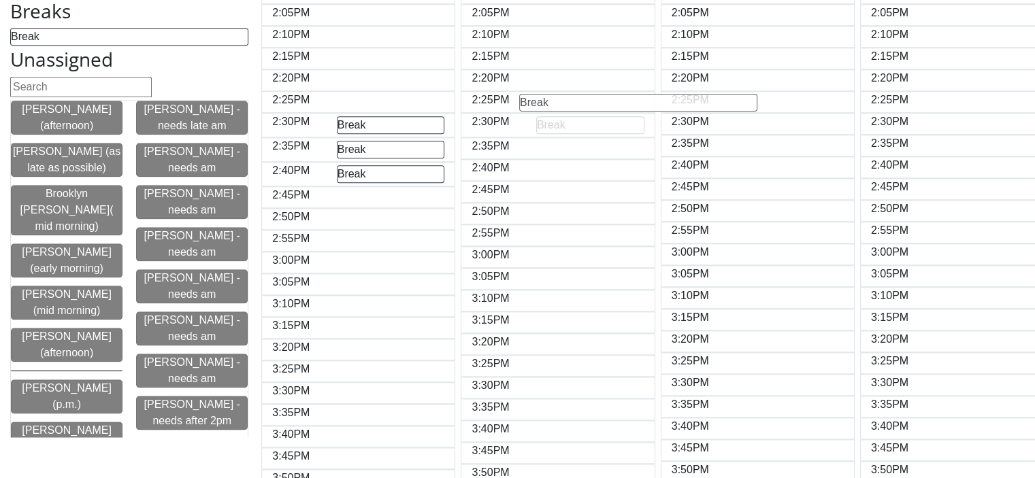
drag, startPoint x: 26, startPoint y: 37, endPoint x: 536, endPoint y: 100, distance: 513.5
drag, startPoint x: 17, startPoint y: 34, endPoint x: 536, endPoint y: 123, distance: 526.8
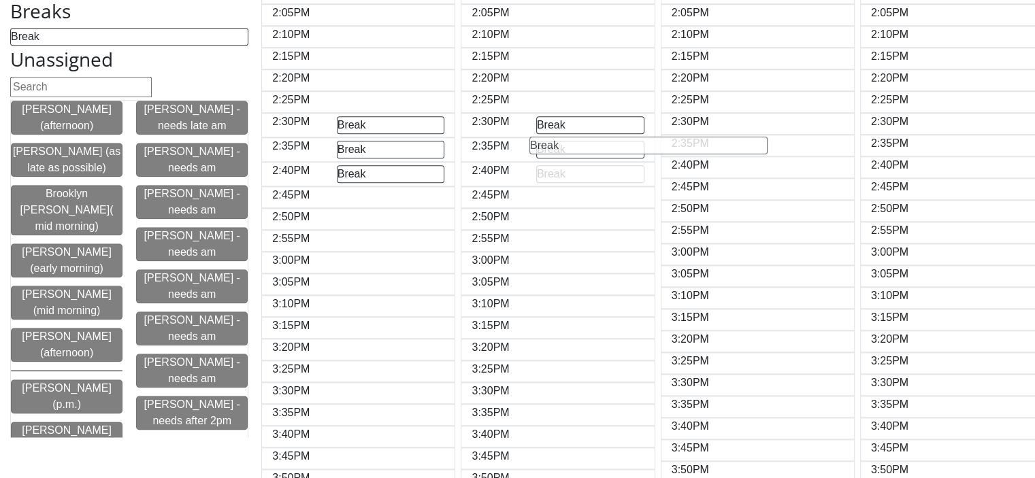
drag, startPoint x: 31, startPoint y: 35, endPoint x: 550, endPoint y: 141, distance: 530.4
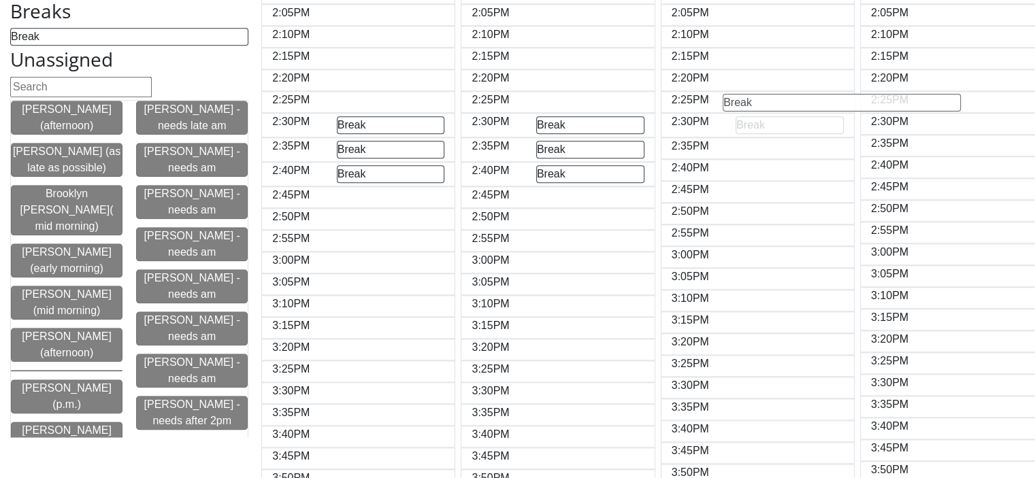
drag, startPoint x: 18, startPoint y: 39, endPoint x: 731, endPoint y: 102, distance: 715.2
drag, startPoint x: 24, startPoint y: 37, endPoint x: 743, endPoint y: 126, distance: 724.6
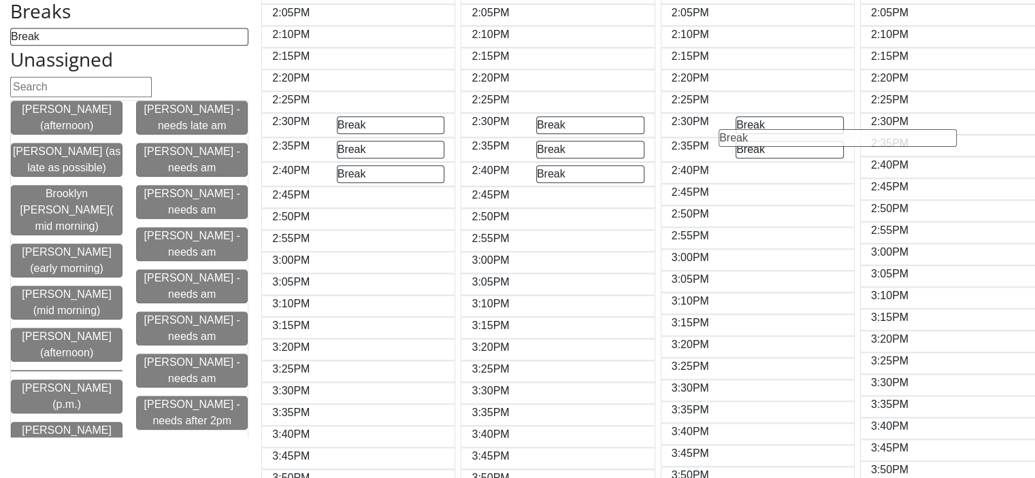
drag, startPoint x: 28, startPoint y: 36, endPoint x: 741, endPoint y: 143, distance: 721.1
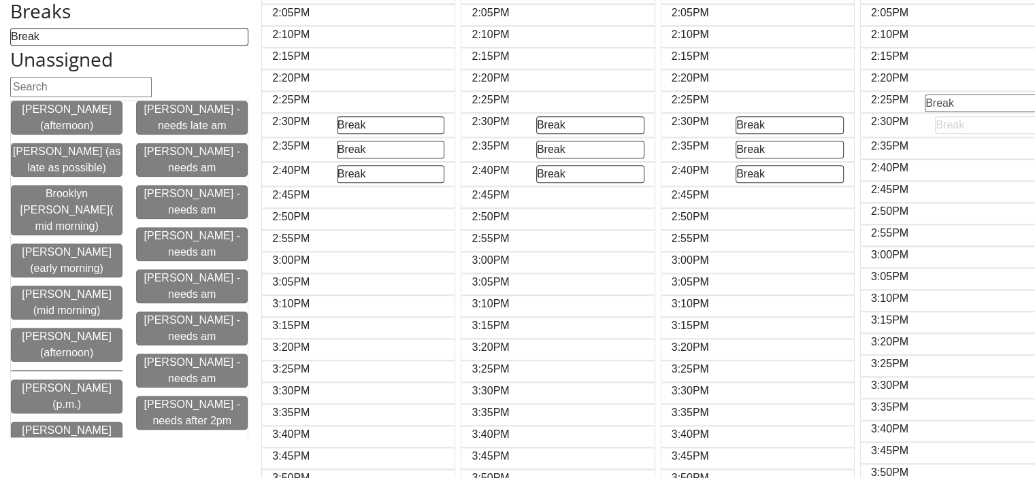
drag, startPoint x: 16, startPoint y: 35, endPoint x: 931, endPoint y: 98, distance: 917.4
drag, startPoint x: 29, startPoint y: 37, endPoint x: 949, endPoint y: 127, distance: 924.3
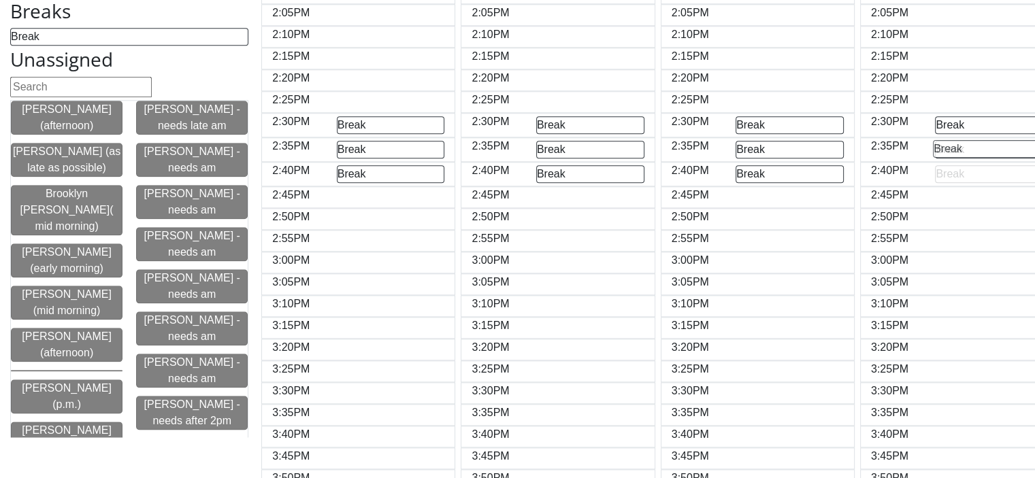
drag, startPoint x: 14, startPoint y: 33, endPoint x: 936, endPoint y: 142, distance: 929.1
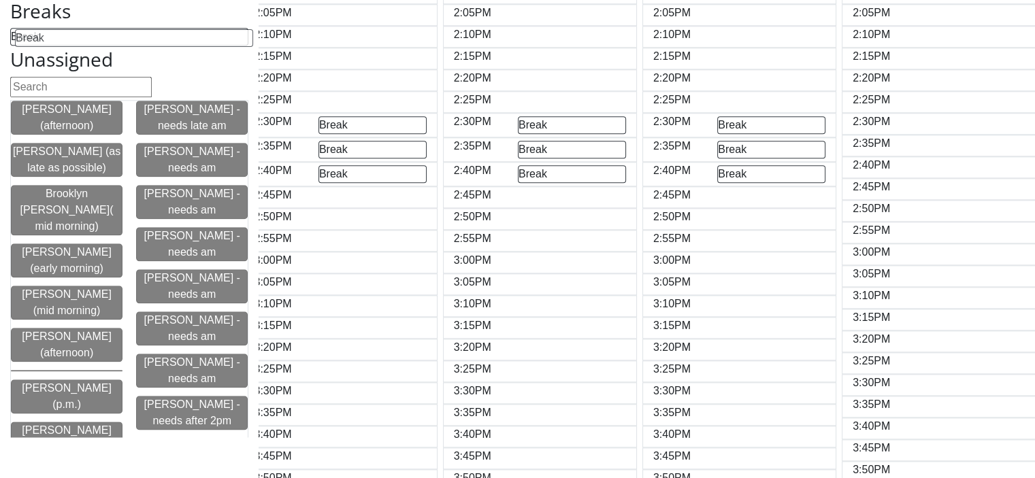
scroll to position [0, 144]
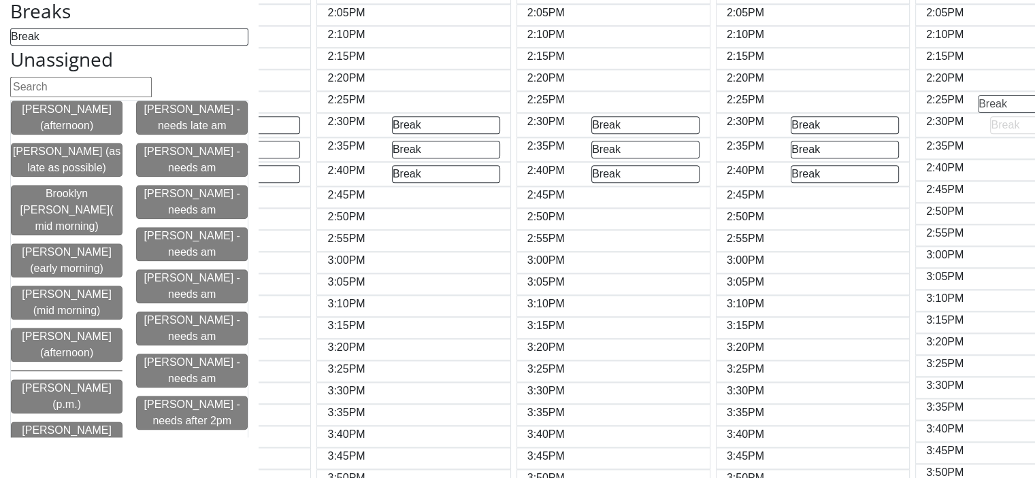
drag, startPoint x: 22, startPoint y: 37, endPoint x: 991, endPoint y: 101, distance: 971.0
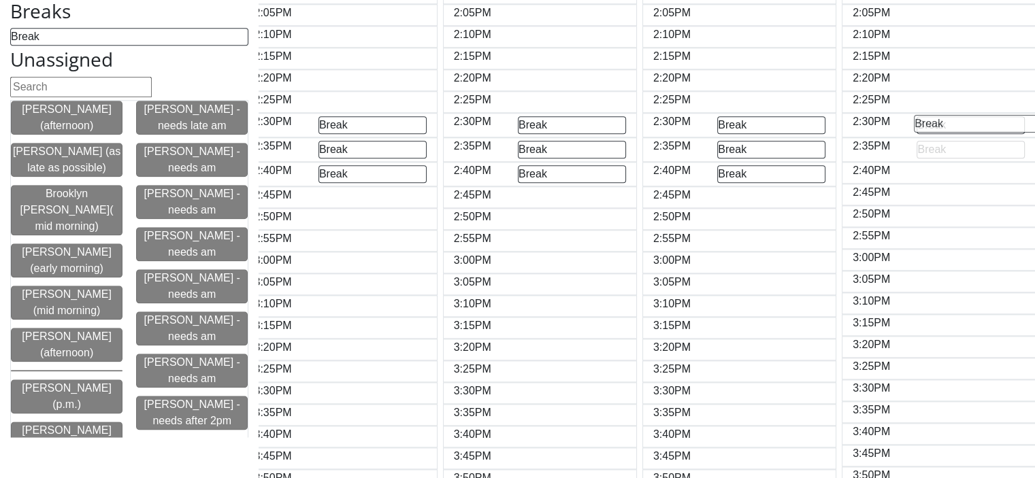
drag, startPoint x: 16, startPoint y: 37, endPoint x: 920, endPoint y: 122, distance: 907.5
drag, startPoint x: 20, startPoint y: 34, endPoint x: 927, endPoint y: 144, distance: 913.6
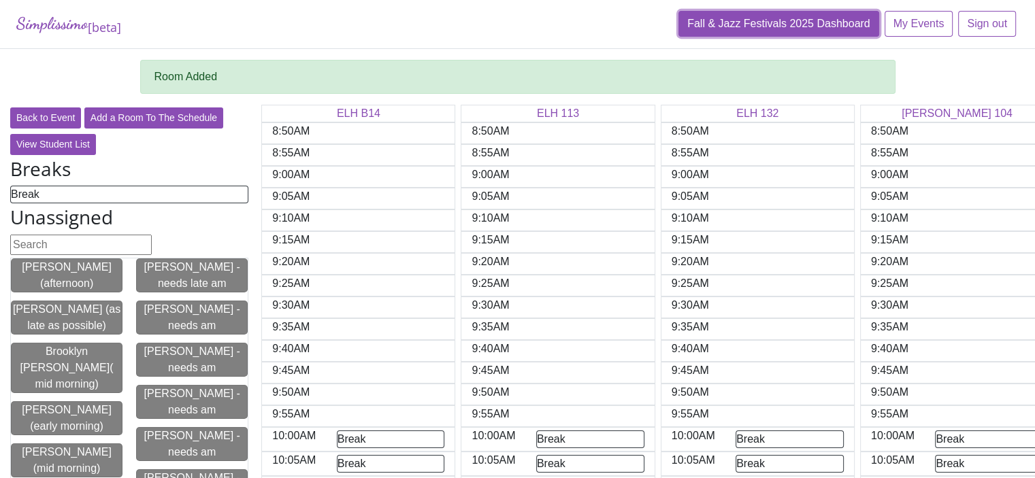
click at [827, 26] on link "Fall & Jazz Festivals 2025 Dashboard" at bounding box center [778, 24] width 201 height 26
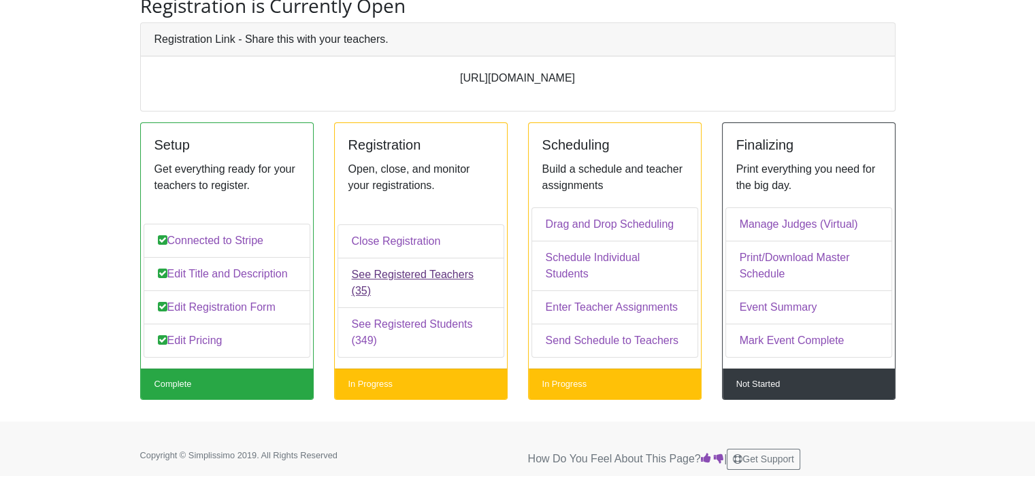
click at [392, 291] on link "See Registered Teachers (35)" at bounding box center [420, 283] width 167 height 50
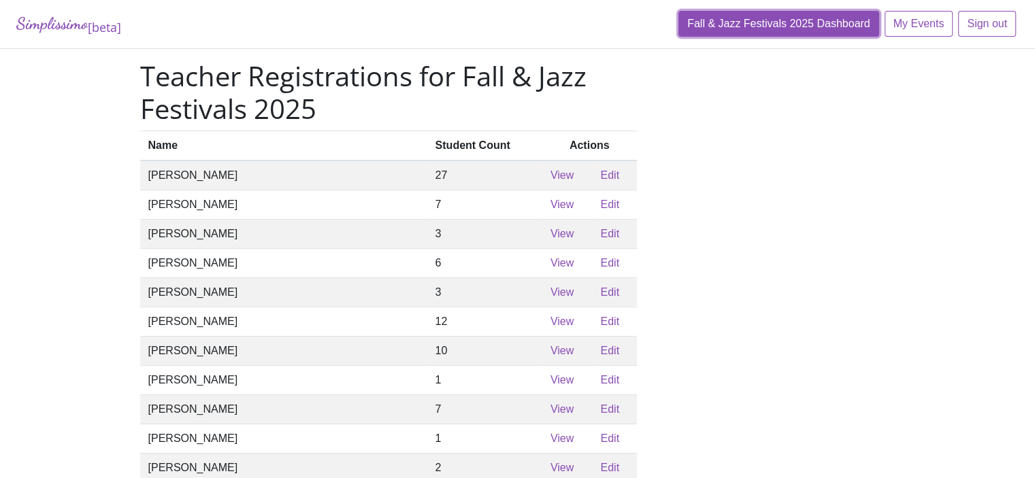
click at [738, 25] on link "Fall & Jazz Festivals 2025 Dashboard" at bounding box center [778, 24] width 201 height 26
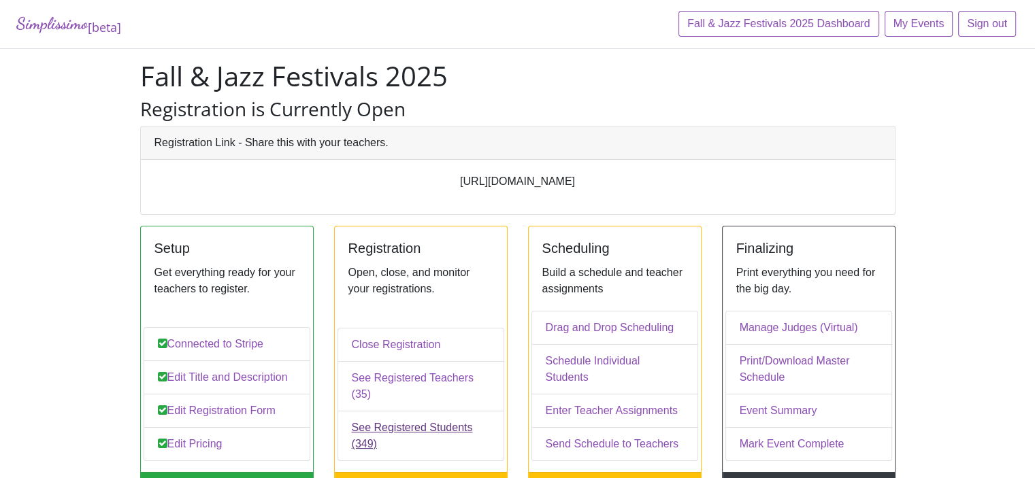
click at [429, 429] on link "See Registered Students (349)" at bounding box center [420, 436] width 167 height 50
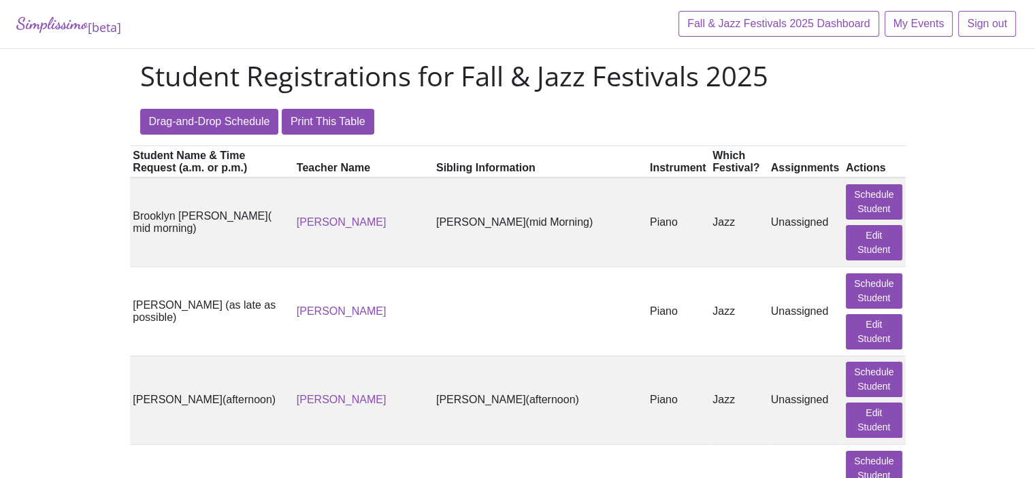
click at [655, 171] on th "Instrument" at bounding box center [677, 162] width 63 height 32
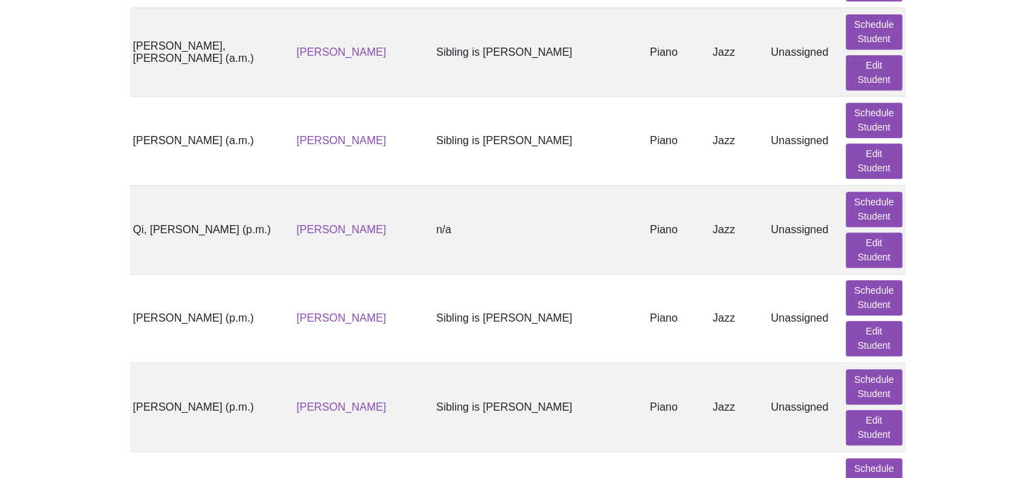
scroll to position [6226, 0]
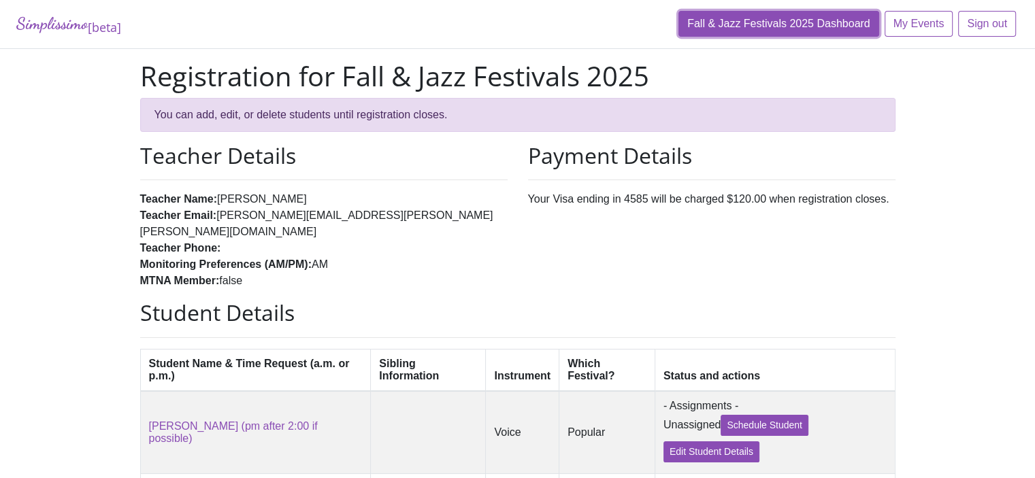
click at [797, 29] on link "Fall & Jazz Festivals 2025 Dashboard" at bounding box center [778, 24] width 201 height 26
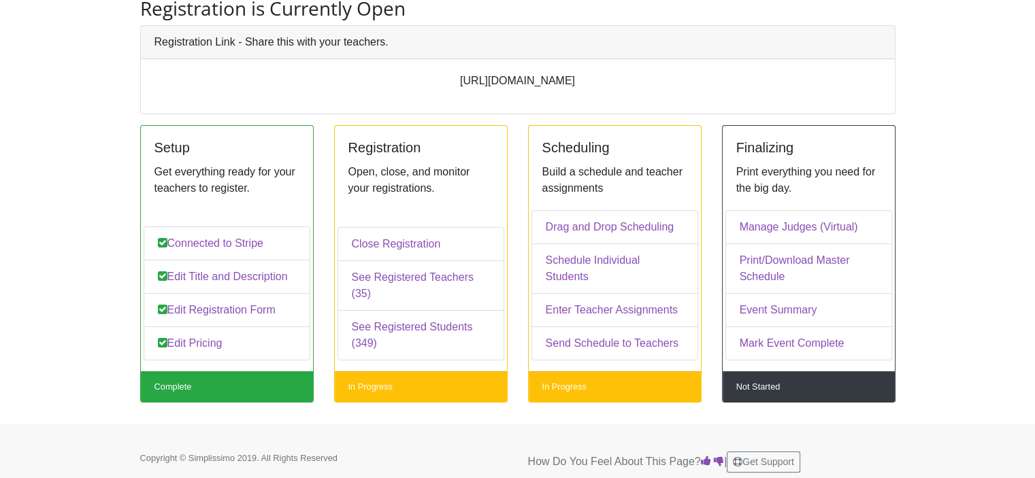
scroll to position [102, 0]
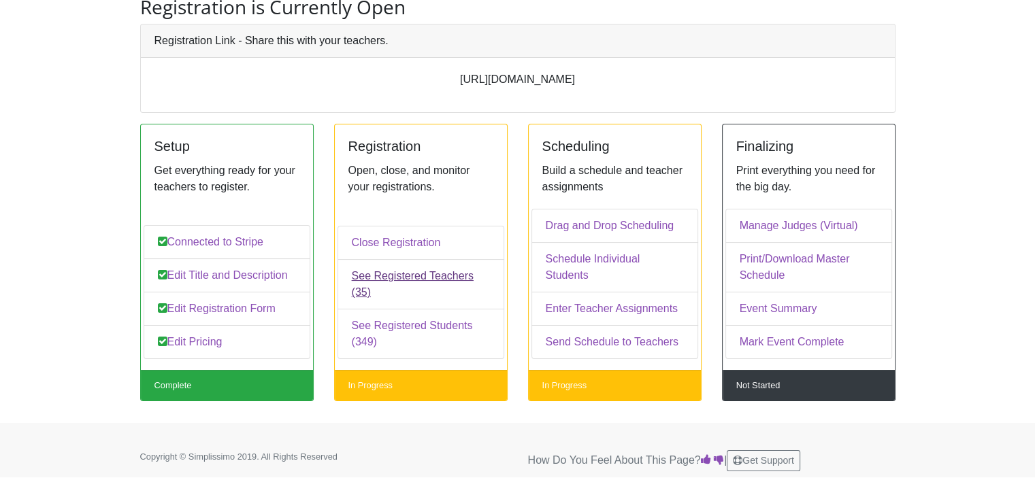
click at [389, 297] on link "See Registered Teachers (35)" at bounding box center [420, 284] width 167 height 50
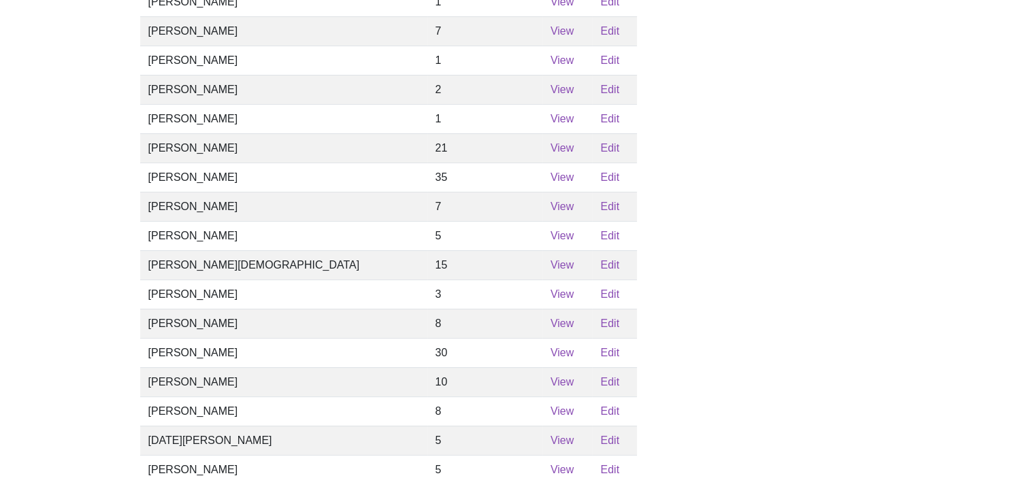
scroll to position [391, 0]
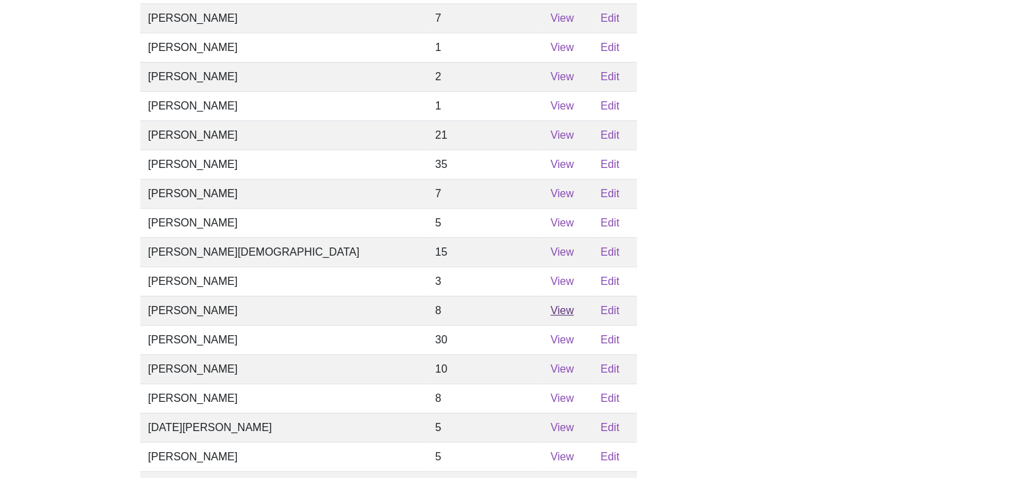
click at [550, 316] on link "View" at bounding box center [561, 311] width 23 height 12
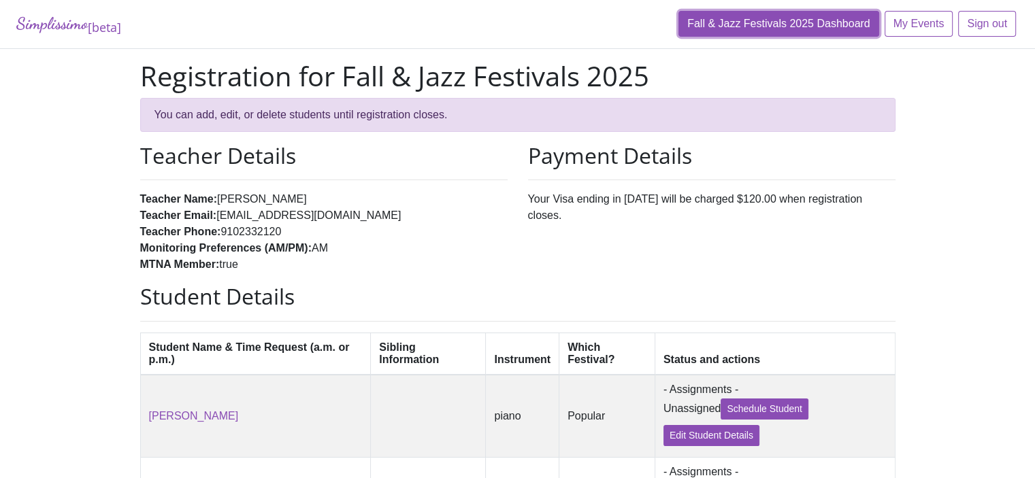
click at [749, 27] on link "Fall & Jazz Festivals 2025 Dashboard" at bounding box center [778, 24] width 201 height 26
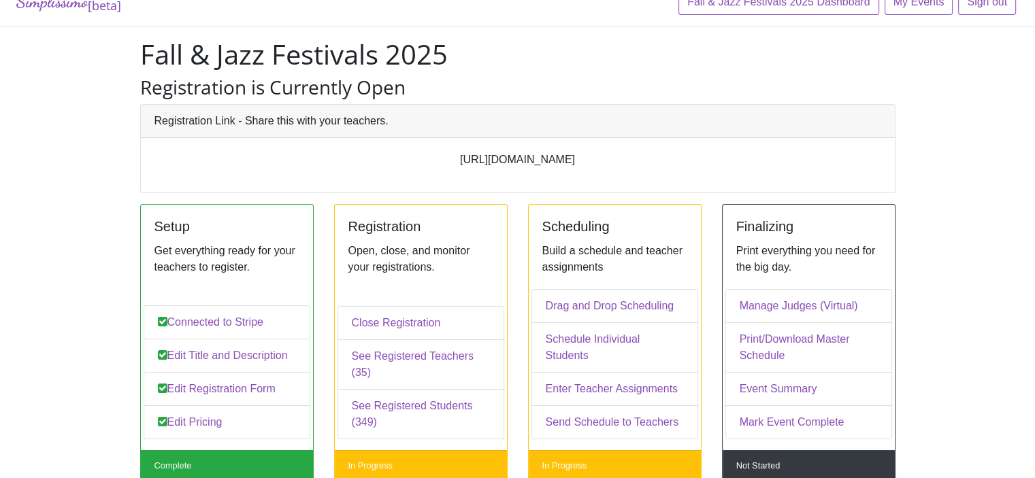
scroll to position [84, 0]
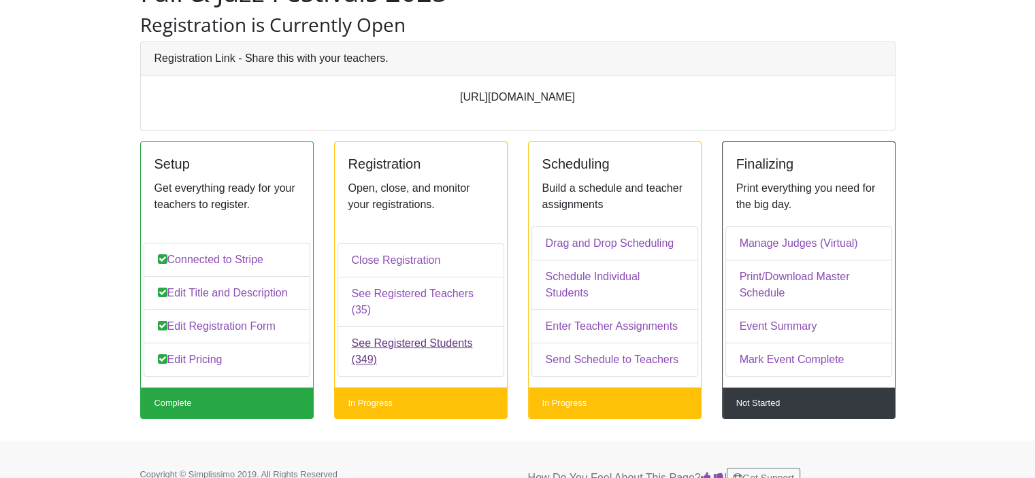
click at [403, 337] on link "See Registered Students (349)" at bounding box center [420, 352] width 167 height 50
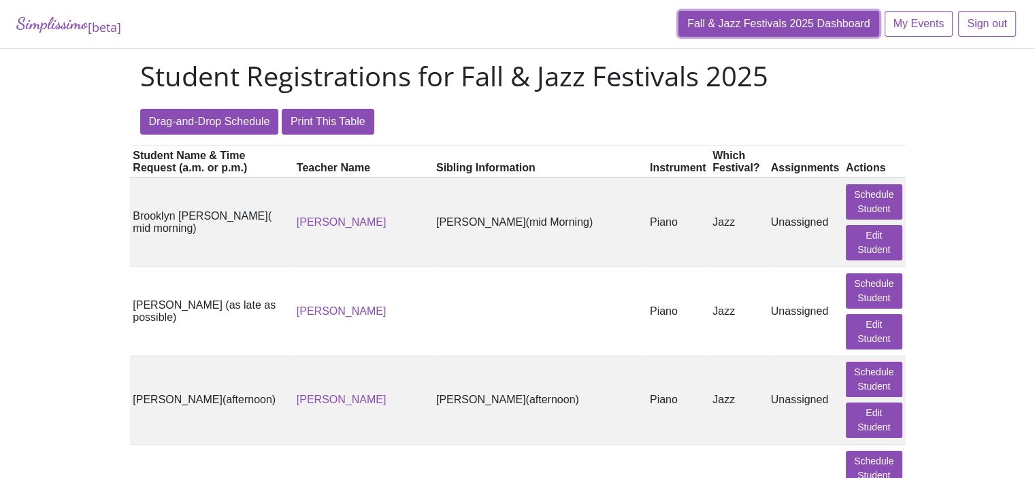
click at [739, 35] on link "Fall & Jazz Festivals 2025 Dashboard" at bounding box center [778, 24] width 201 height 26
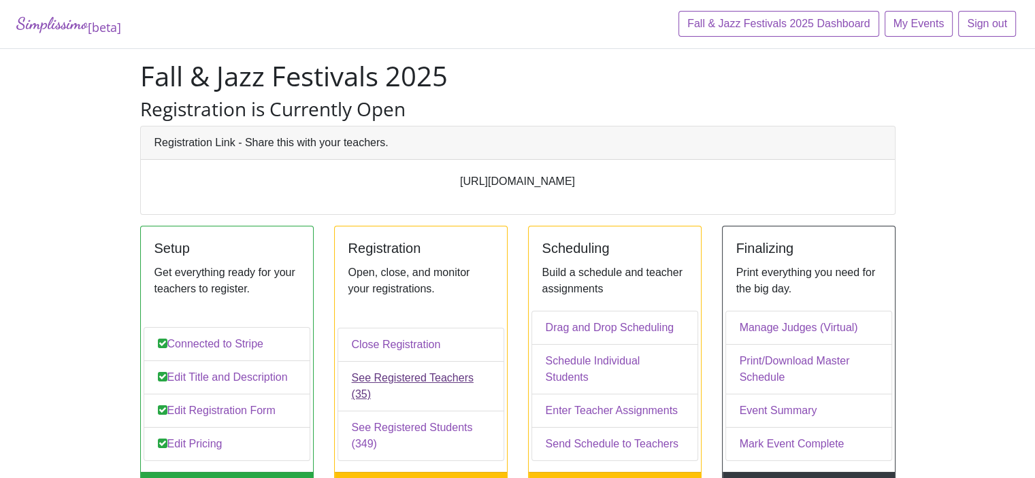
click at [409, 391] on link "See Registered Teachers (35)" at bounding box center [420, 386] width 167 height 50
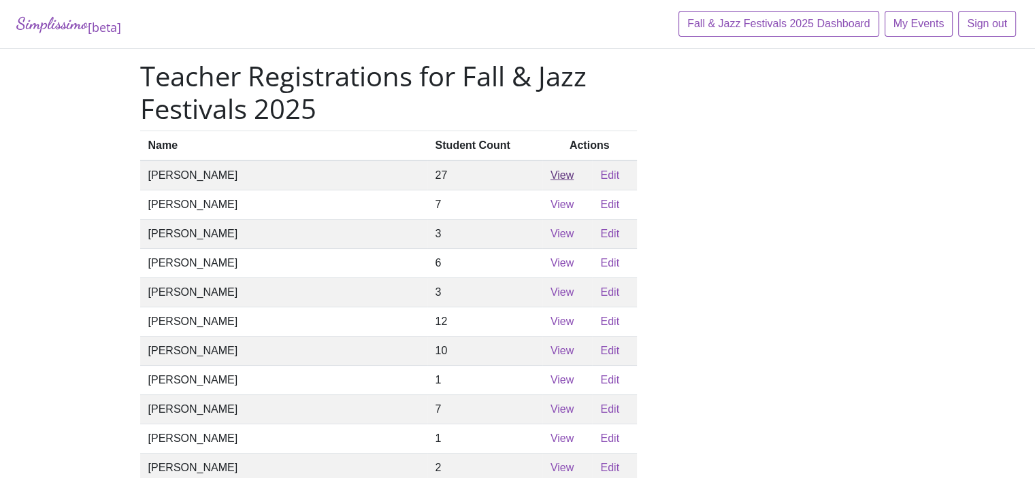
click at [550, 181] on link "View" at bounding box center [561, 175] width 23 height 12
click at [550, 209] on link "View" at bounding box center [561, 205] width 23 height 12
click at [550, 240] on link "View" at bounding box center [561, 234] width 23 height 12
click at [550, 269] on link "View" at bounding box center [561, 263] width 23 height 12
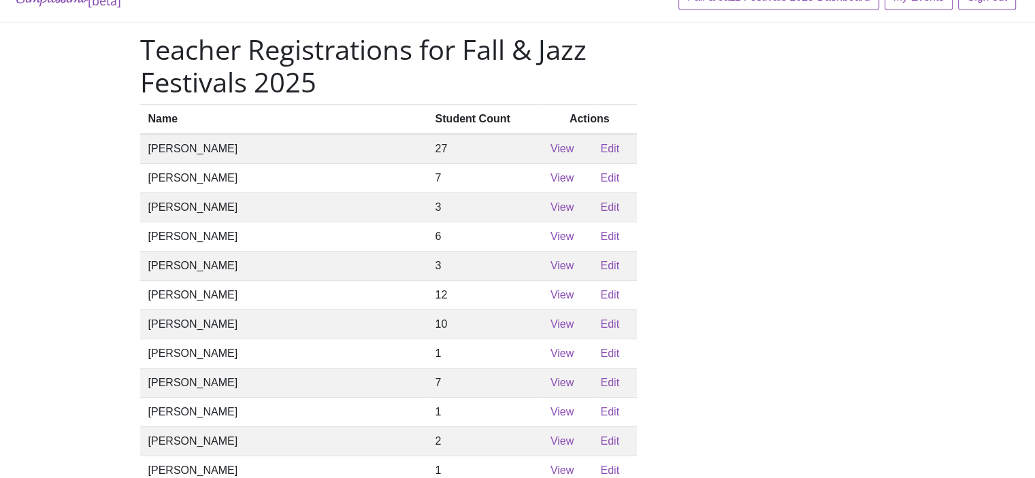
scroll to position [152, 0]
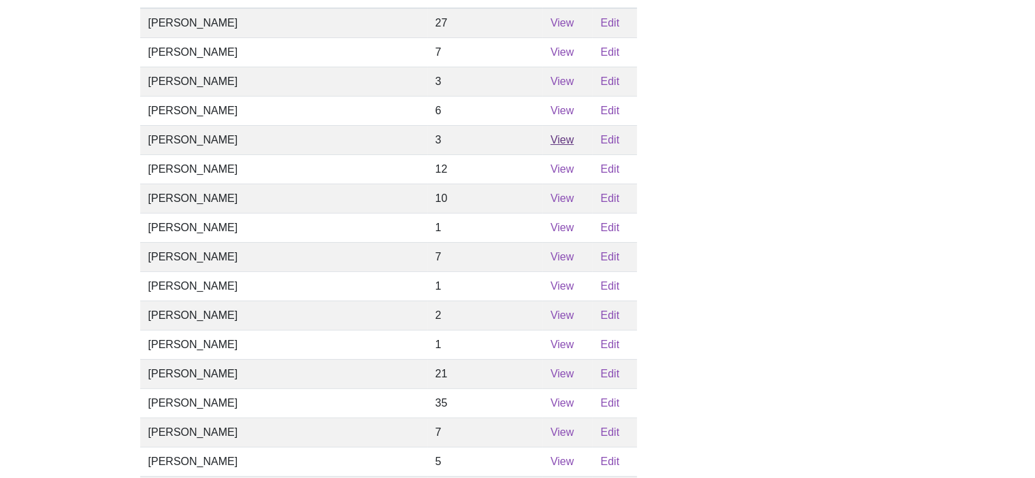
click at [550, 146] on link "View" at bounding box center [561, 140] width 23 height 12
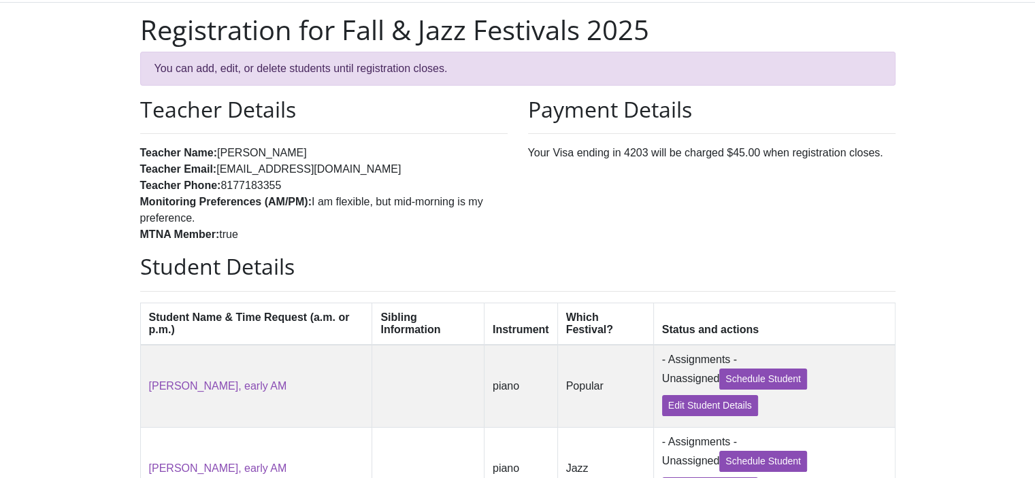
scroll to position [51, 0]
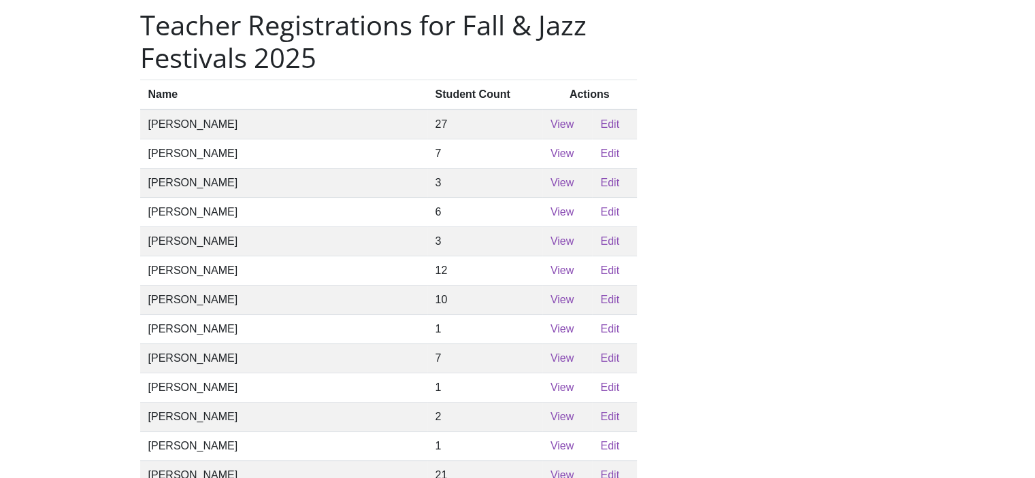
scroll to position [152, 0]
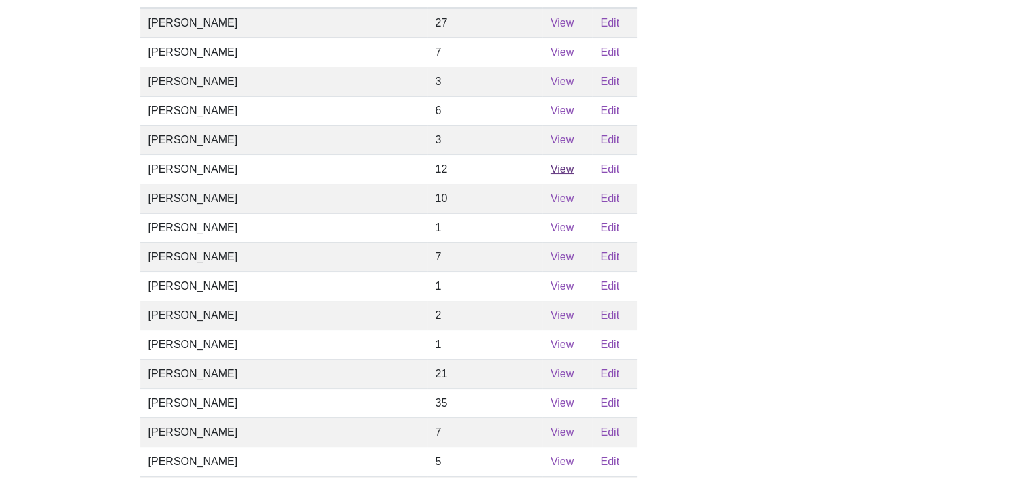
click at [550, 175] on link "View" at bounding box center [561, 169] width 23 height 12
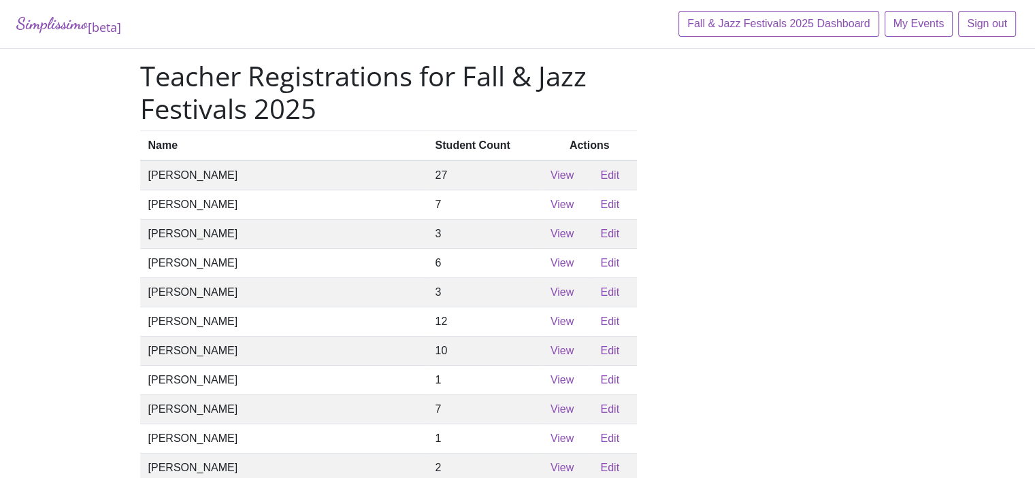
scroll to position [152, 0]
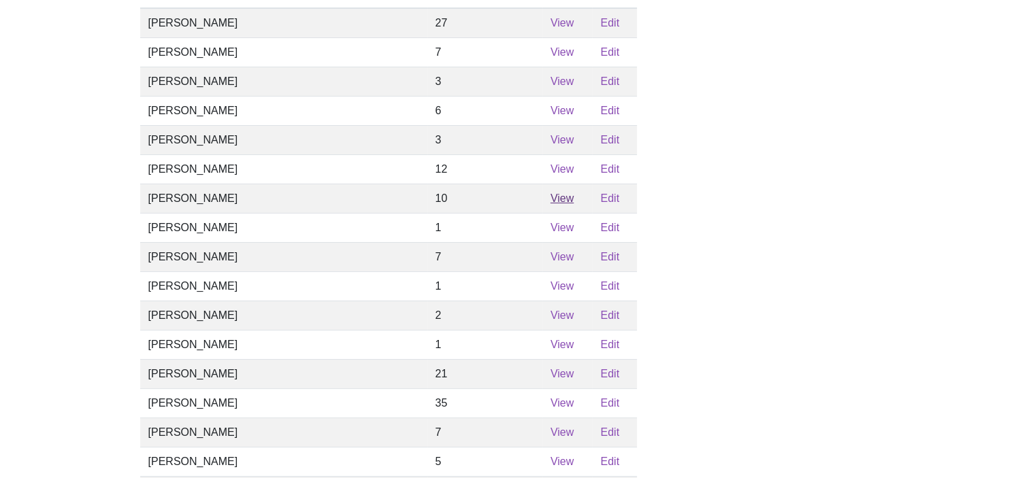
click at [550, 204] on link "View" at bounding box center [561, 199] width 23 height 12
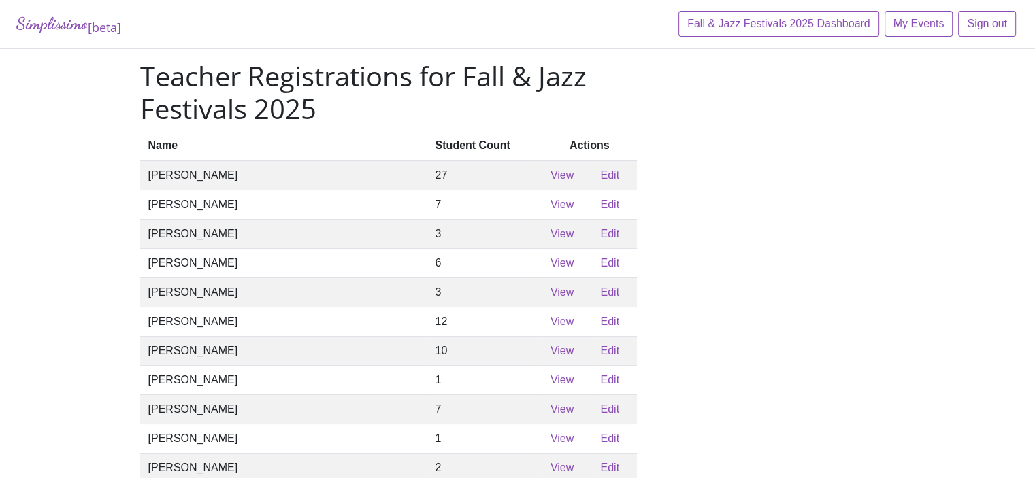
scroll to position [152, 0]
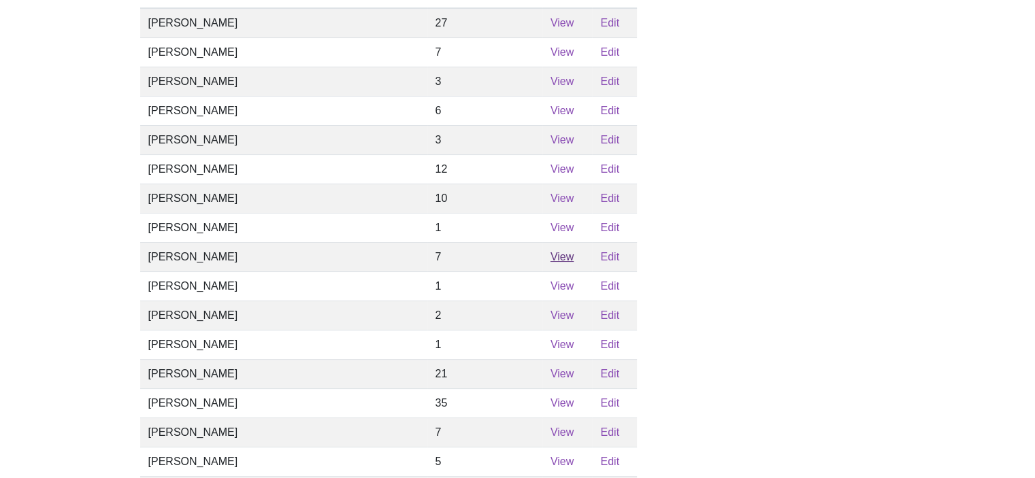
click at [550, 263] on link "View" at bounding box center [561, 257] width 23 height 12
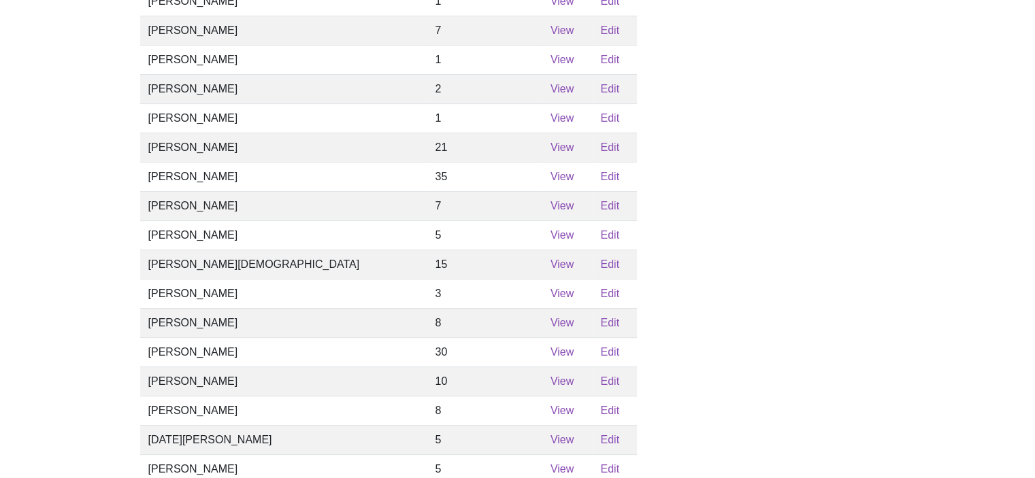
scroll to position [391, 0]
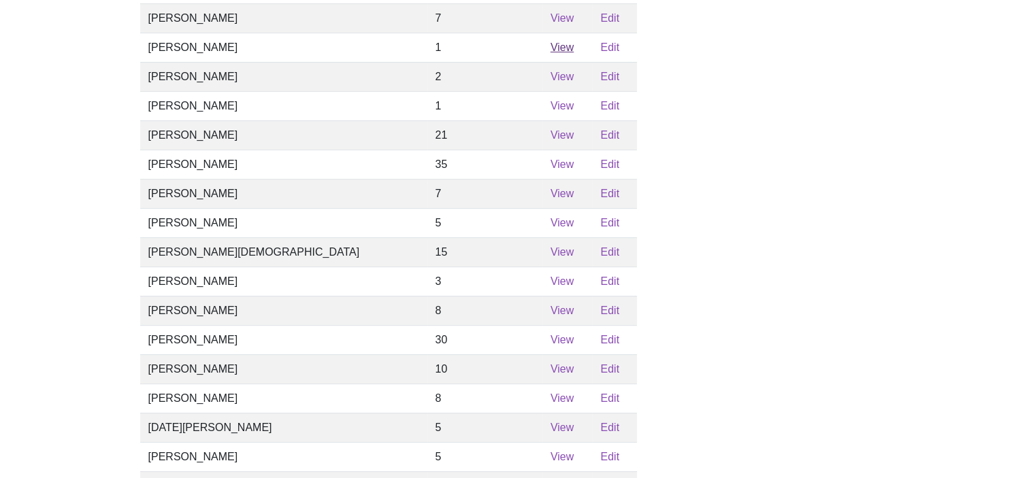
click at [550, 53] on link "View" at bounding box center [561, 48] width 23 height 12
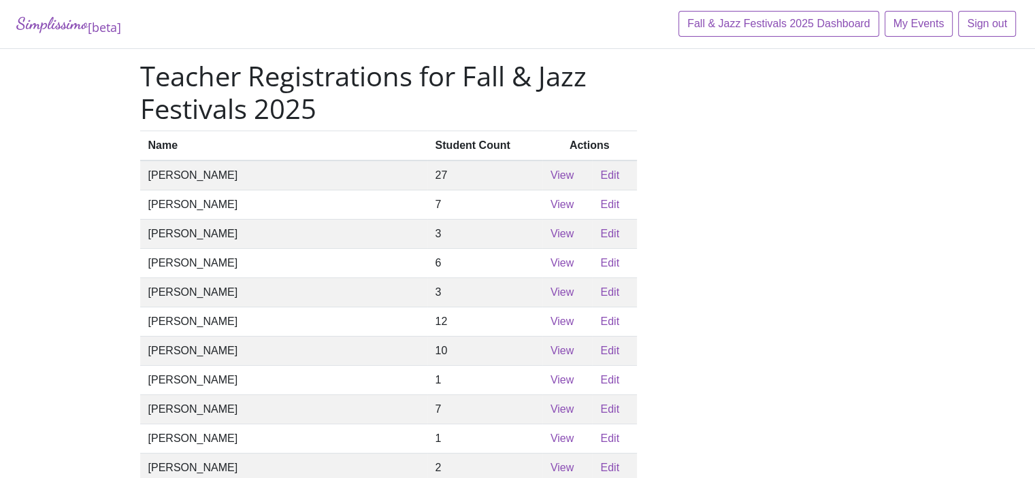
scroll to position [391, 0]
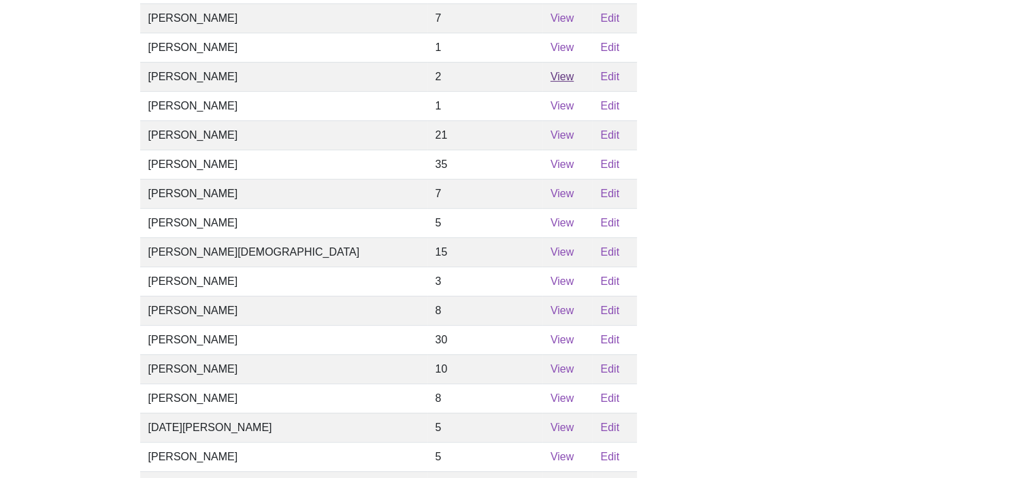
click at [550, 82] on link "View" at bounding box center [561, 77] width 23 height 12
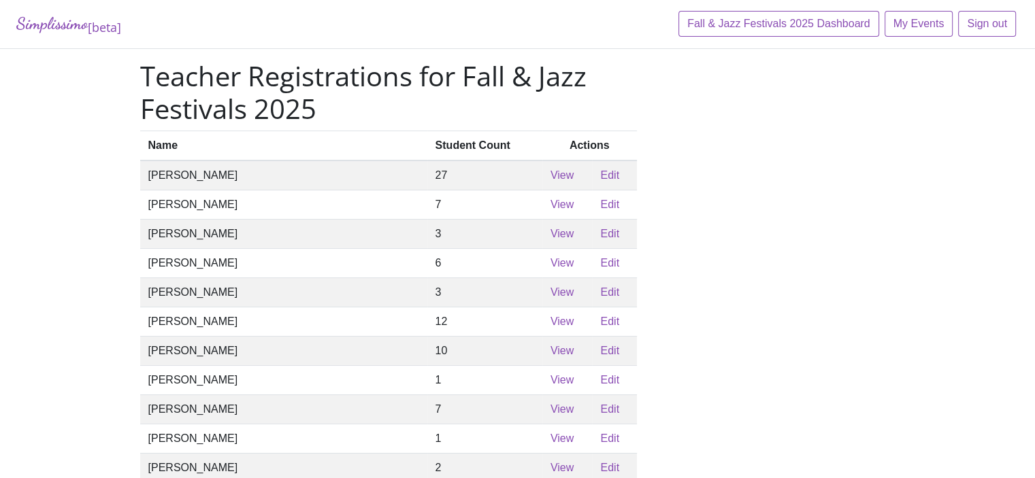
scroll to position [391, 0]
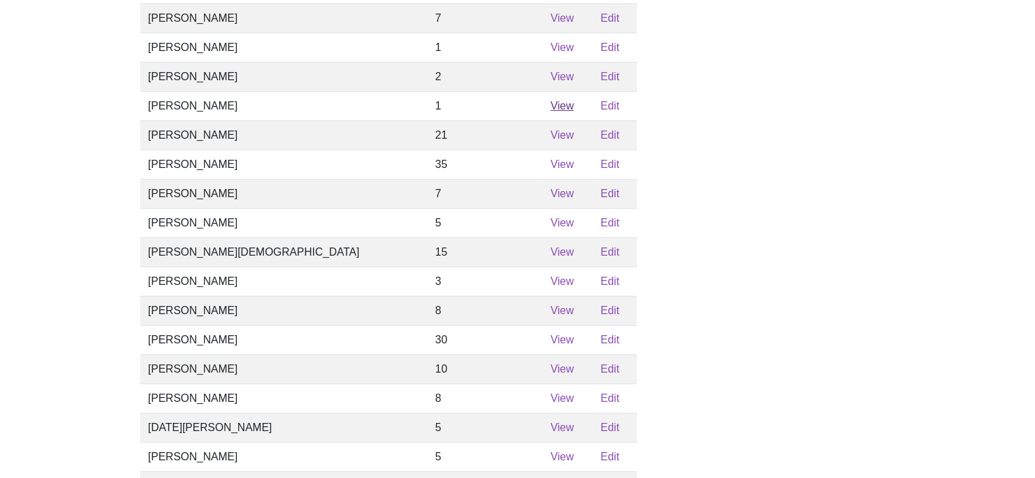
click at [550, 112] on link "View" at bounding box center [561, 106] width 23 height 12
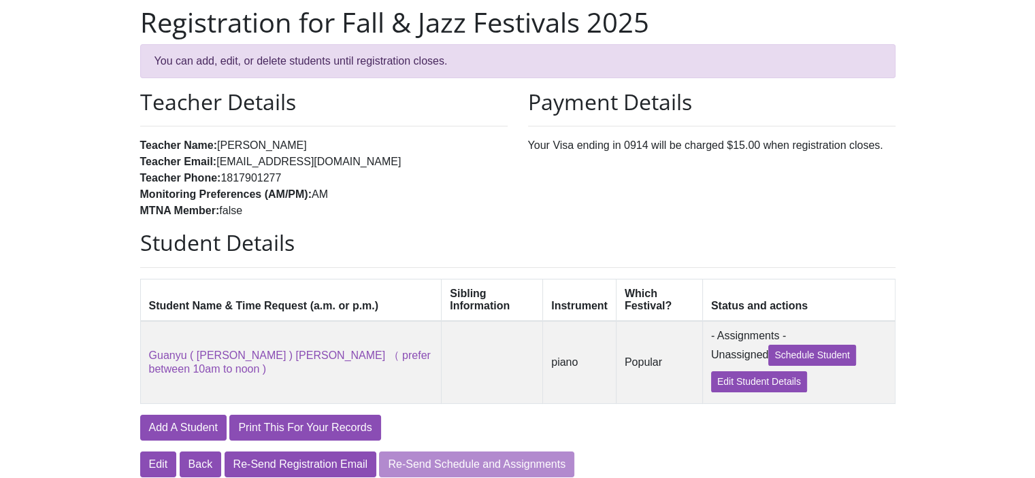
scroll to position [51, 0]
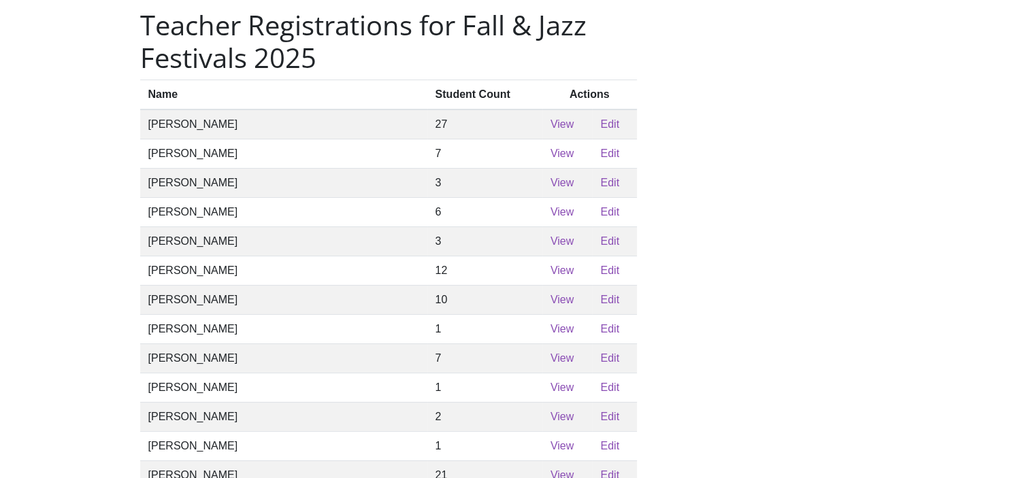
scroll to position [391, 0]
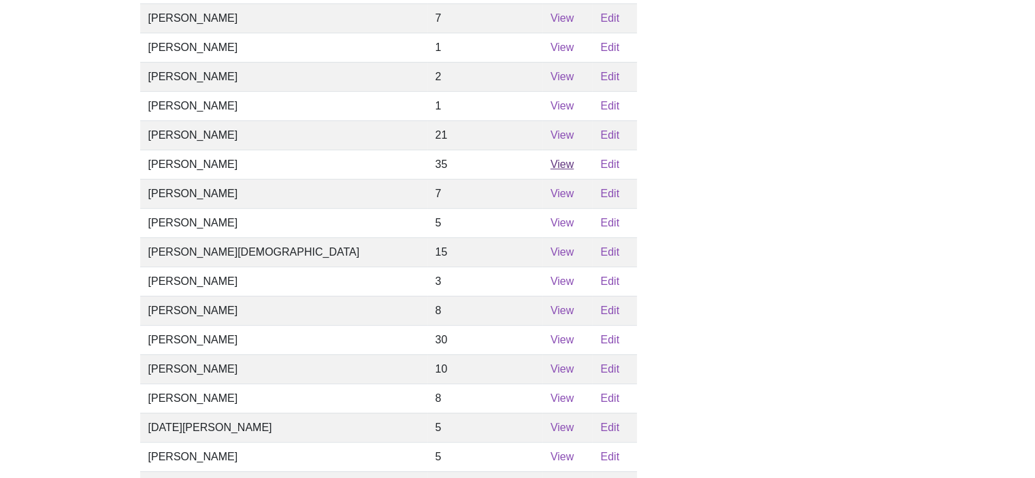
click at [550, 170] on link "View" at bounding box center [561, 165] width 23 height 12
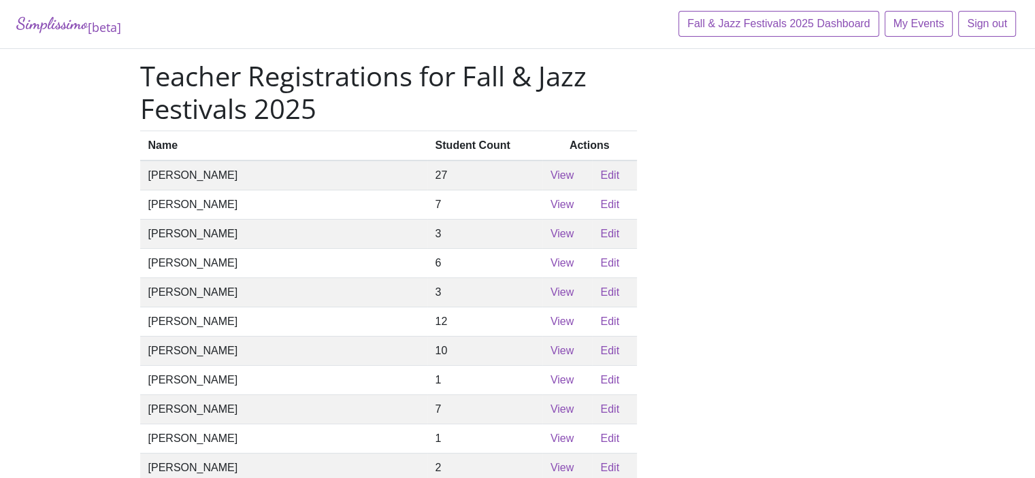
scroll to position [391, 0]
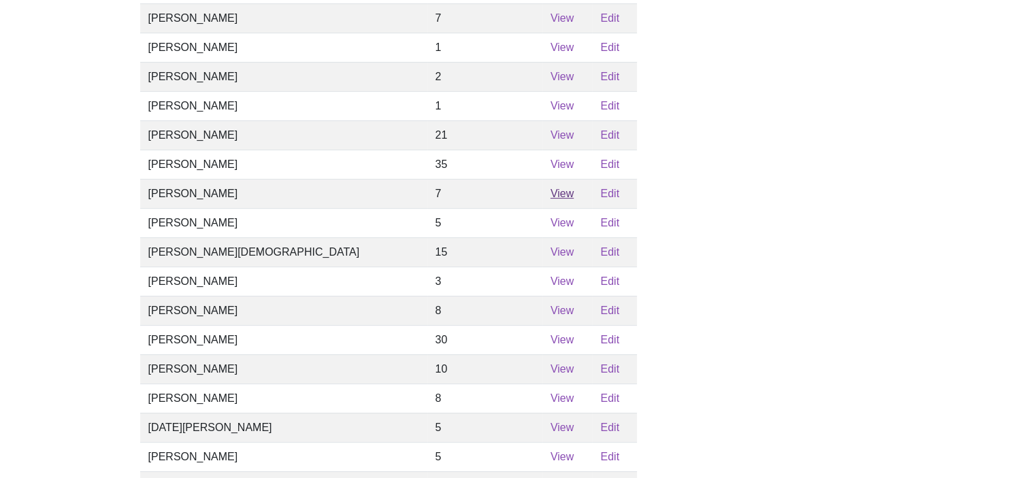
click at [550, 199] on link "View" at bounding box center [561, 194] width 23 height 12
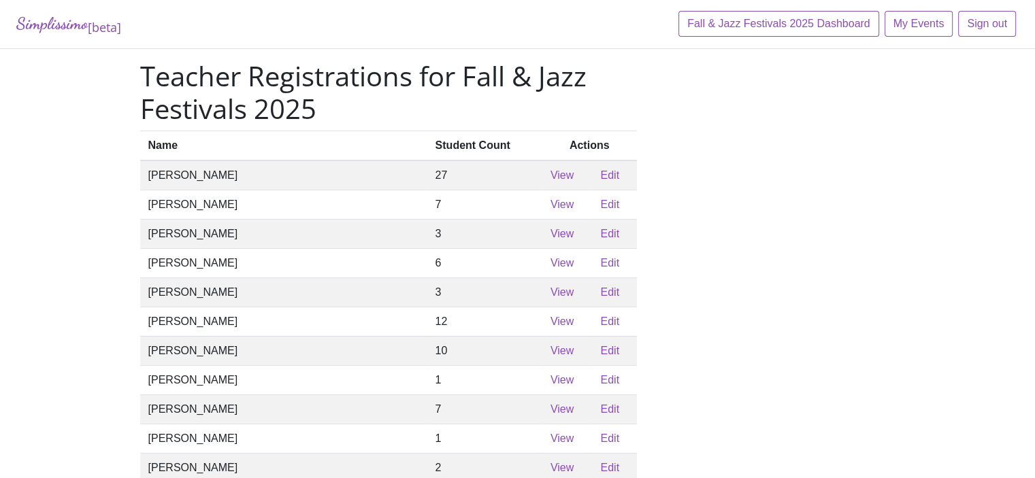
scroll to position [391, 0]
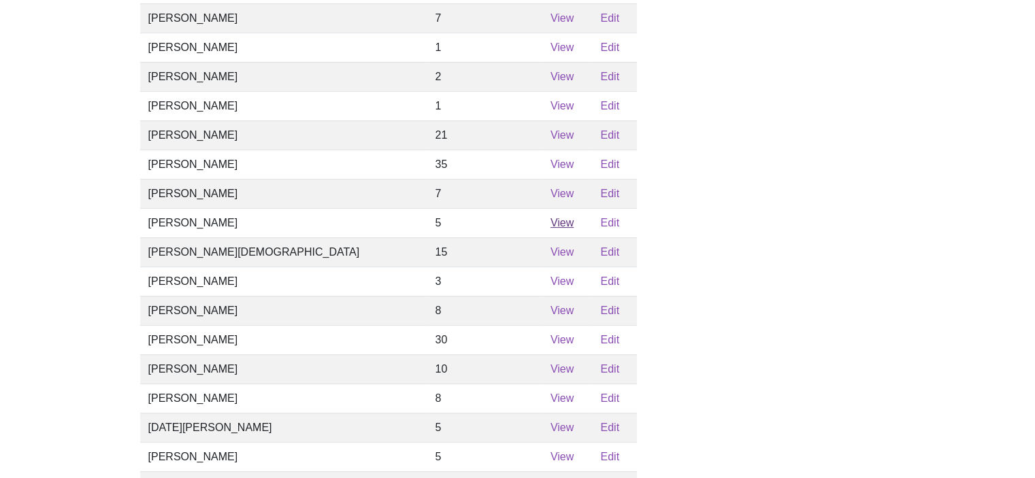
click at [550, 229] on link "View" at bounding box center [561, 223] width 23 height 12
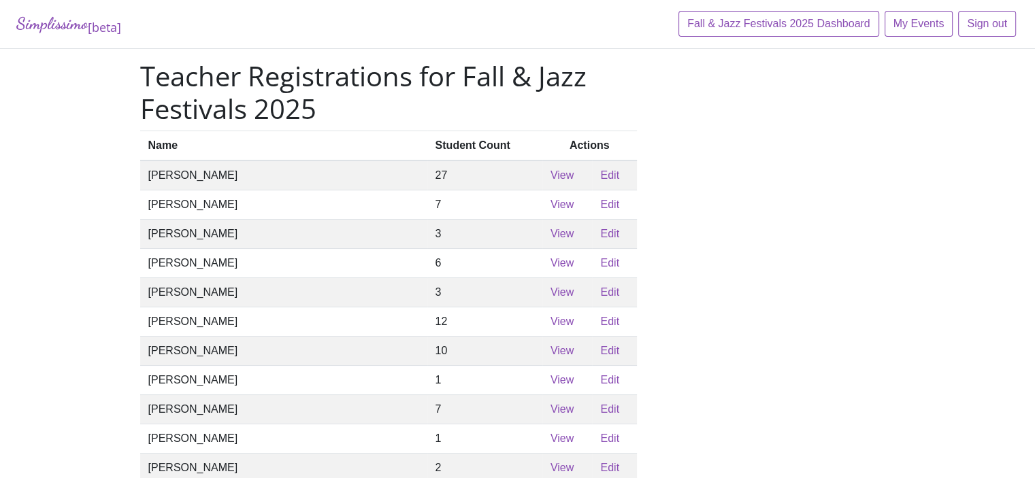
scroll to position [391, 0]
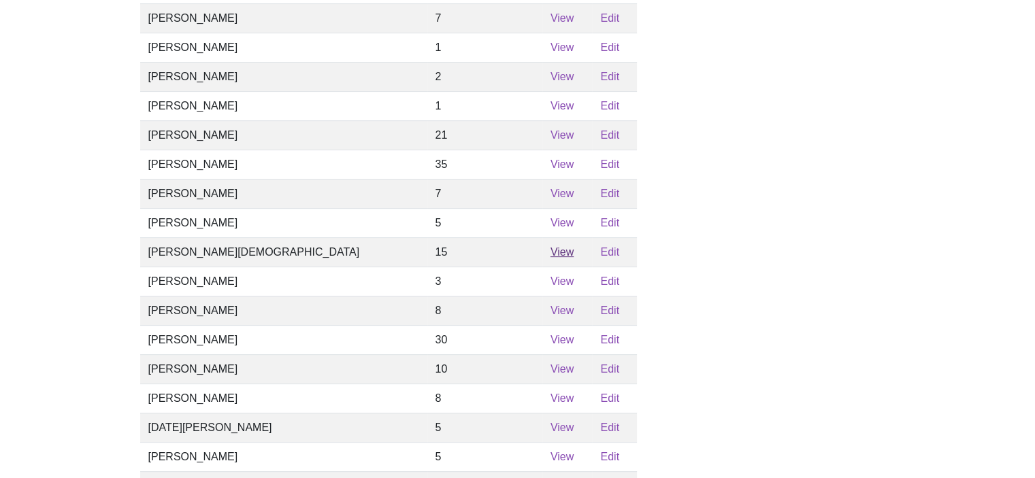
click at [550, 258] on link "View" at bounding box center [561, 252] width 23 height 12
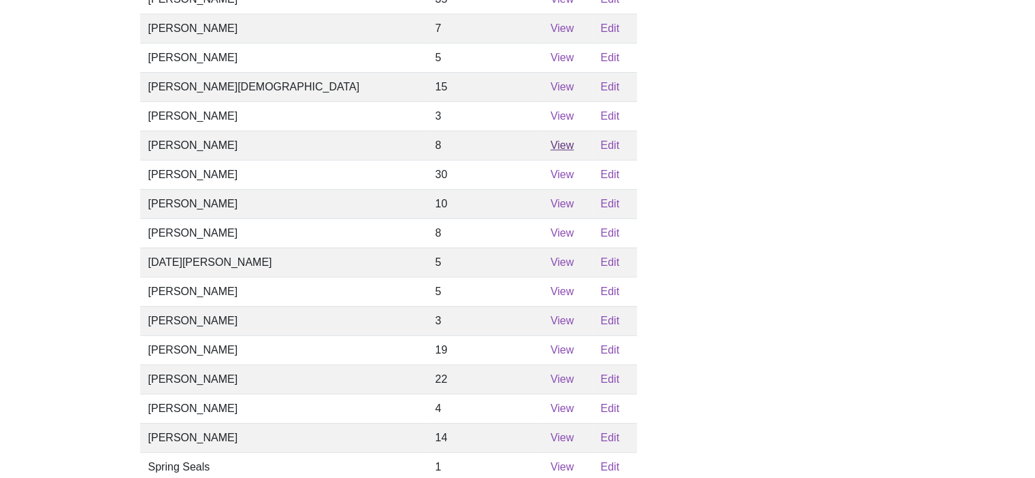
scroll to position [561, 0]
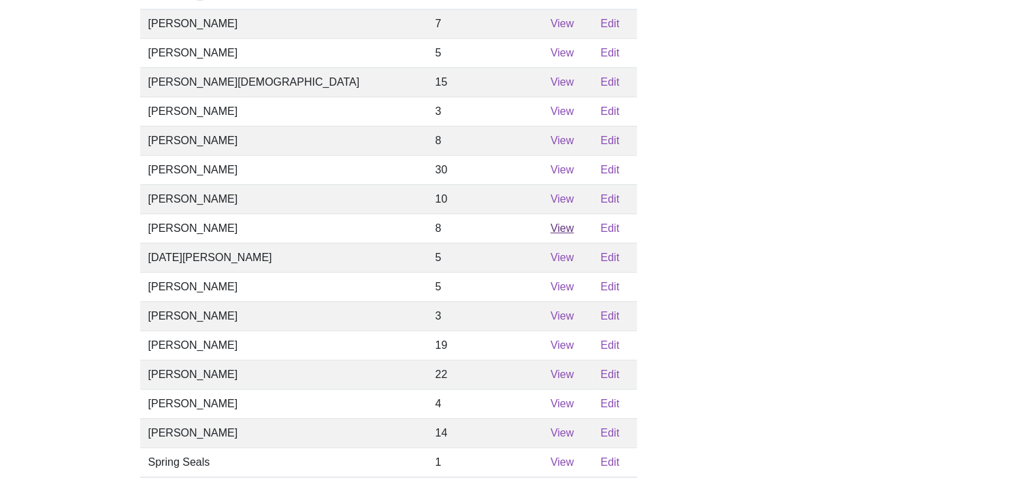
click at [550, 234] on link "View" at bounding box center [561, 229] width 23 height 12
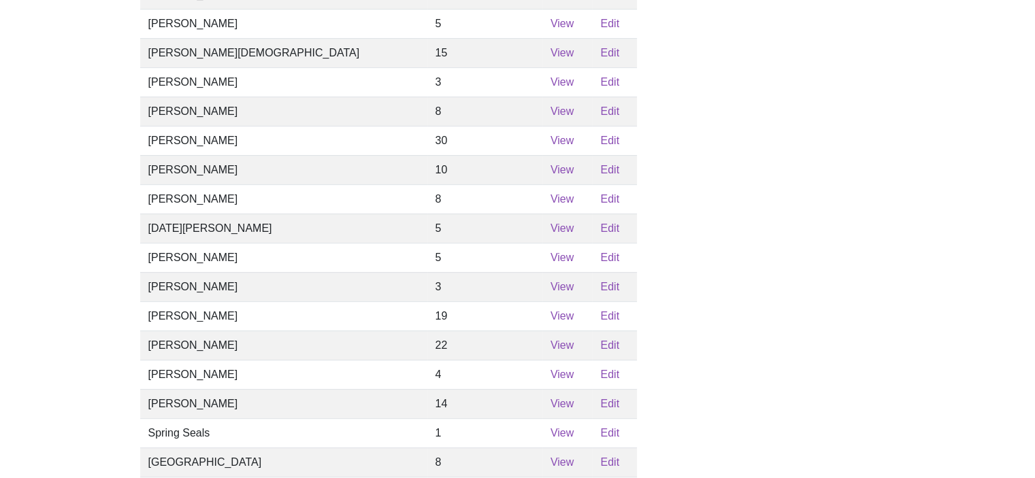
scroll to position [612, 0]
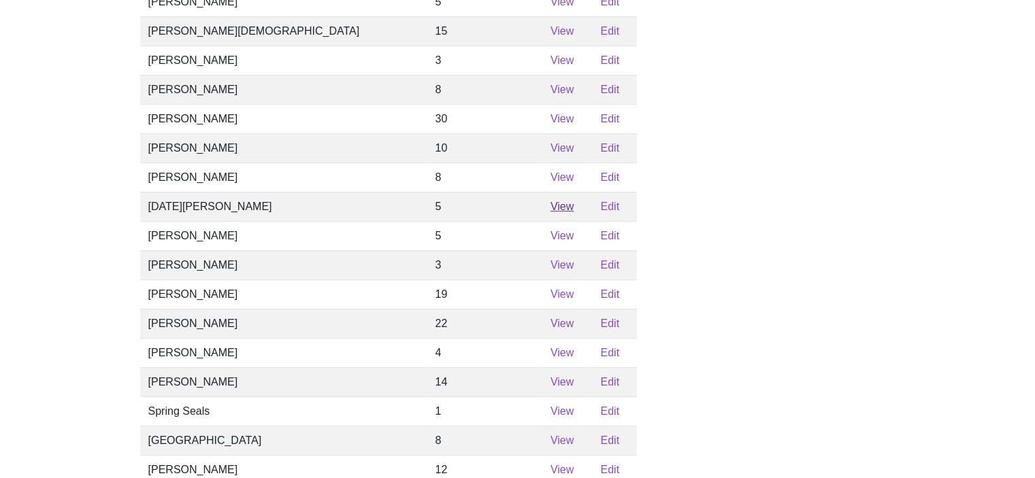
click at [550, 212] on link "View" at bounding box center [561, 207] width 23 height 12
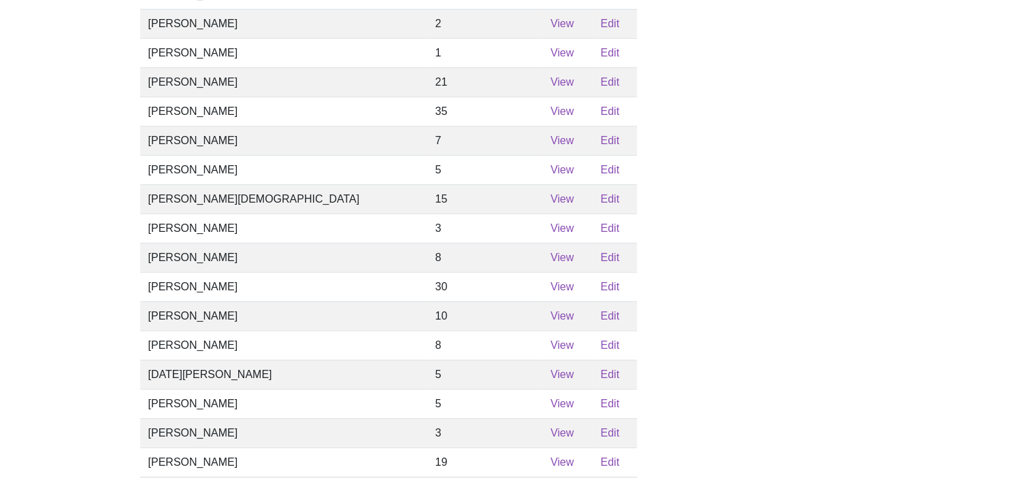
scroll to position [443, 0]
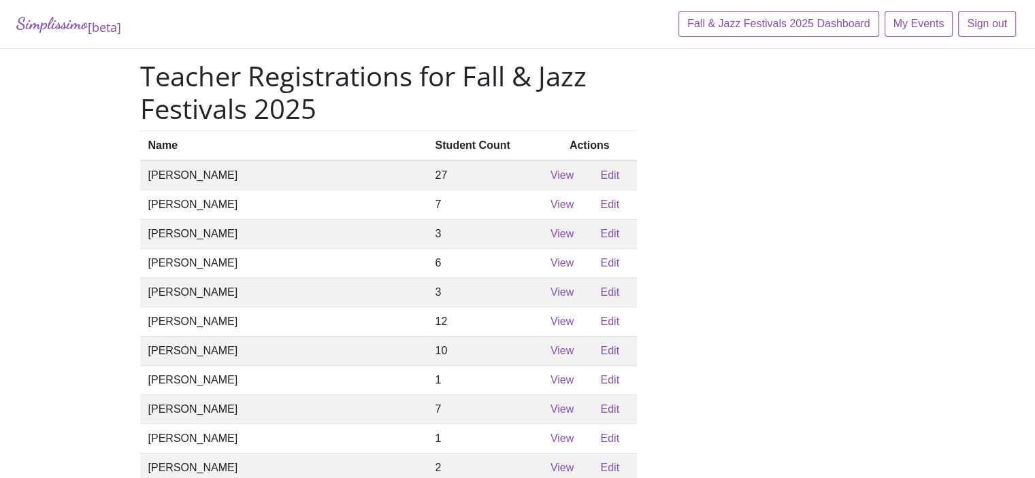
scroll to position [443, 0]
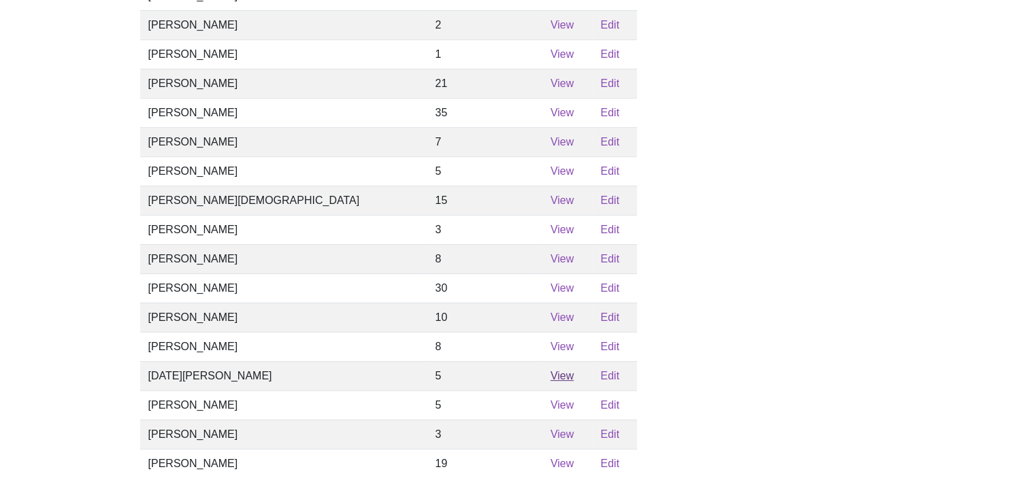
click at [550, 382] on link "View" at bounding box center [561, 376] width 23 height 12
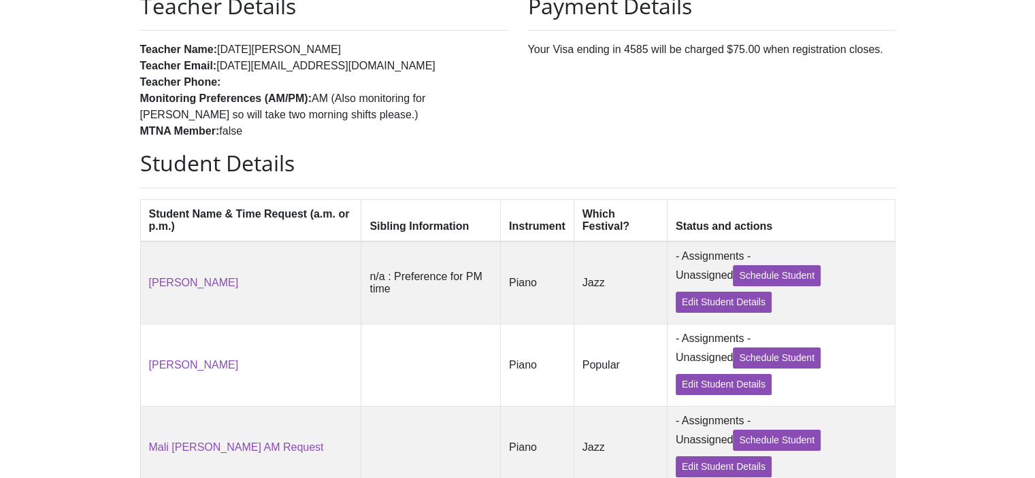
scroll to position [152, 0]
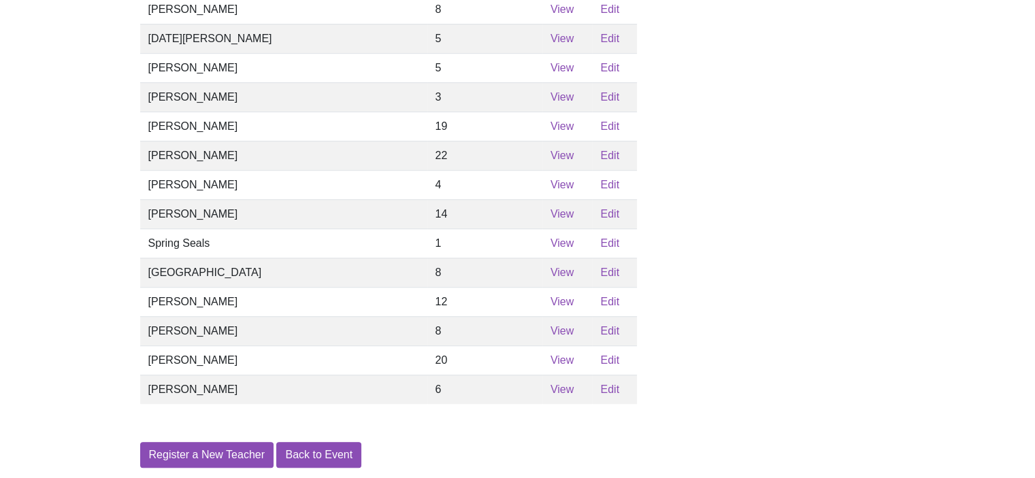
scroll to position [800, 0]
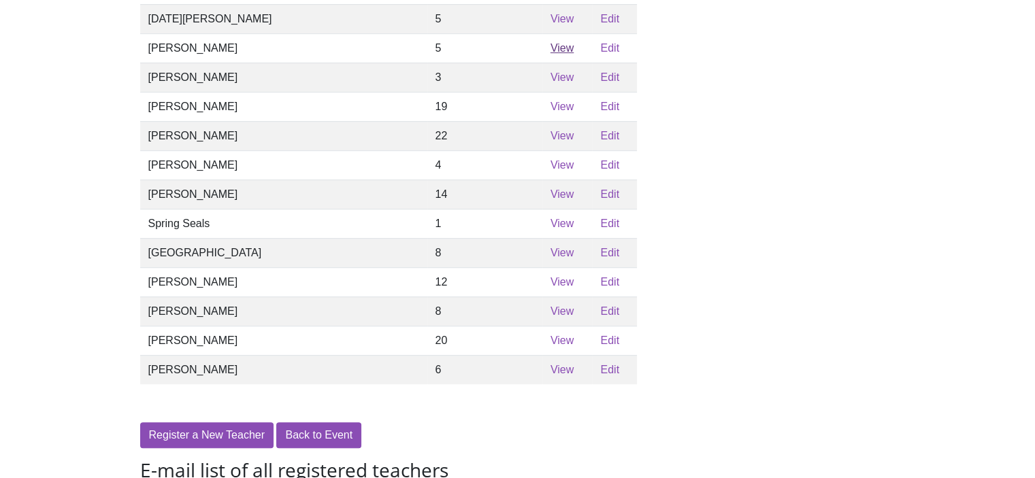
click at [550, 54] on link "View" at bounding box center [561, 48] width 23 height 12
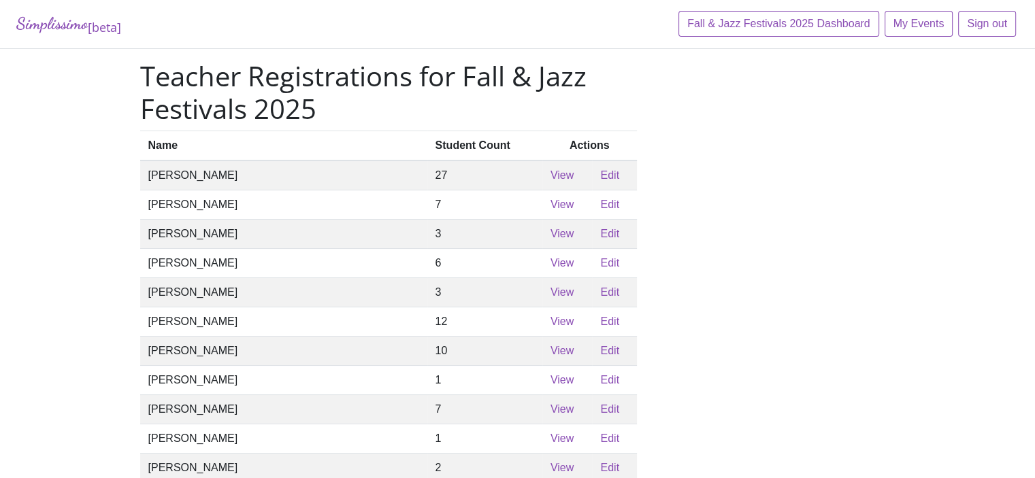
scroll to position [800, 0]
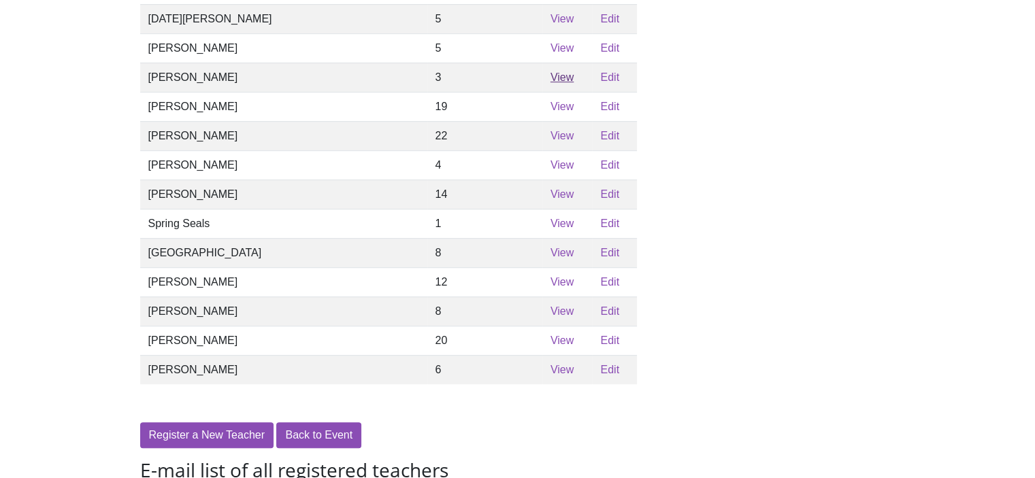
click at [550, 83] on link "View" at bounding box center [561, 77] width 23 height 12
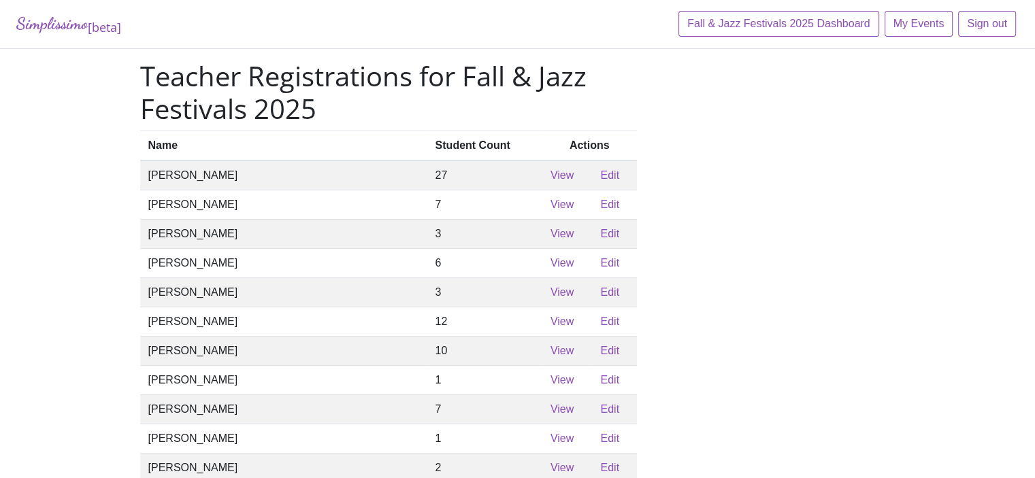
scroll to position [800, 0]
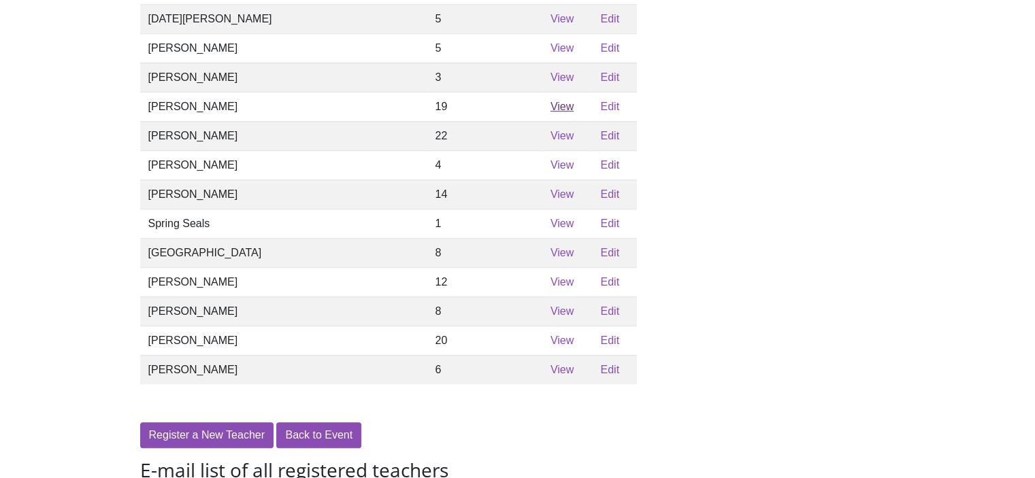
click at [550, 112] on link "View" at bounding box center [561, 107] width 23 height 12
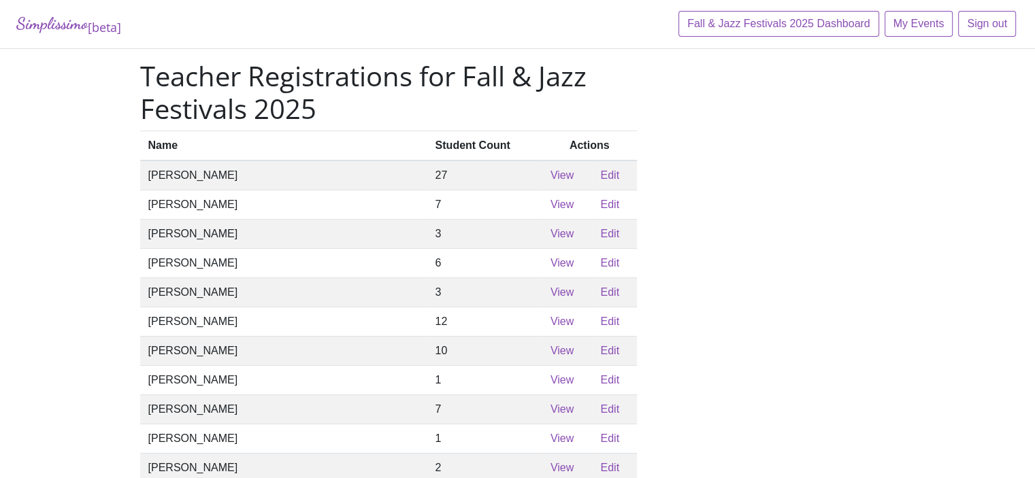
scroll to position [800, 0]
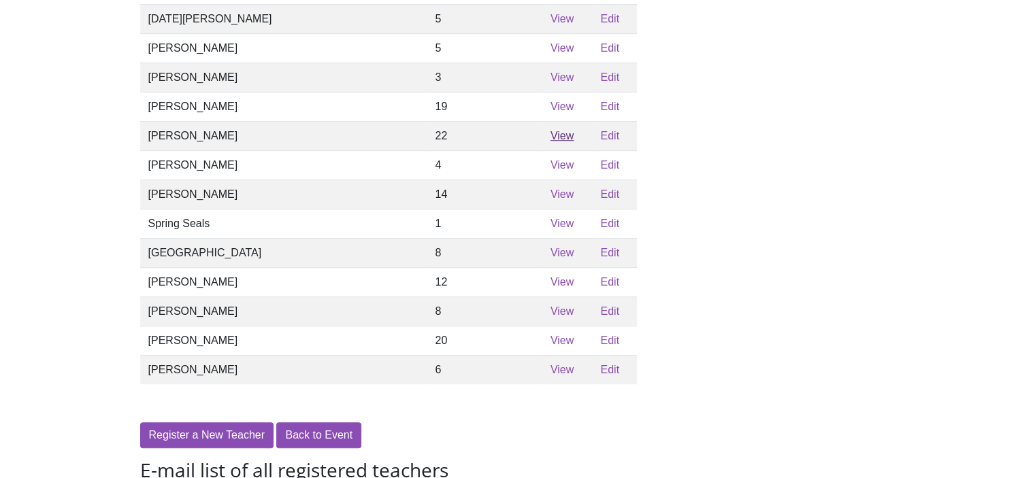
click at [550, 142] on link "View" at bounding box center [561, 136] width 23 height 12
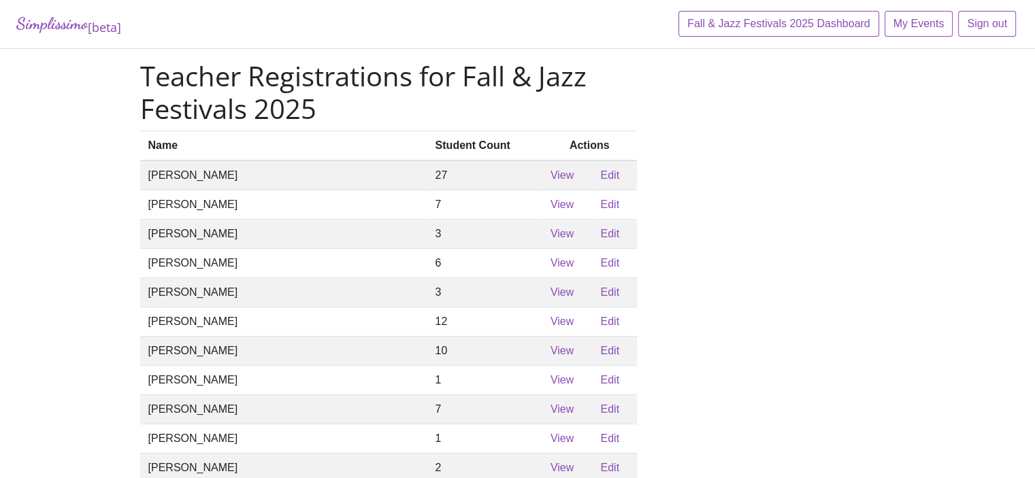
scroll to position [800, 0]
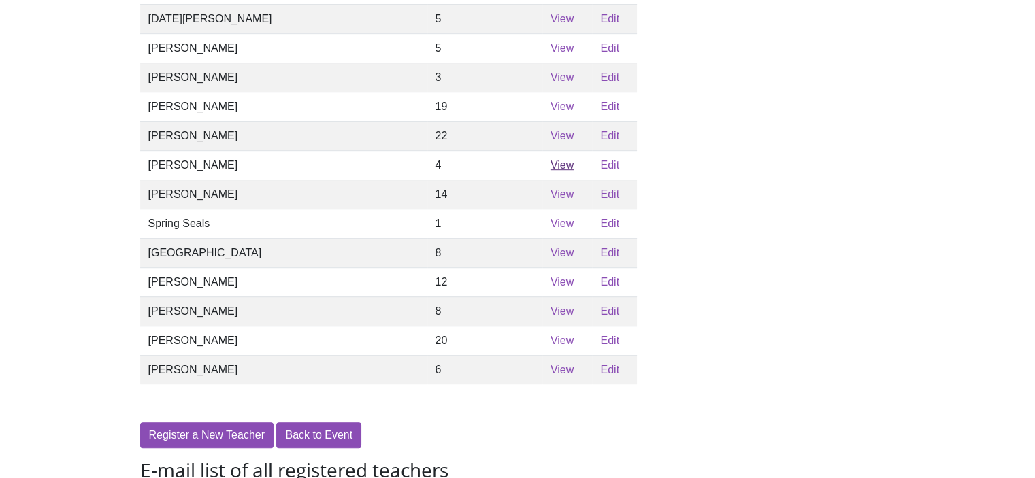
click at [550, 171] on link "View" at bounding box center [561, 165] width 23 height 12
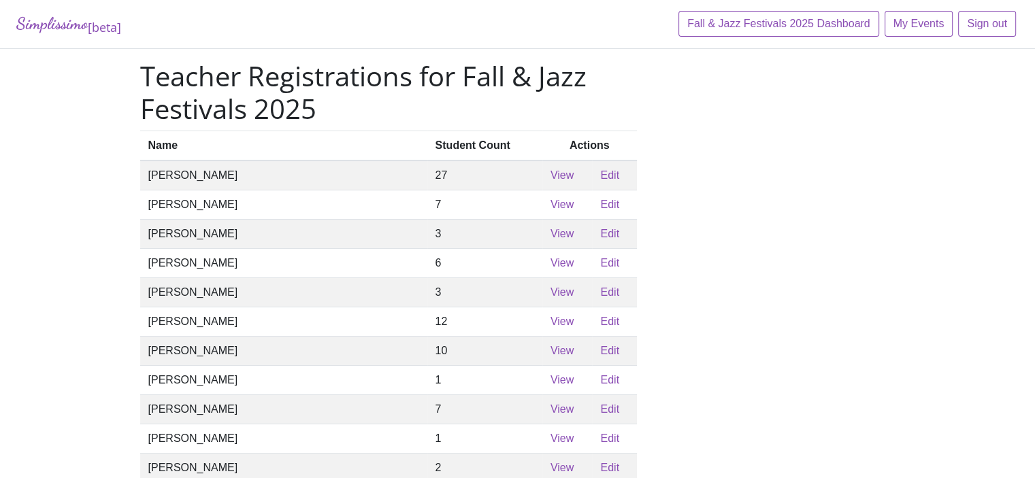
scroll to position [800, 0]
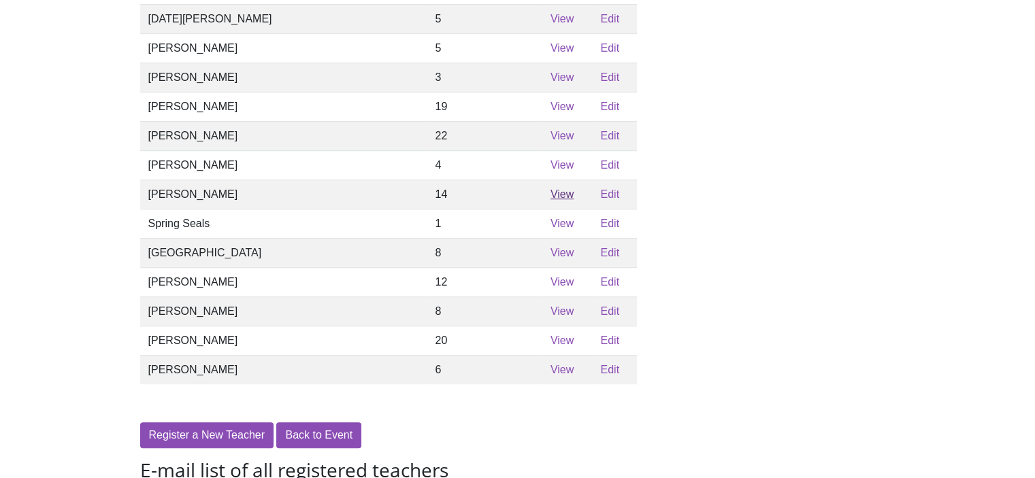
click at [550, 200] on link "View" at bounding box center [561, 194] width 23 height 12
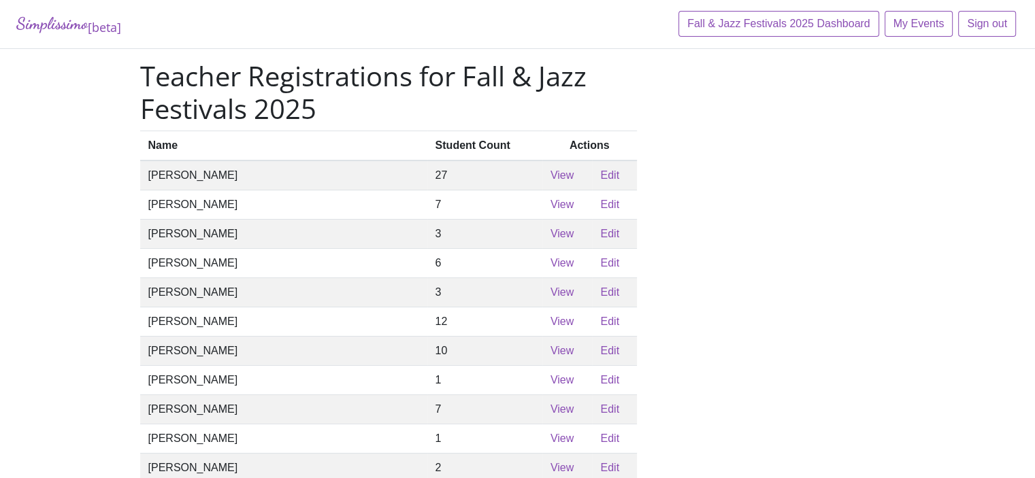
scroll to position [800, 0]
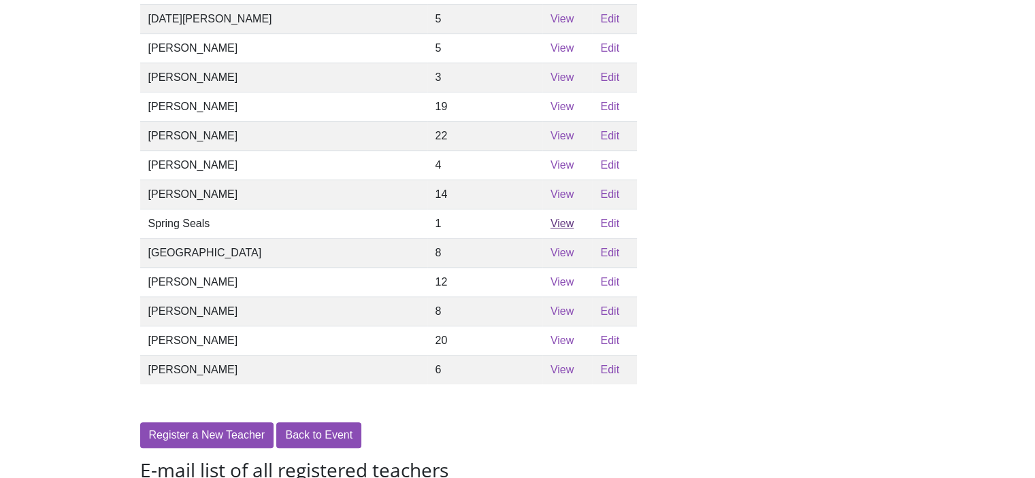
click at [550, 229] on link "View" at bounding box center [561, 224] width 23 height 12
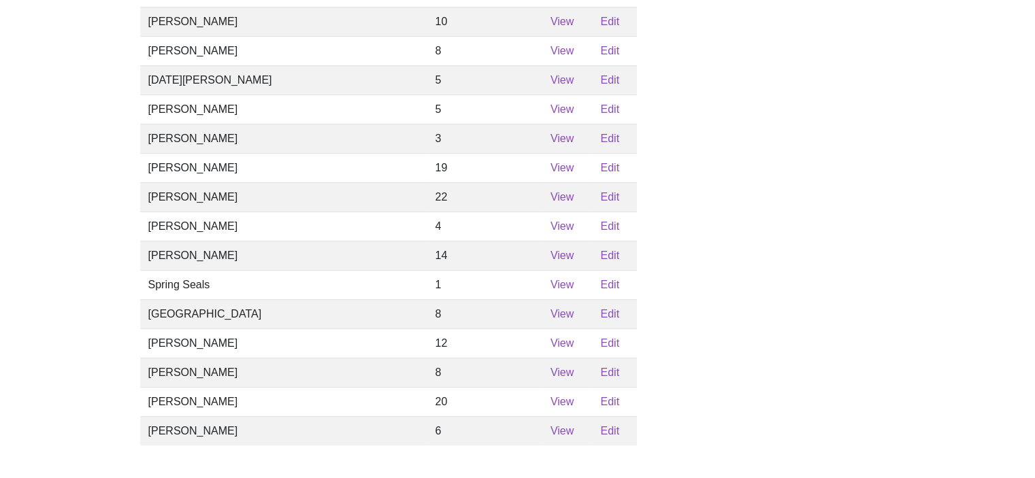
scroll to position [749, 0]
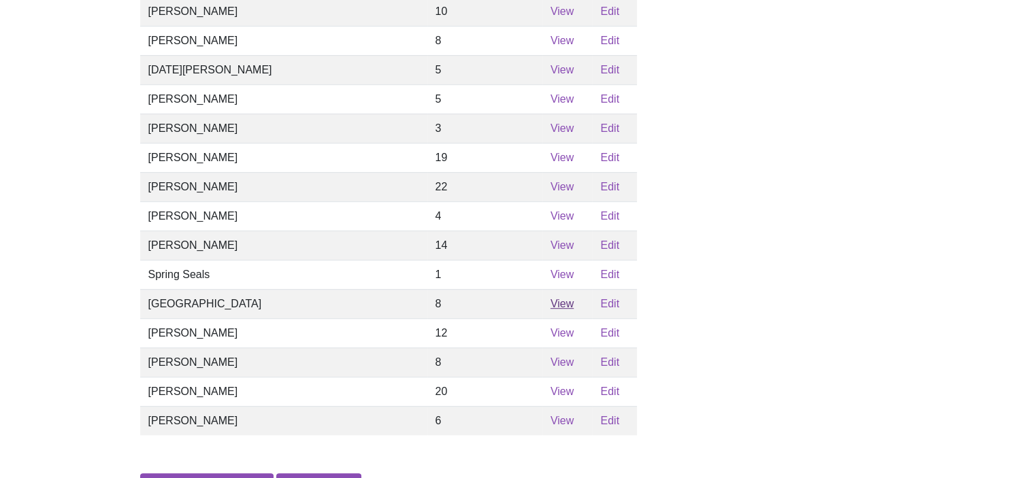
click at [550, 310] on link "View" at bounding box center [561, 304] width 23 height 12
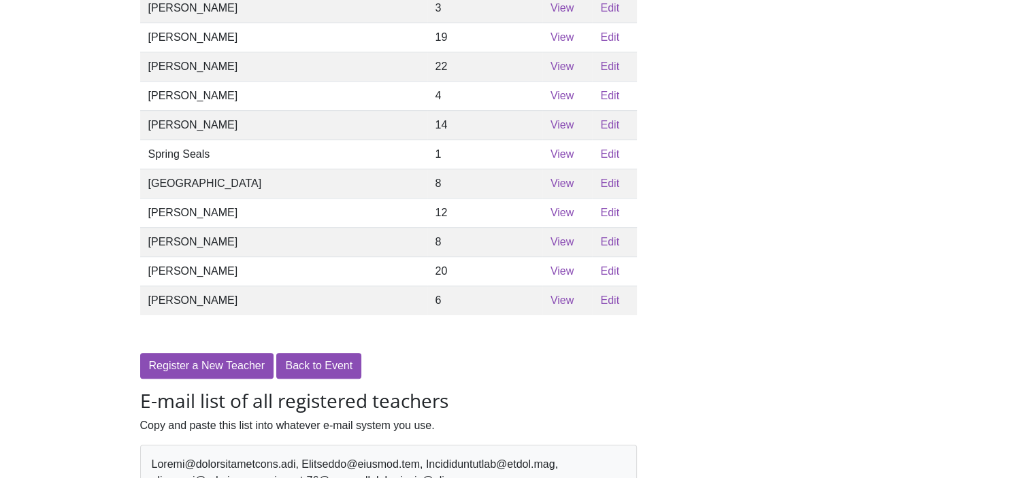
scroll to position [953, 0]
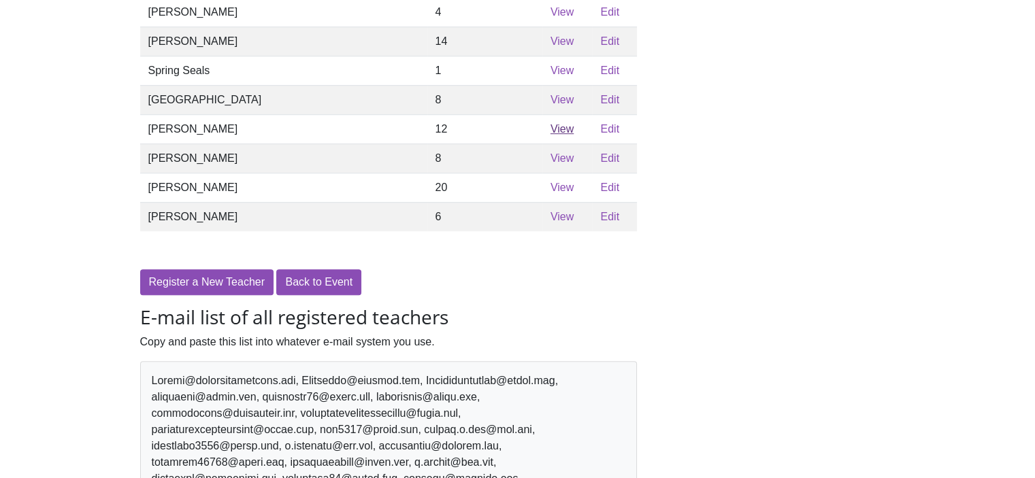
click at [550, 135] on link "View" at bounding box center [561, 129] width 23 height 12
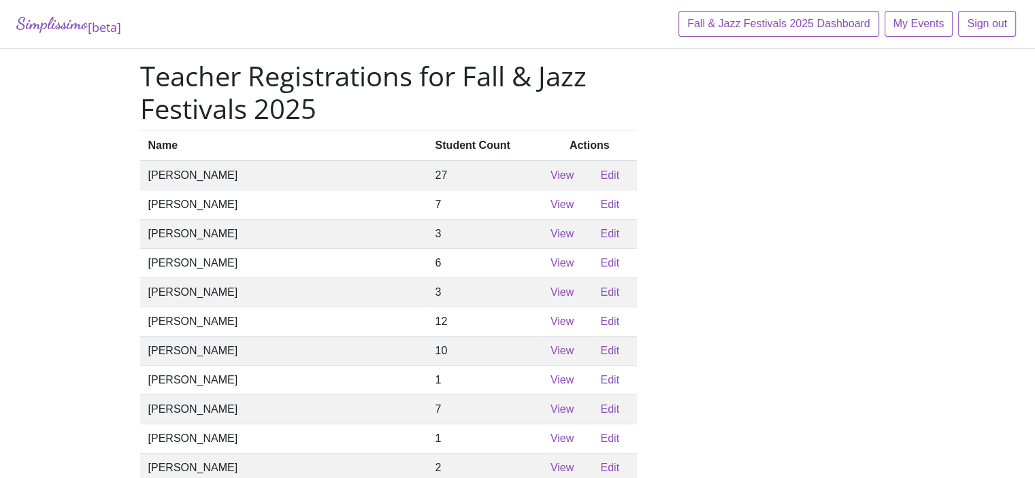
scroll to position [953, 0]
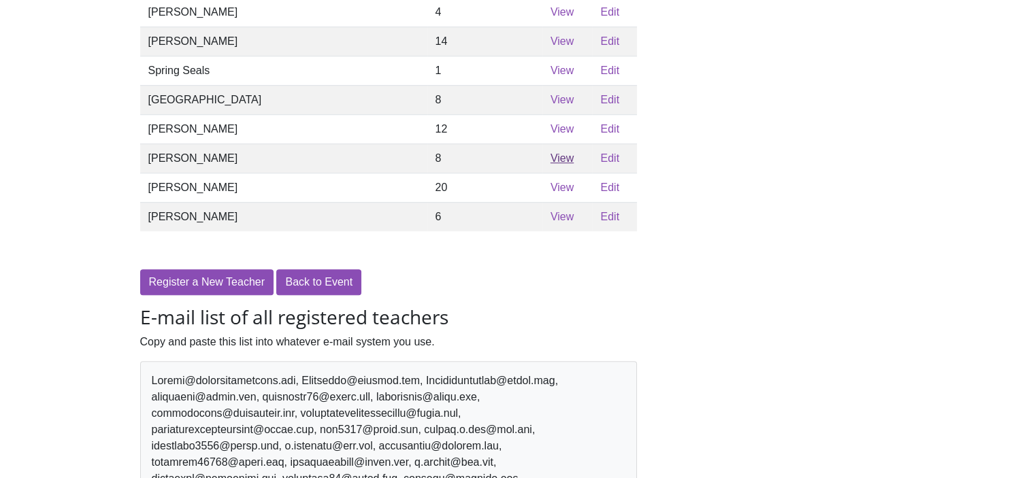
click at [550, 164] on link "View" at bounding box center [561, 158] width 23 height 12
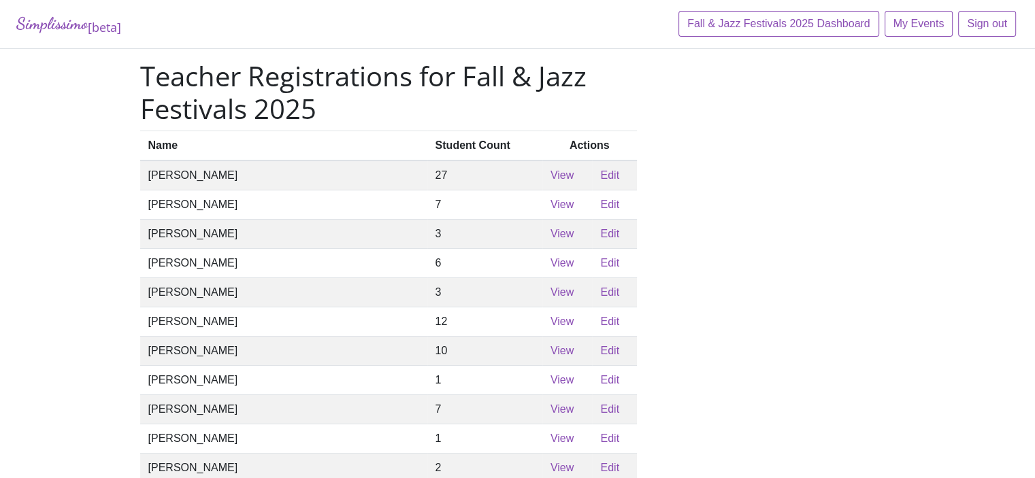
scroll to position [953, 0]
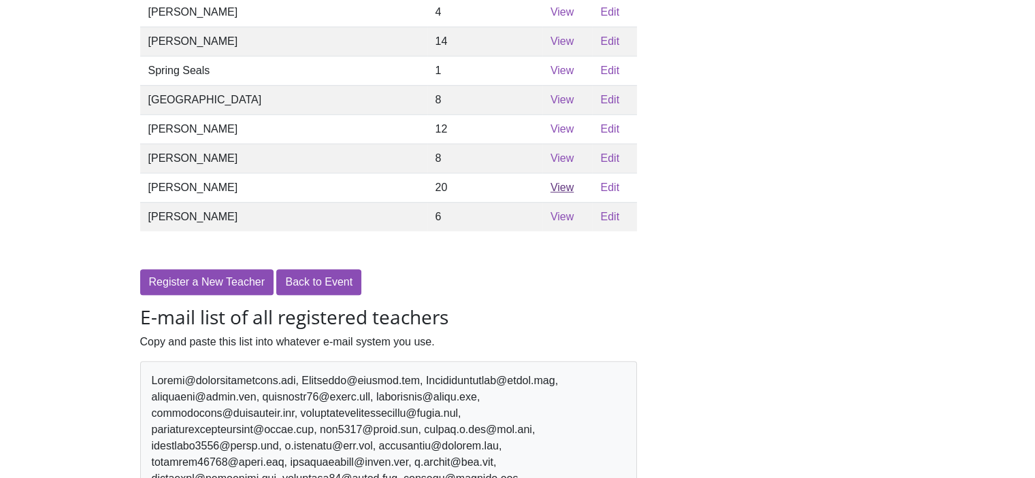
click at [550, 193] on link "View" at bounding box center [561, 188] width 23 height 12
